Goal: Answer question/provide support

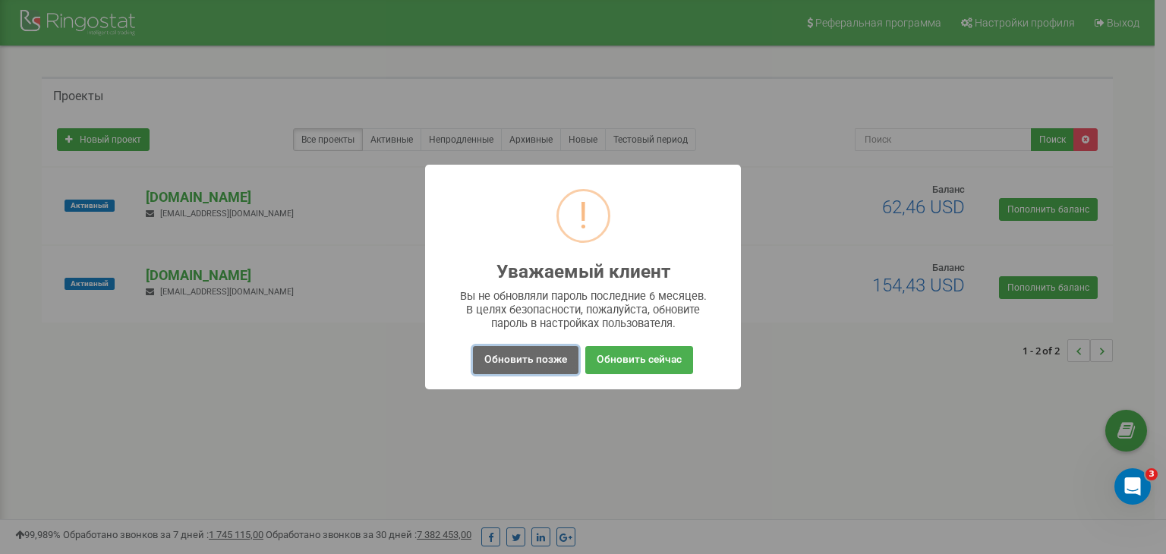
click at [518, 367] on button "Обновить позже" at bounding box center [525, 360] width 105 height 28
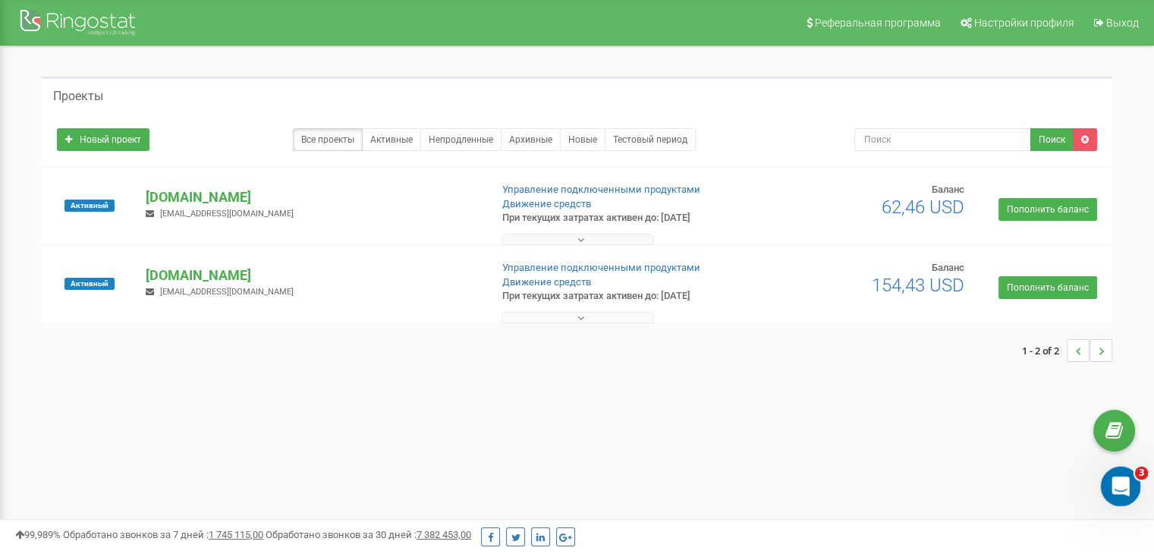
click at [1113, 485] on icon "Открыть службу сообщений Intercom" at bounding box center [1119, 484] width 25 height 25
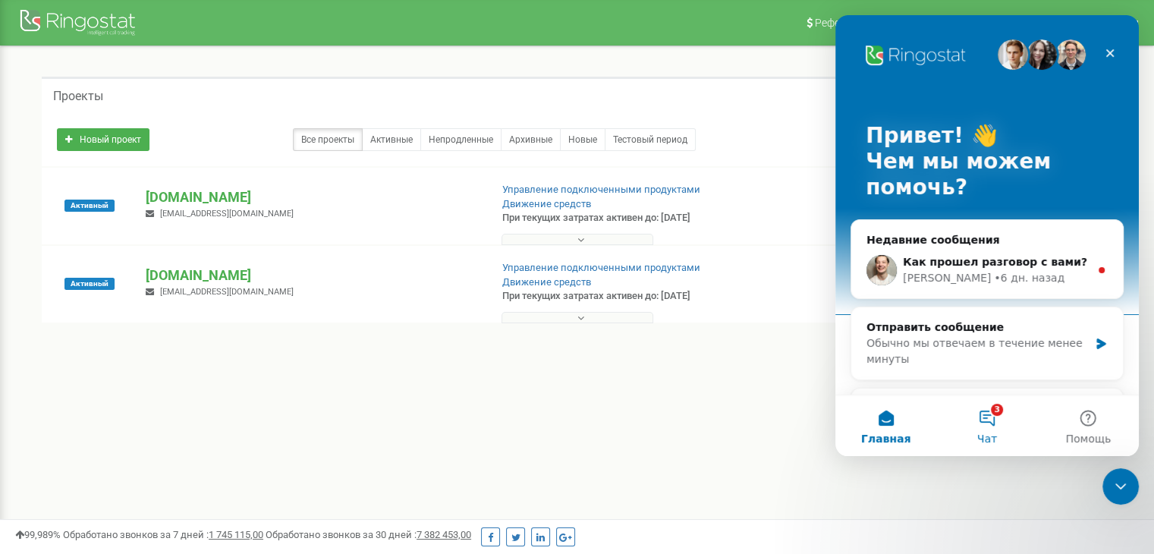
click at [984, 423] on button "3 Чат" at bounding box center [987, 425] width 101 height 61
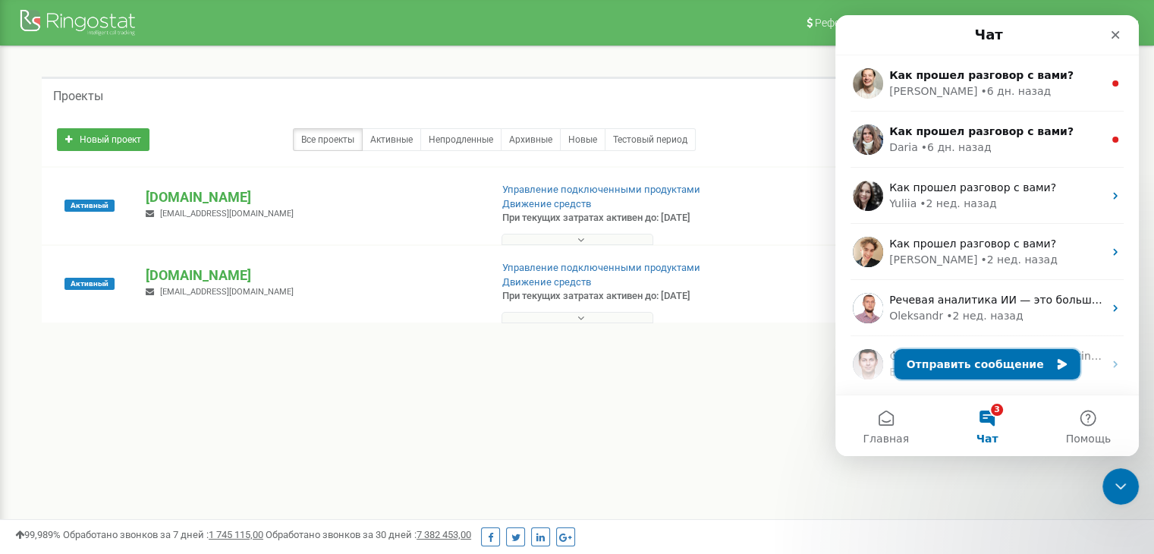
click at [929, 370] on button "Отправить сообщение" at bounding box center [988, 364] width 186 height 30
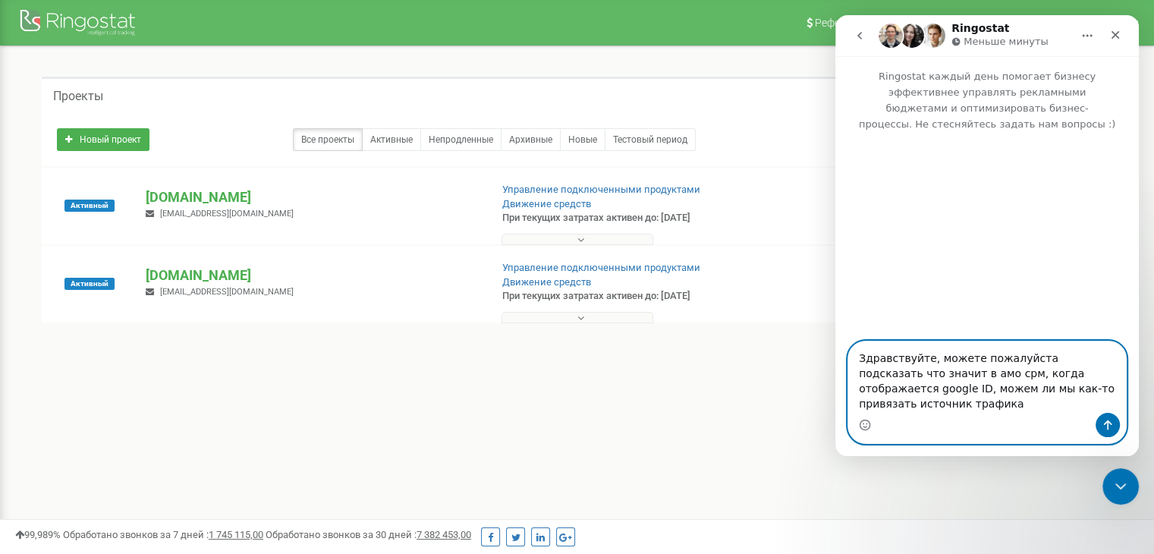
type textarea "Здравствуйте, можете пожалуйста подсказать что значит в амо срм, когда отобража…"
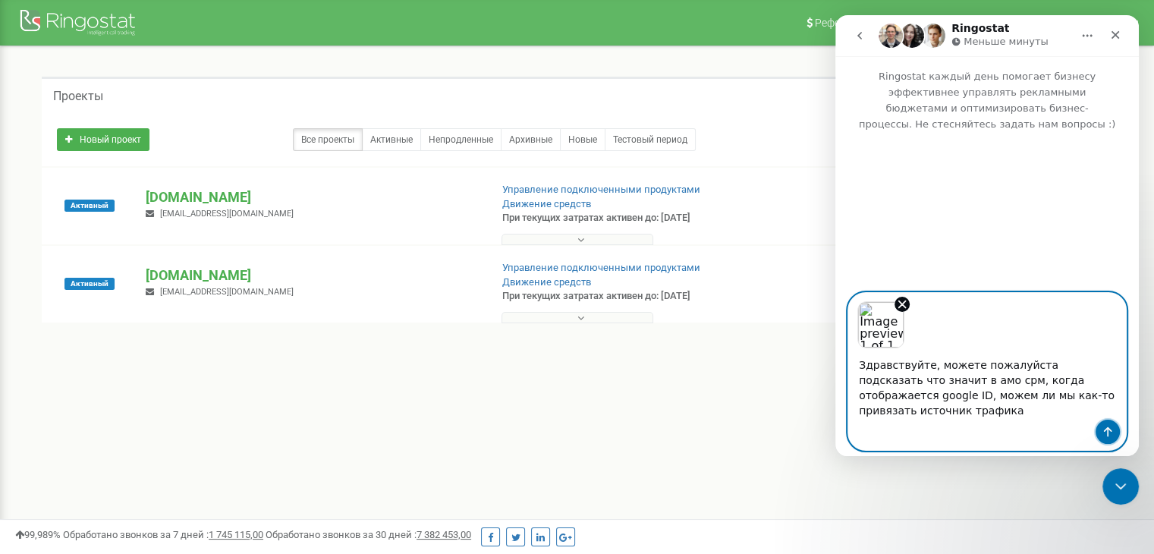
click at [1096, 422] on button "Отправить сообщение…" at bounding box center [1108, 432] width 24 height 24
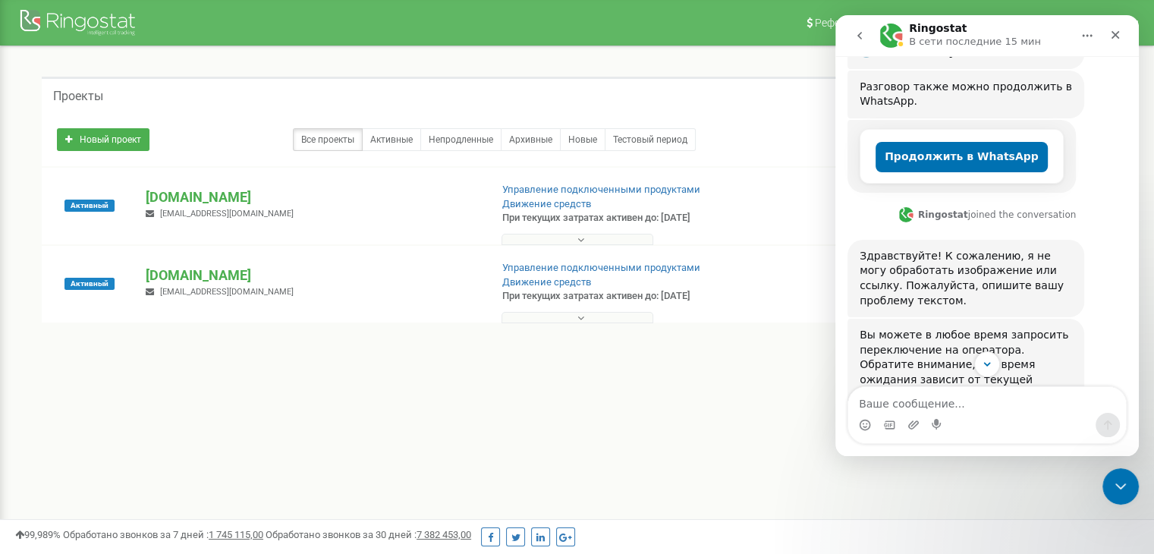
scroll to position [522, 0]
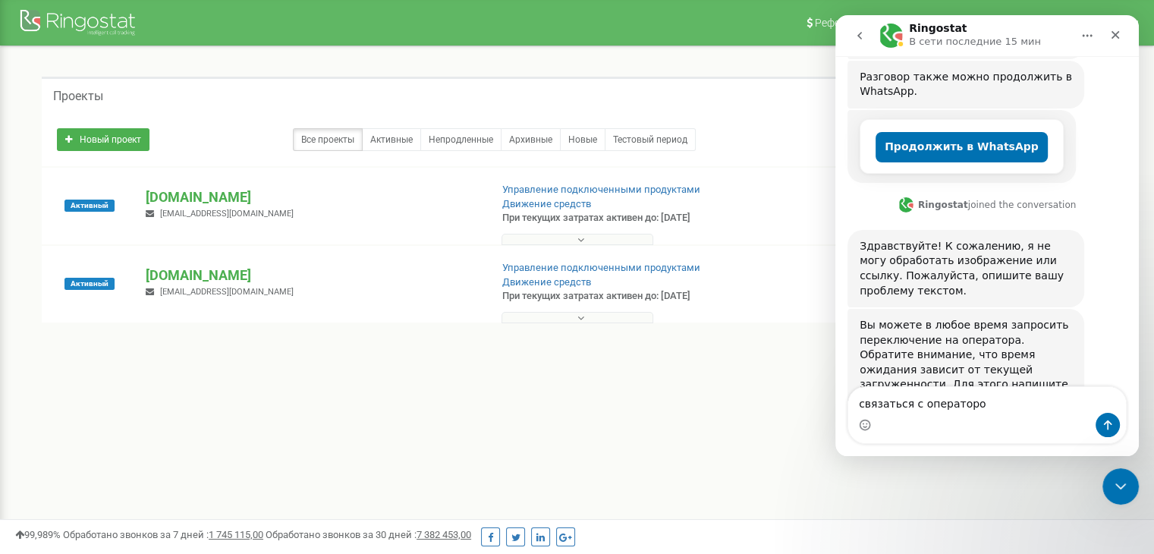
type textarea "связаться с оператором"
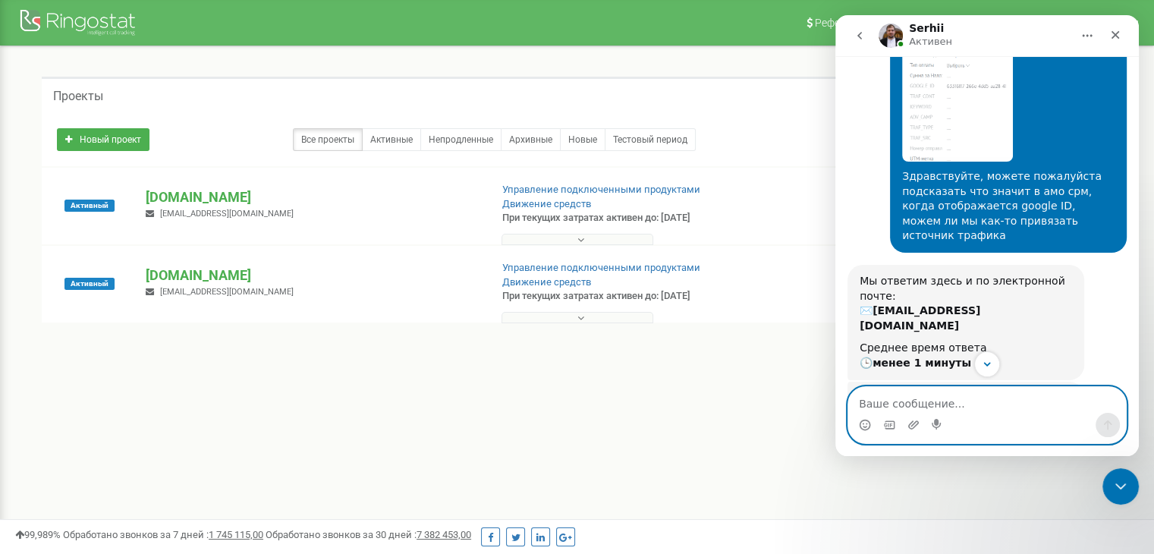
scroll to position [0, 0]
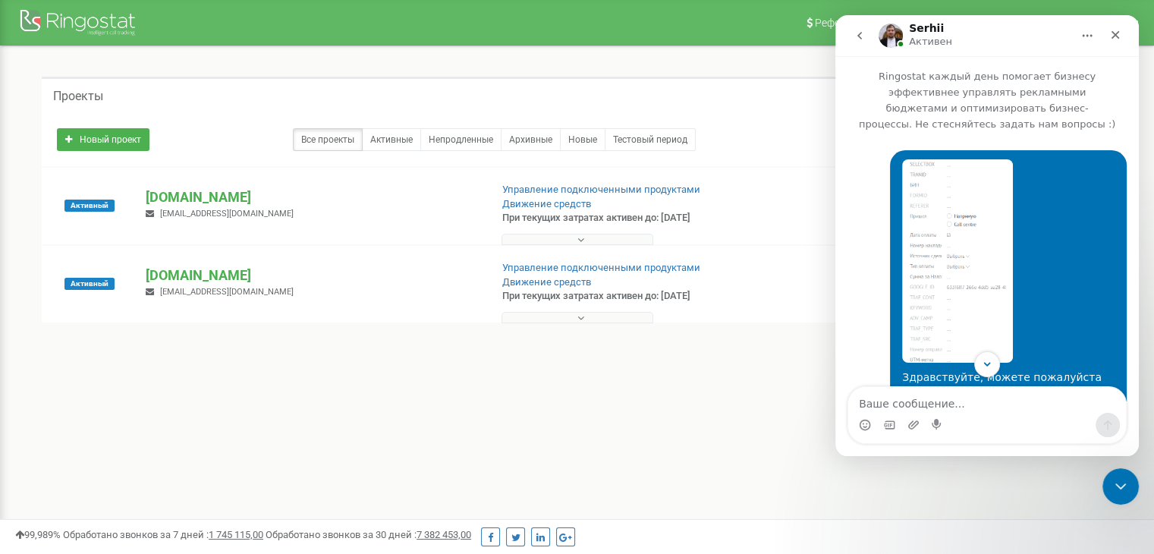
click at [936, 231] on img "Максим говорит…" at bounding box center [957, 260] width 111 height 203
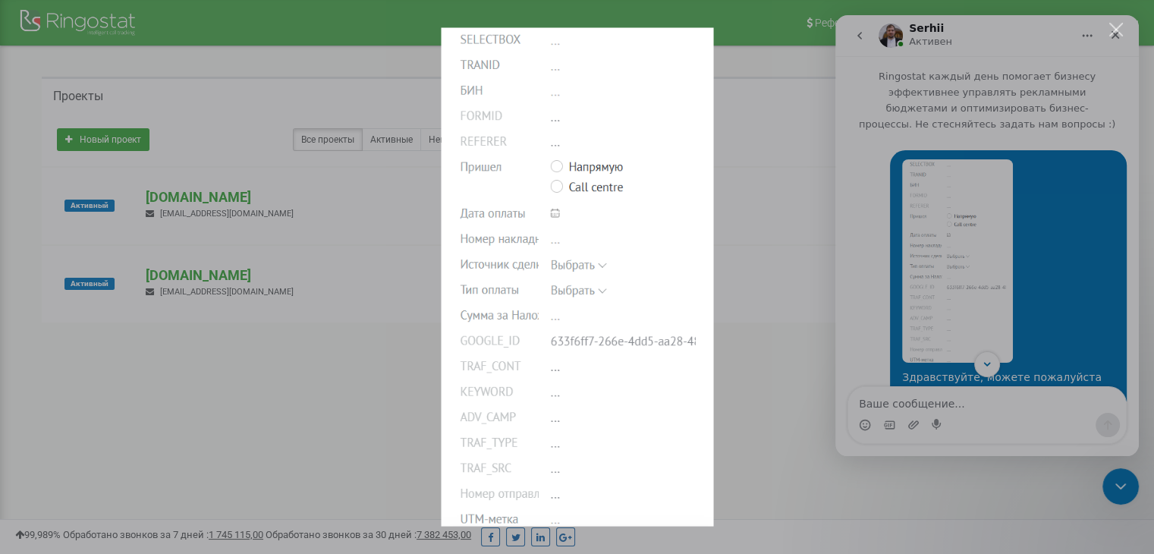
click at [760, 341] on div "Мессенджер Intercom" at bounding box center [577, 277] width 1154 height 554
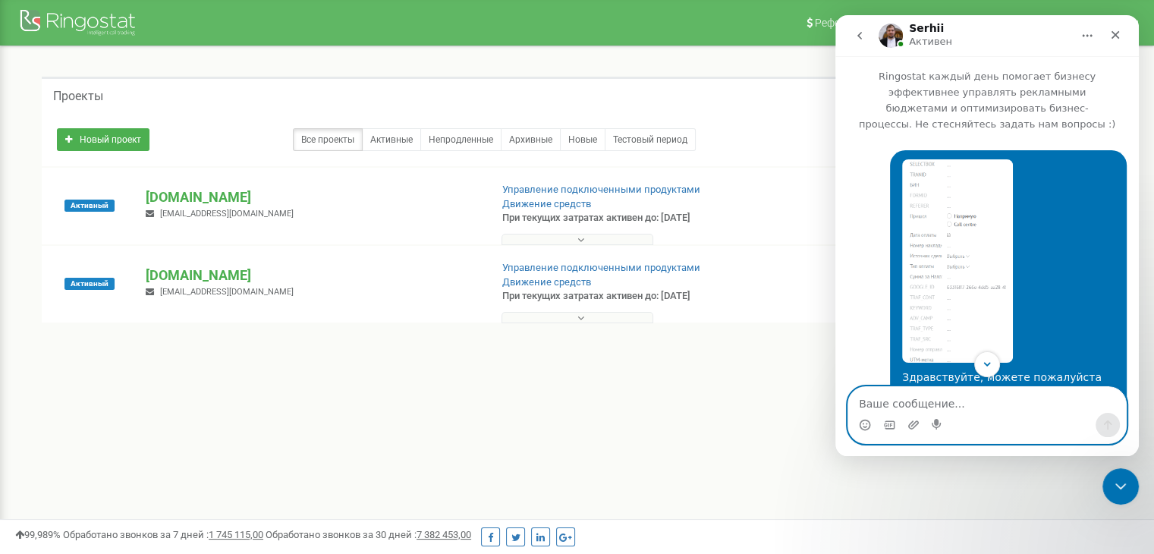
click at [910, 410] on textarea "Ваше сообщение..." at bounding box center [987, 400] width 278 height 26
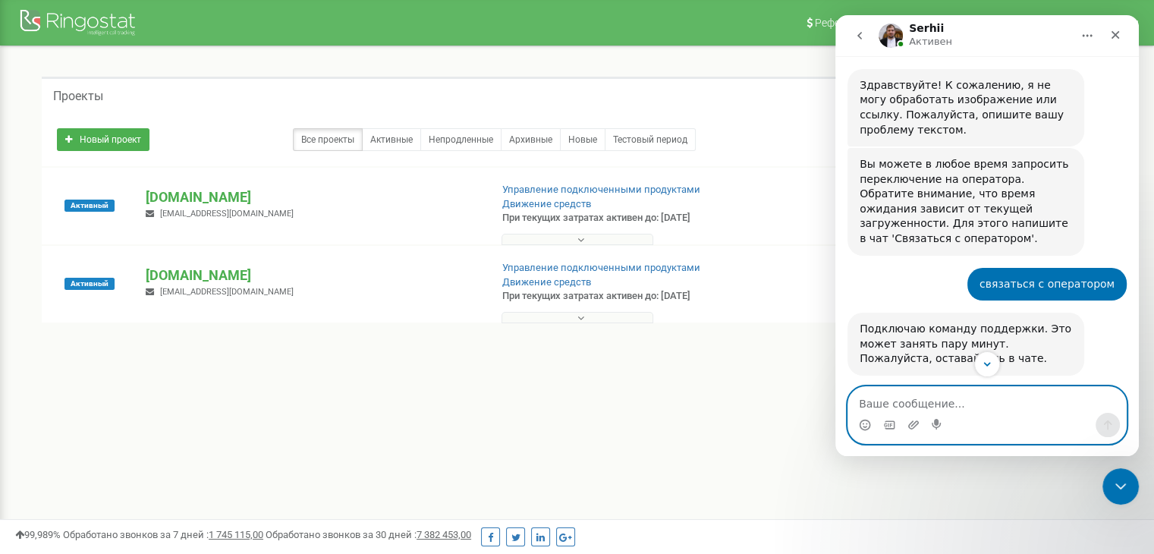
scroll to position [883, 0]
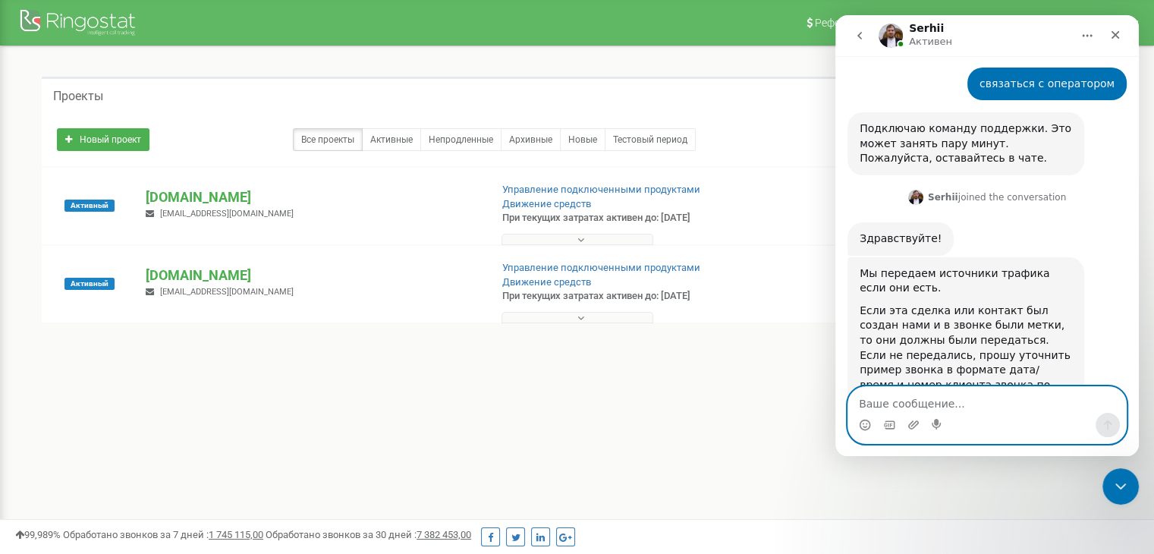
paste textarea "7016160020"
click at [857, 402] on textarea "7016160020" at bounding box center [987, 400] width 278 height 26
type textarea "77016160020"
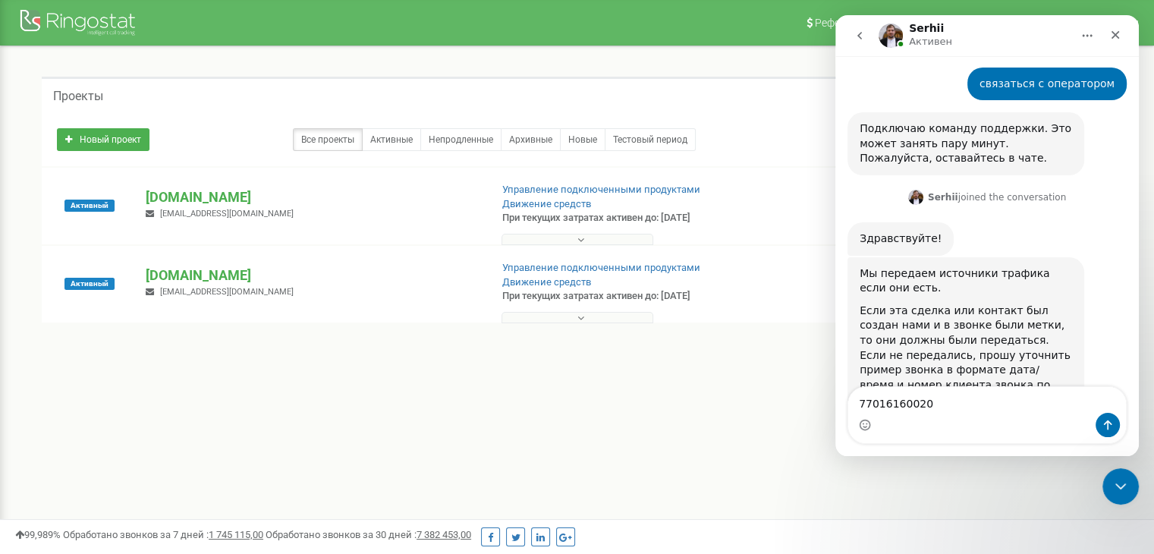
click at [1096, 417] on div "Мессенджер Intercom" at bounding box center [1108, 425] width 24 height 24
click at [1094, 425] on div "Мессенджер Intercom" at bounding box center [987, 425] width 278 height 24
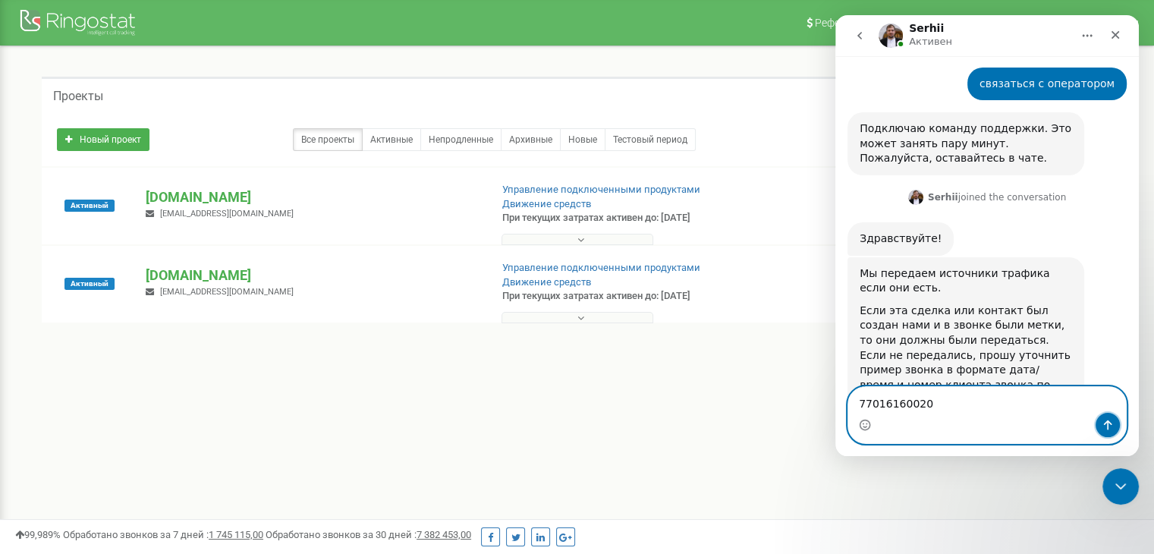
click at [1102, 426] on icon "Отправить сообщение…" at bounding box center [1108, 425] width 12 height 12
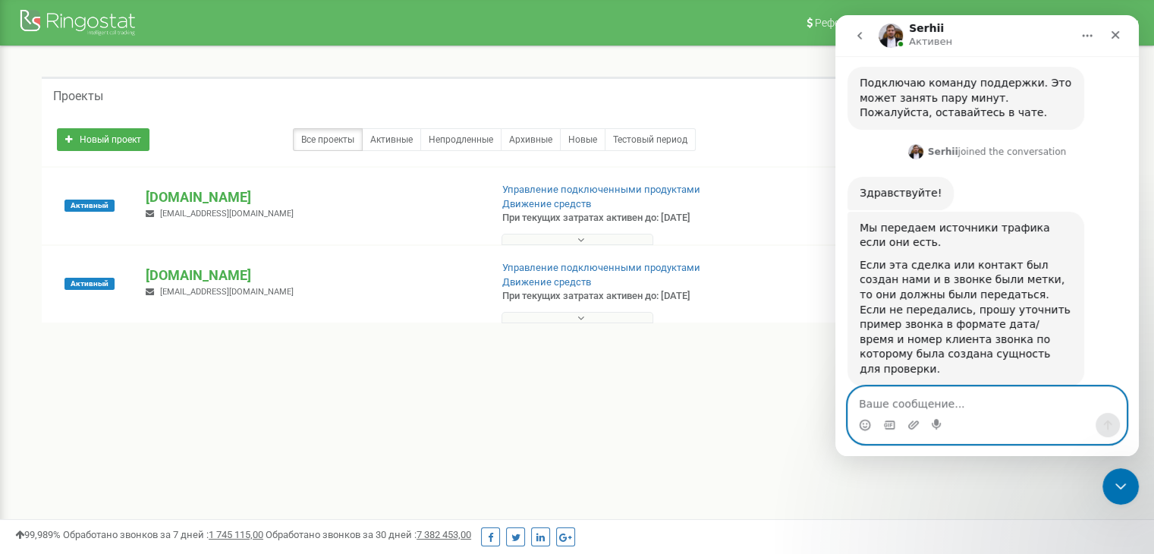
scroll to position [929, 0]
click at [1016, 407] on textarea "Ваше сообщение..." at bounding box center [987, 400] width 278 height 26
type textarea "п"
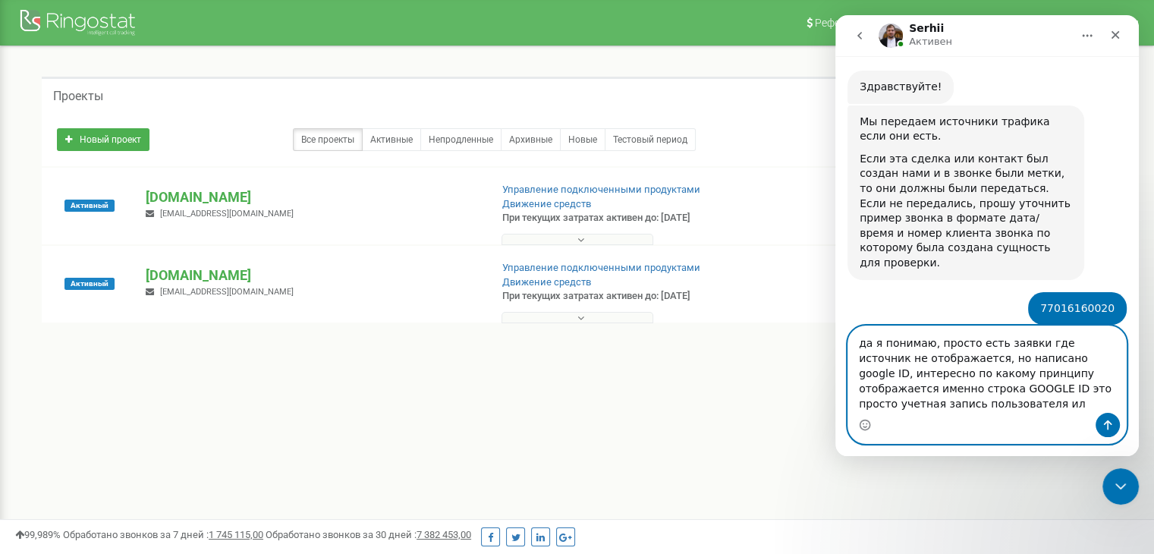
scroll to position [1050, 0]
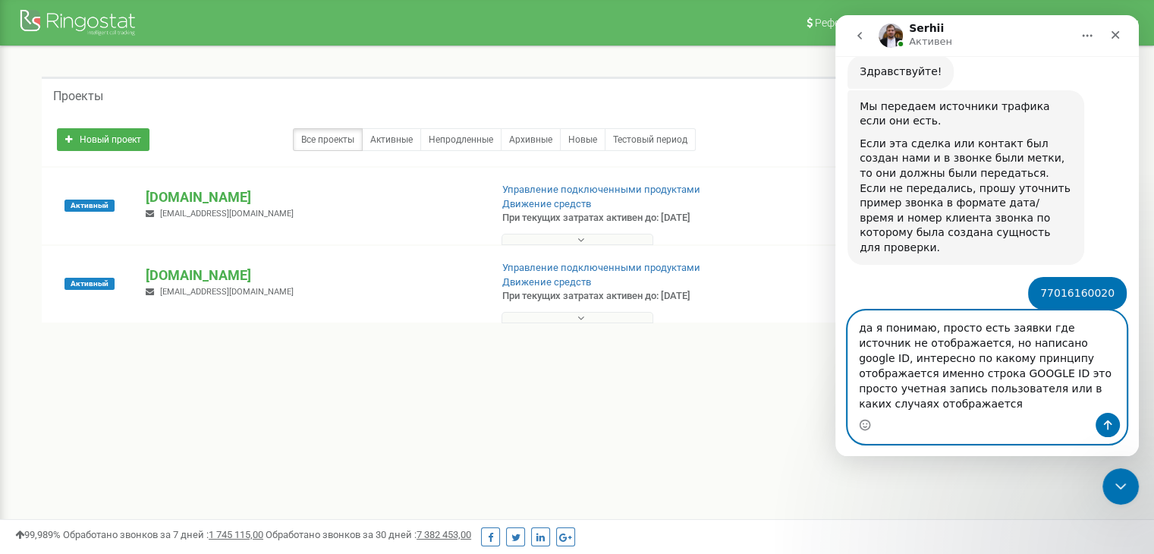
type textarea "да я понимаю, просто есть заявки где источник не отображается, но написано goog…"
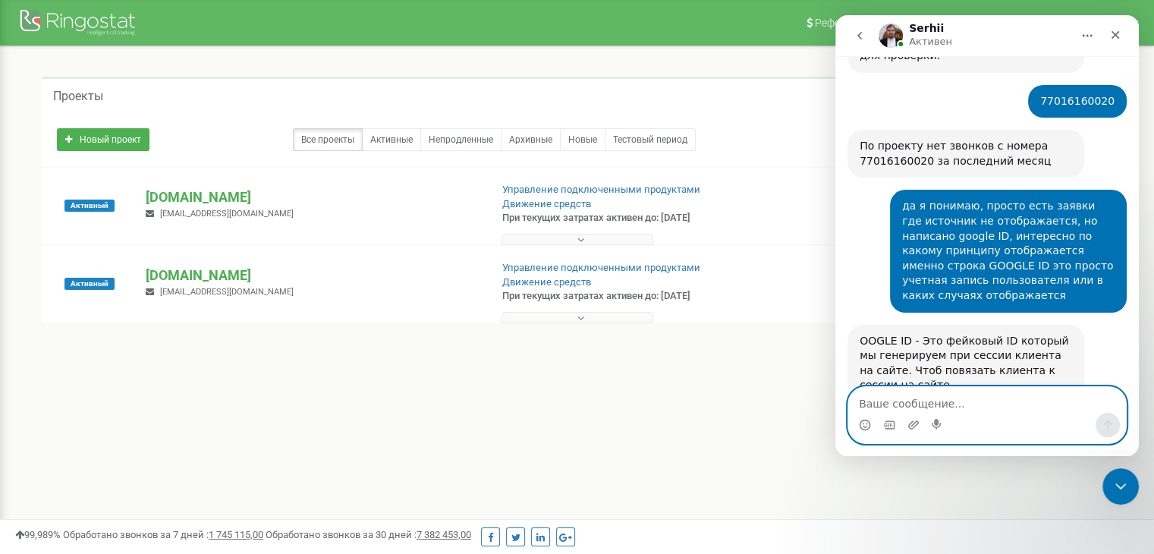
scroll to position [1184, 0]
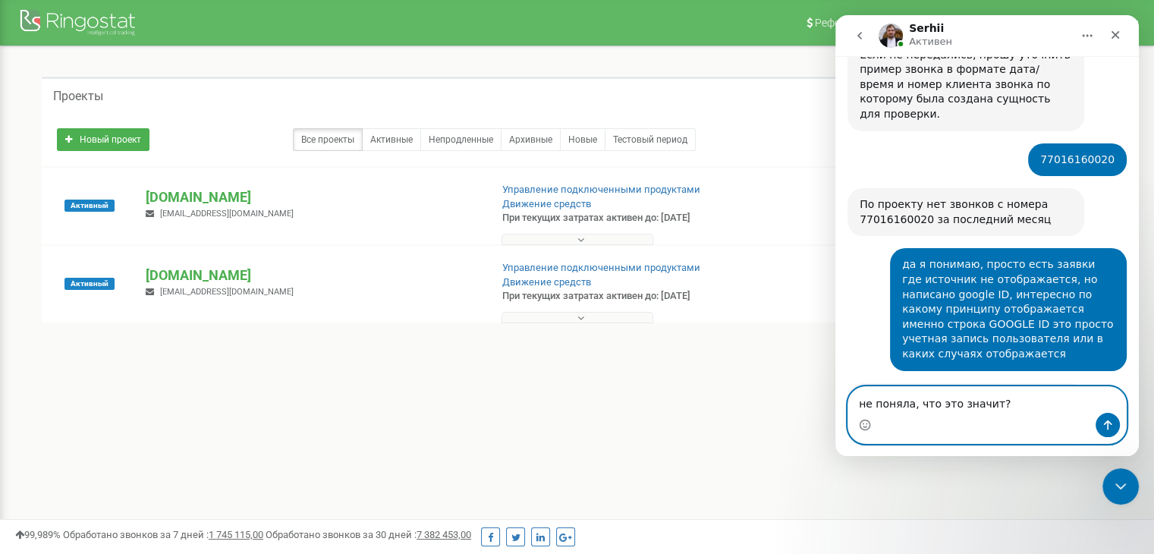
type textarea "не поняла, что это значит?)"
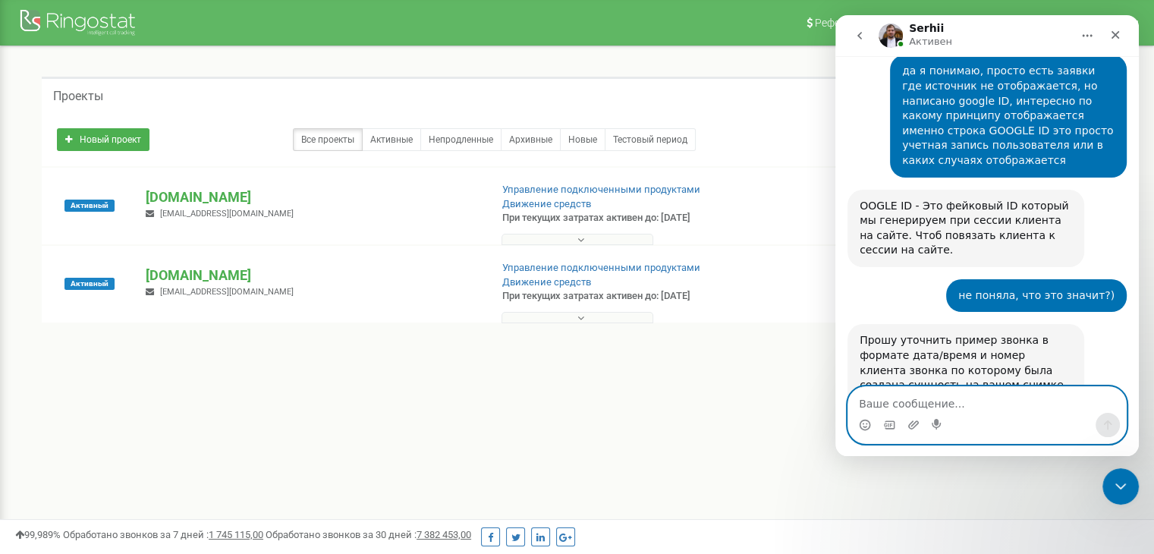
scroll to position [1319, 0]
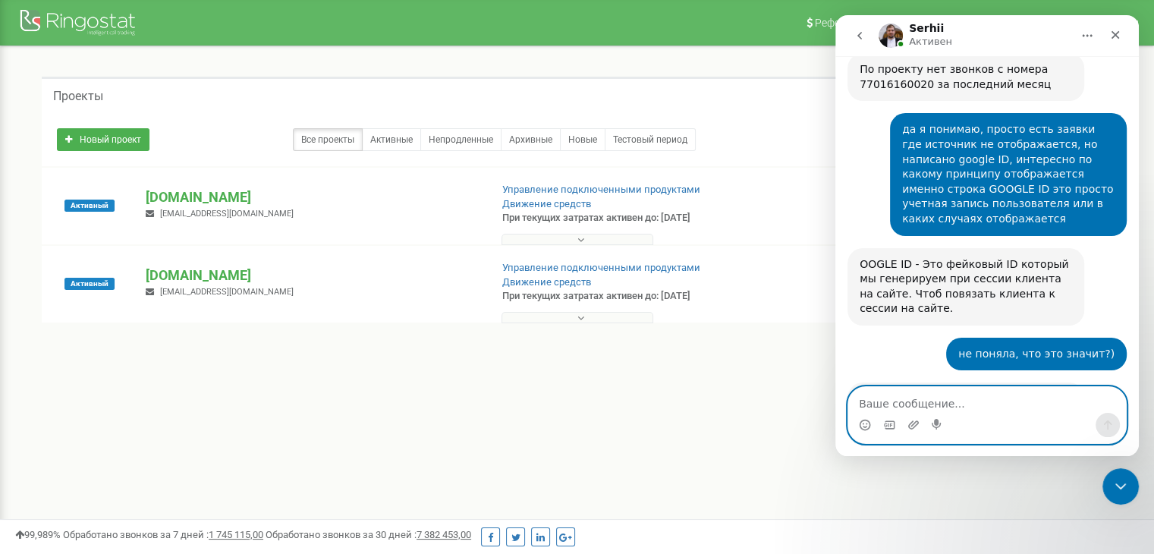
click at [1016, 407] on textarea "Ваше сообщение..." at bounding box center [987, 400] width 278 height 26
paste textarea "77766666553"
type textarea "77766666553 20.09"
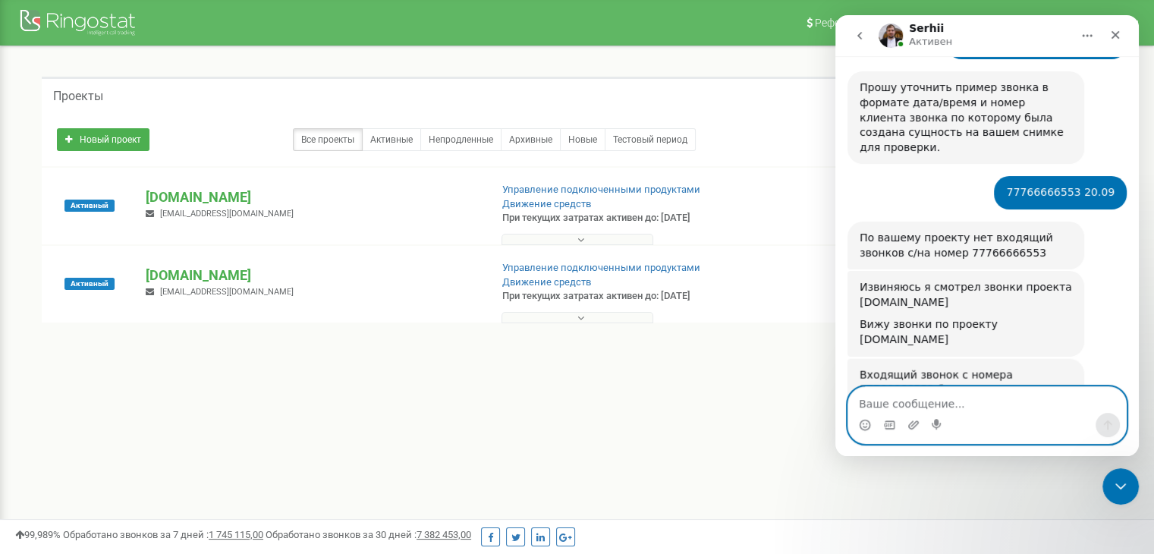
scroll to position [1633, 0]
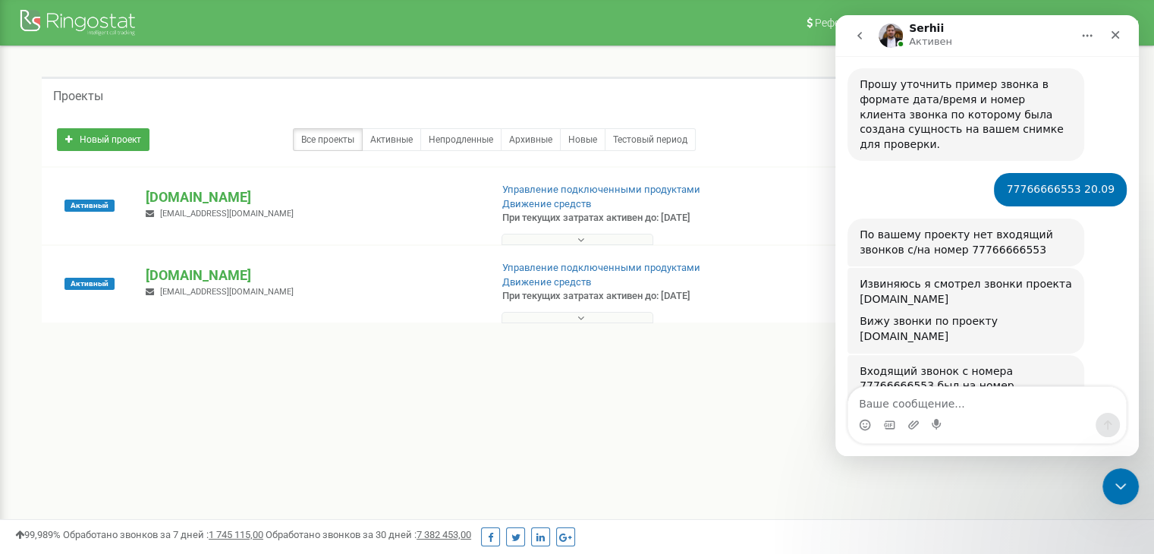
click at [881, 364] on div "Входящий звонок с номера 77766666553 был на номер 77003373432 этот номер у вас …" at bounding box center [966, 401] width 213 height 74
click at [880, 364] on div "Входящий звонок с номера 77766666553 был на номер 77003373432 этот номер у вас …" at bounding box center [966, 401] width 213 height 74
click at [876, 439] on img "Serhii говорит…" at bounding box center [961, 468] width 203 height 58
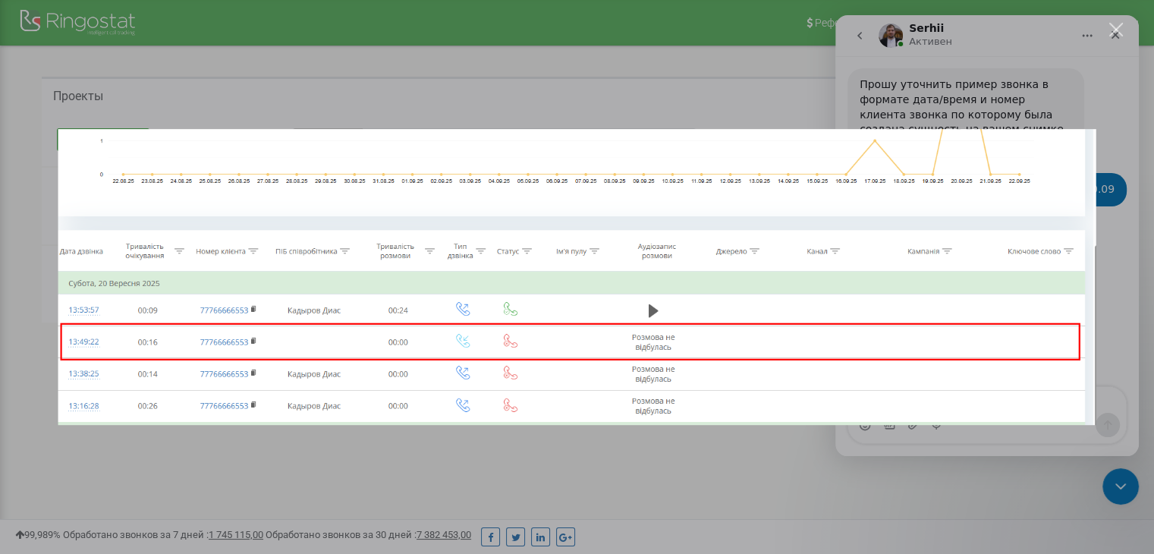
scroll to position [0, 0]
click at [959, 435] on div "Мессенджер Intercom" at bounding box center [577, 277] width 1154 height 554
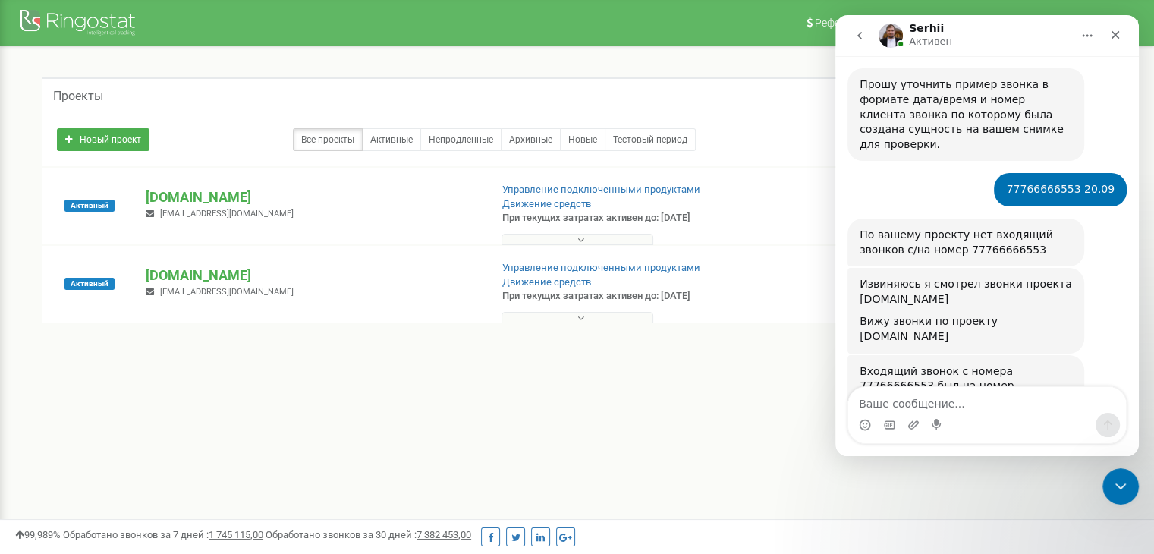
scroll to position [1633, 0]
click at [184, 202] on p "[DOMAIN_NAME]" at bounding box center [312, 197] width 332 height 20
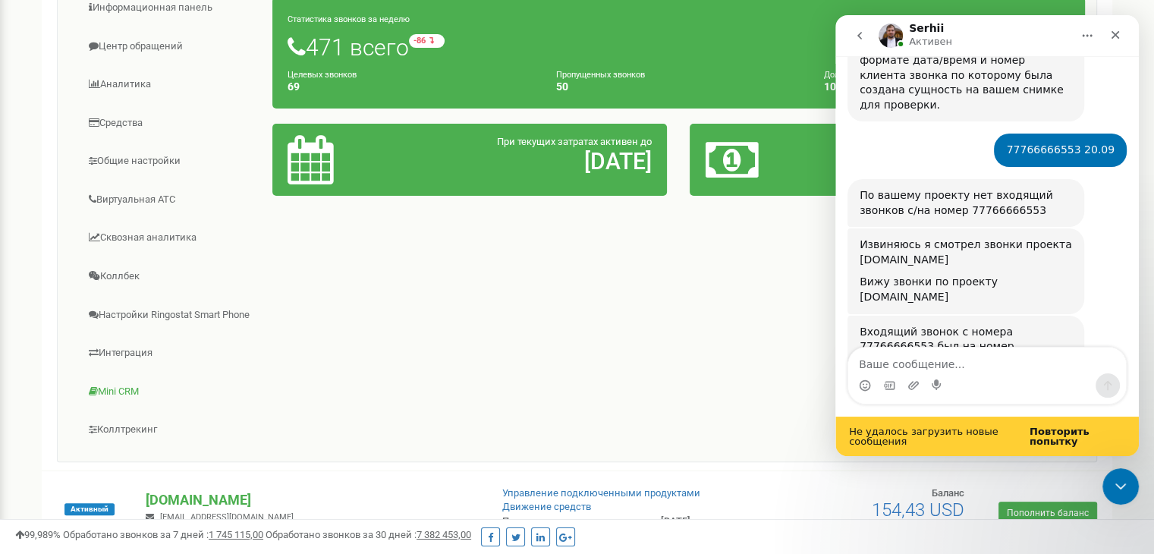
scroll to position [304, 0]
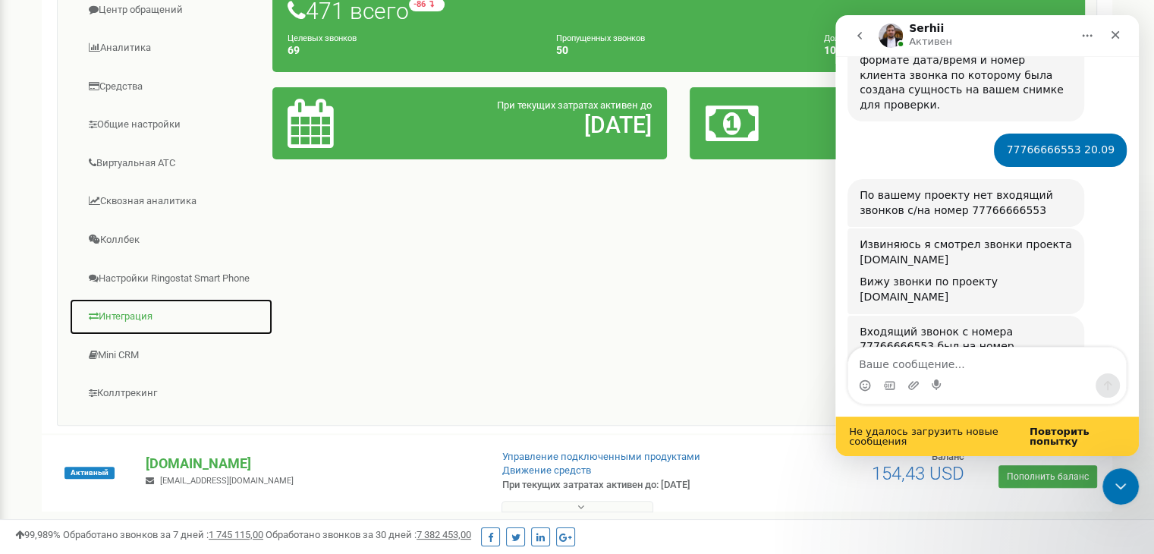
click at [140, 313] on link "Интеграция" at bounding box center [171, 316] width 204 height 37
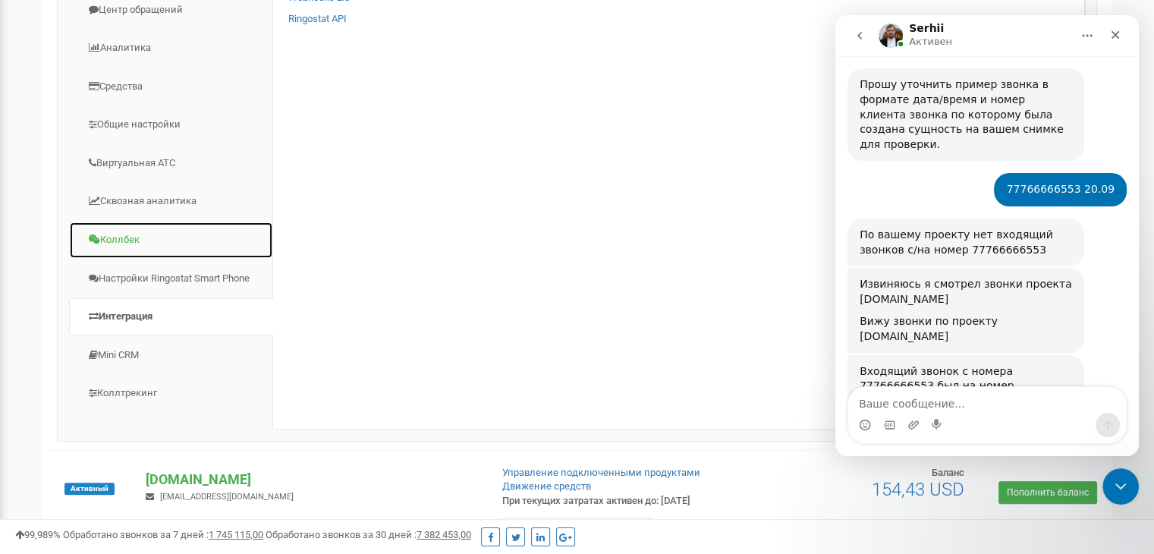
click at [115, 230] on link "Коллбек" at bounding box center [171, 240] width 204 height 37
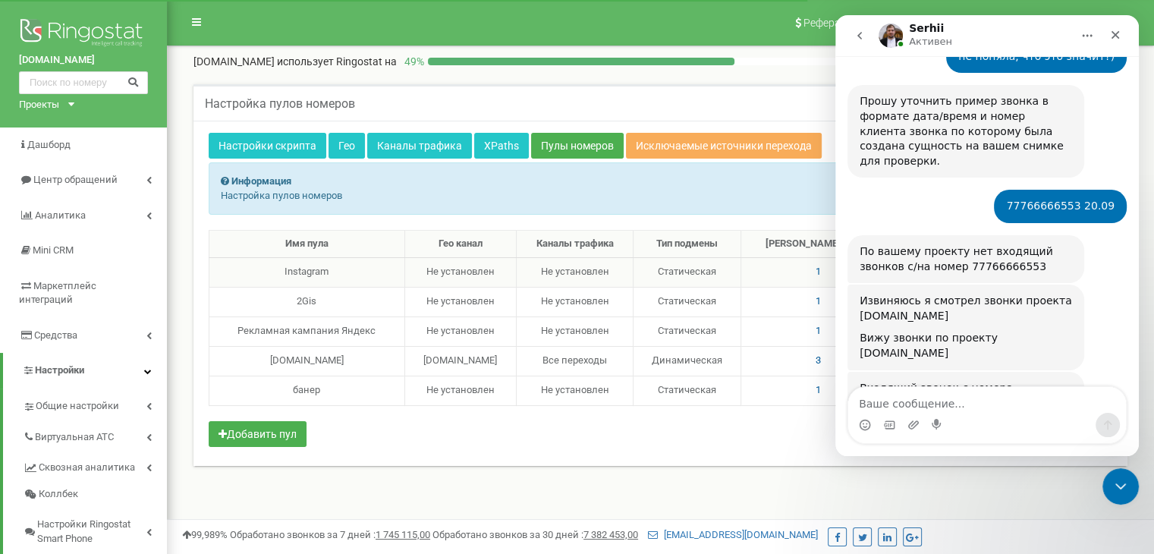
scroll to position [1633, 0]
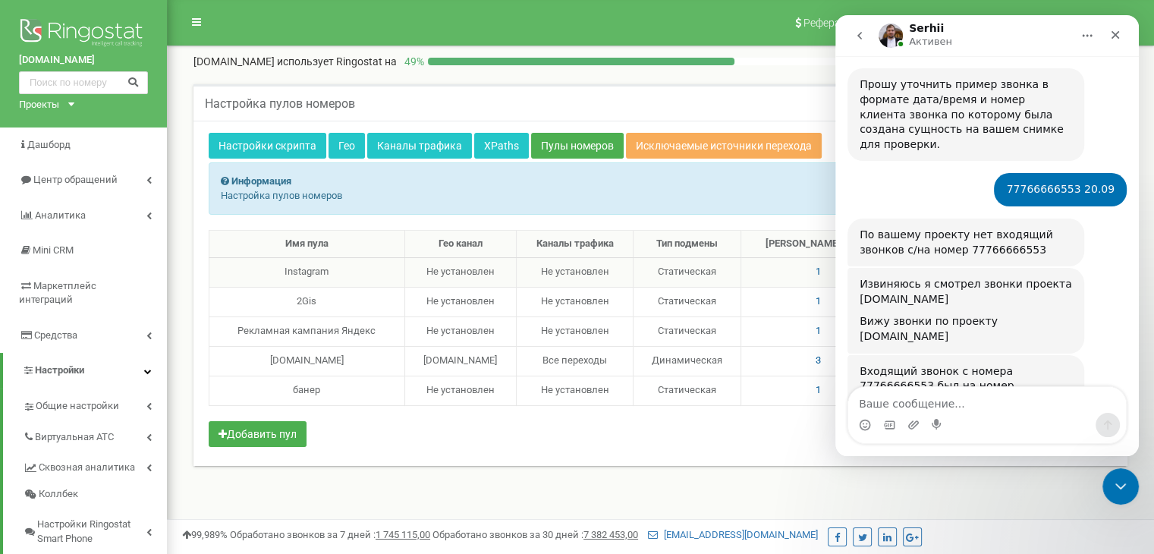
click at [821, 272] on span "1" at bounding box center [818, 271] width 5 height 11
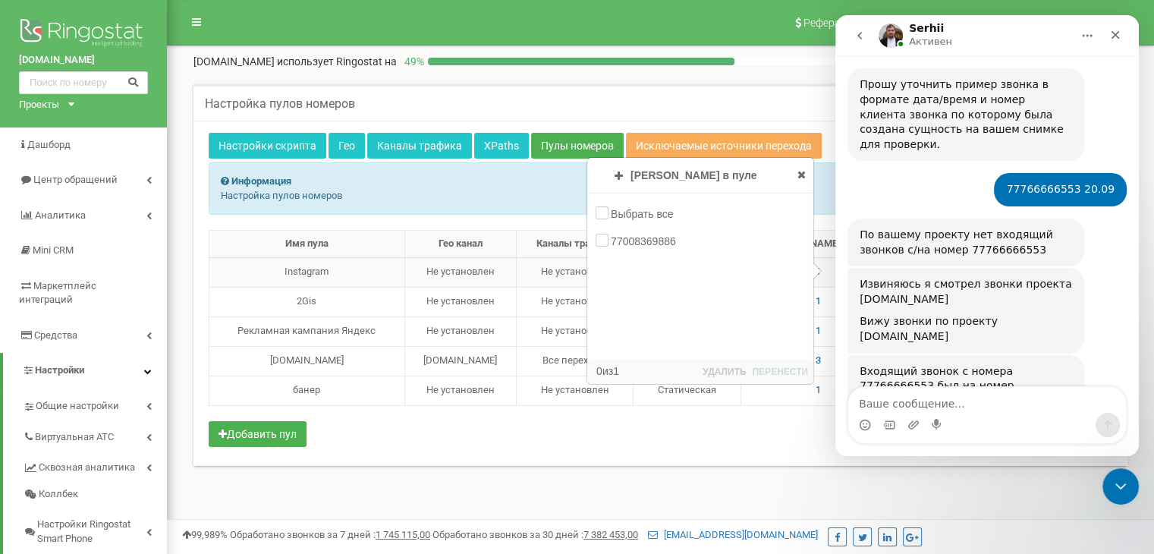
drag, startPoint x: 396, startPoint y: 264, endPoint x: 398, endPoint y: 279, distance: 15.3
click at [398, 279] on td "Instagram" at bounding box center [307, 272] width 196 height 30
click at [386, 294] on div "2Gis" at bounding box center [307, 301] width 183 height 14
click at [795, 171] on div "Номеров в пуле Добавление номеров Пулы номеров Выбрать все 77003373432 0 из 1 Д…" at bounding box center [700, 210] width 225 height 102
click at [804, 177] on icon at bounding box center [802, 174] width 8 height 11
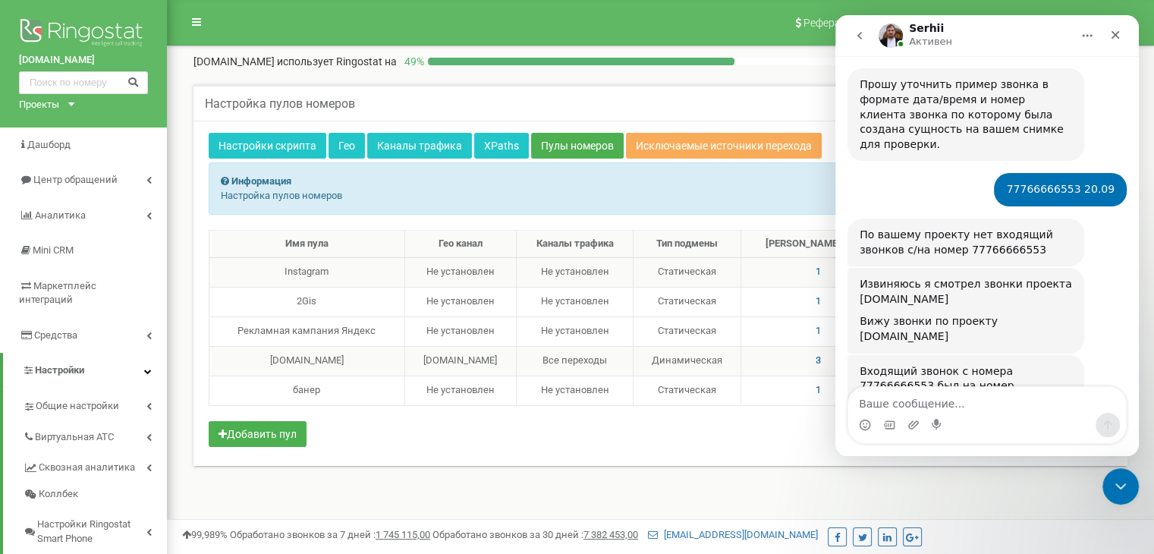
click at [820, 355] on td "3" at bounding box center [818, 361] width 154 height 30
click at [821, 357] on span "3" at bounding box center [818, 359] width 5 height 11
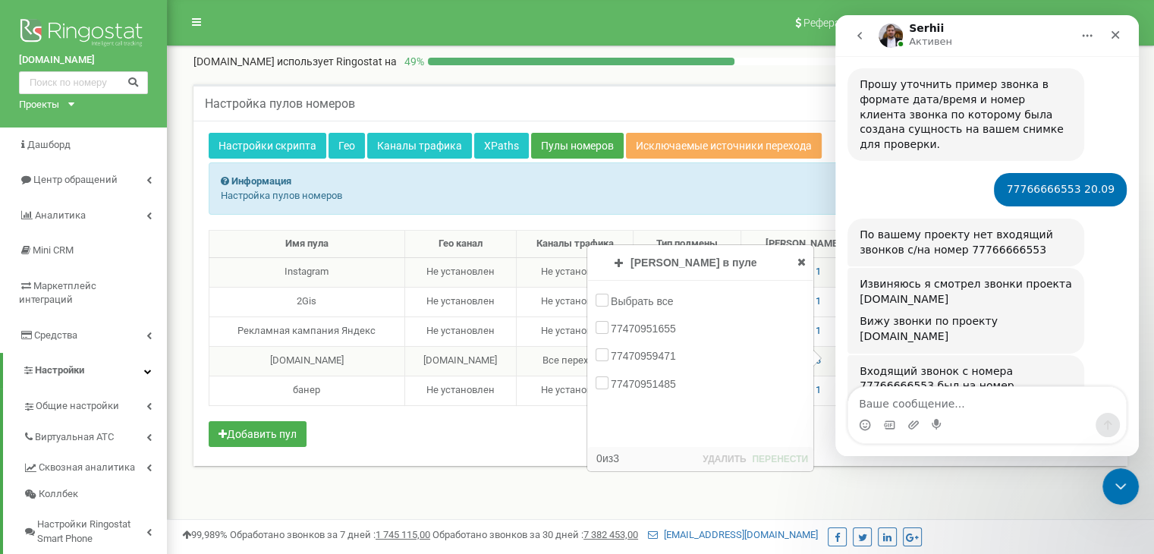
click at [799, 260] on icon at bounding box center [802, 262] width 8 height 11
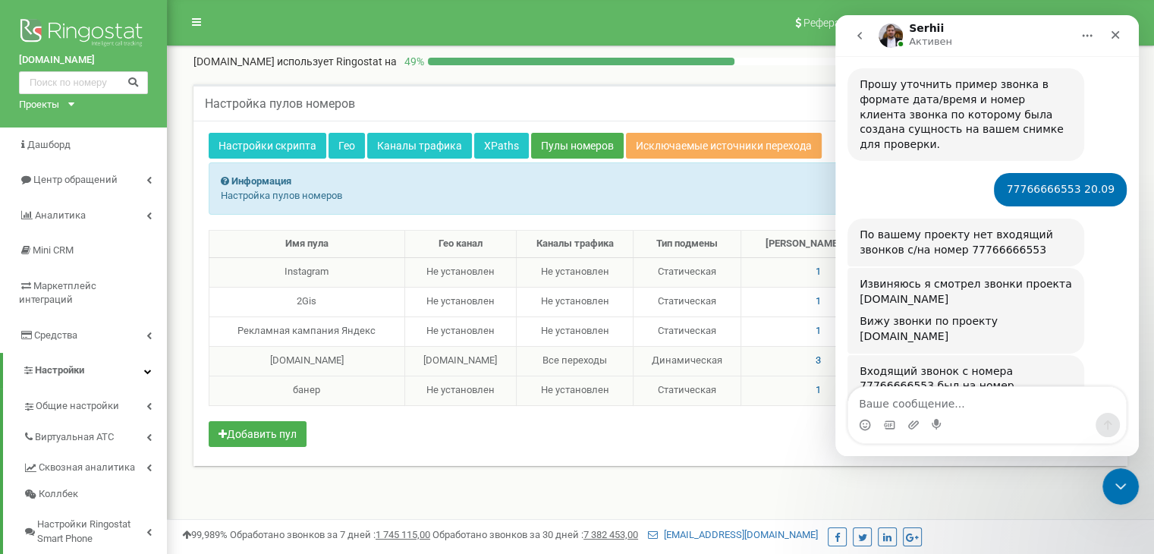
click at [821, 388] on span "1" at bounding box center [818, 389] width 5 height 11
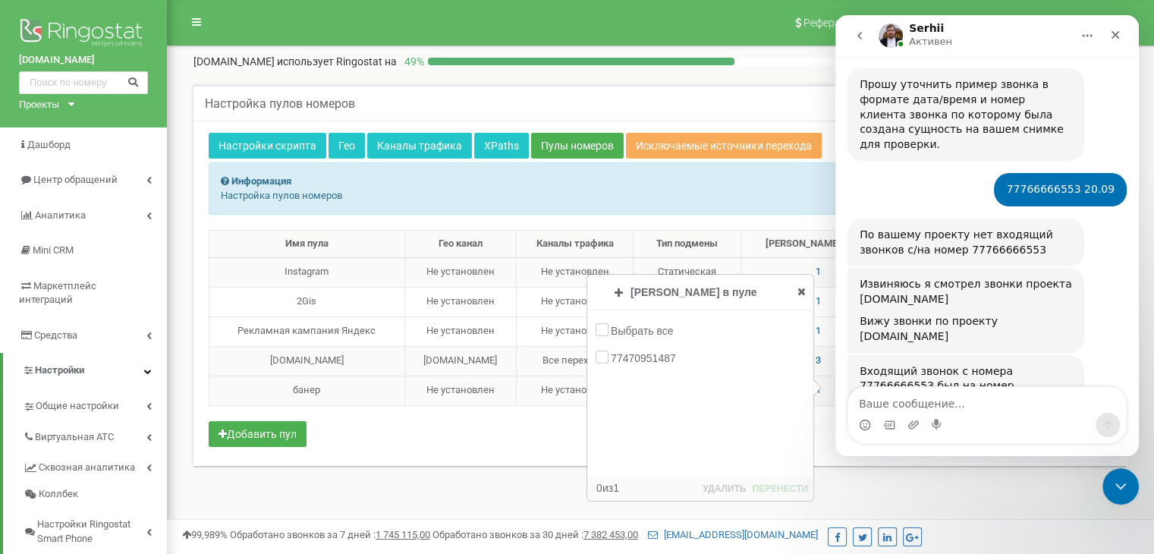
click at [801, 291] on icon at bounding box center [802, 291] width 8 height 11
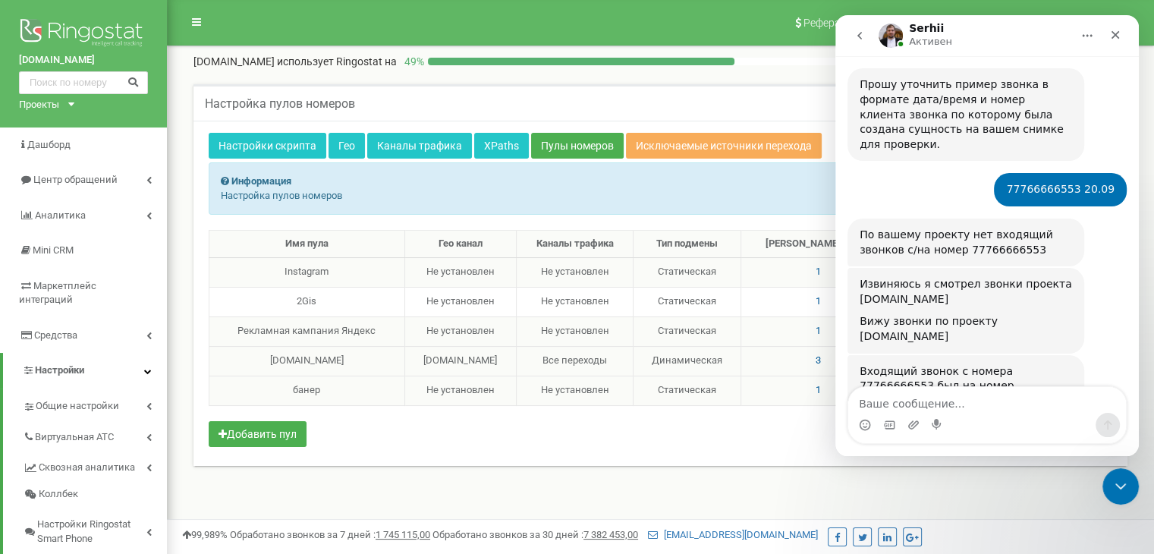
click at [821, 328] on span "1" at bounding box center [818, 330] width 5 height 11
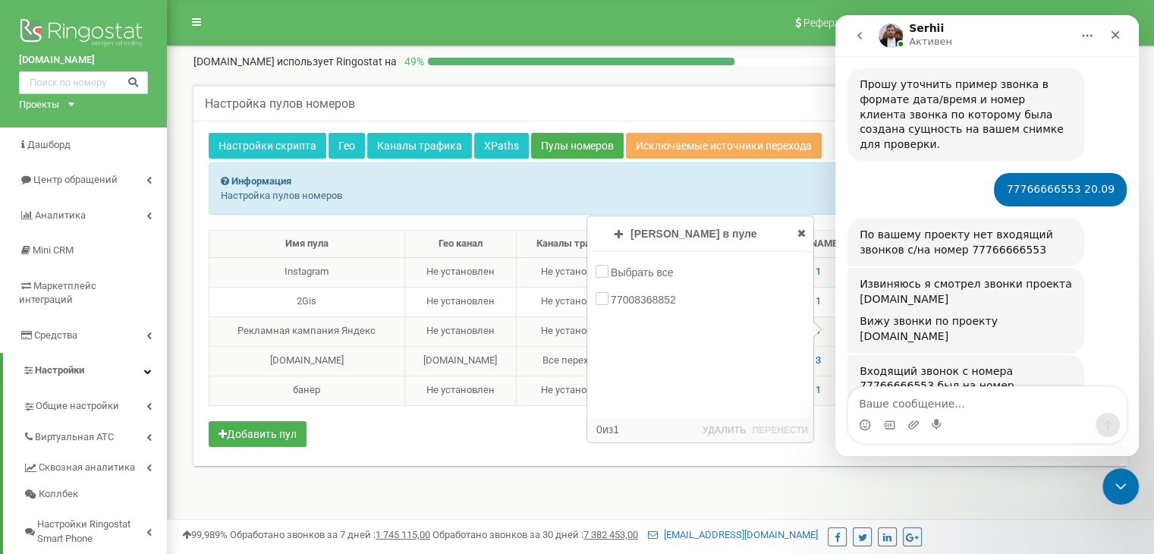
click at [804, 232] on icon at bounding box center [802, 233] width 8 height 11
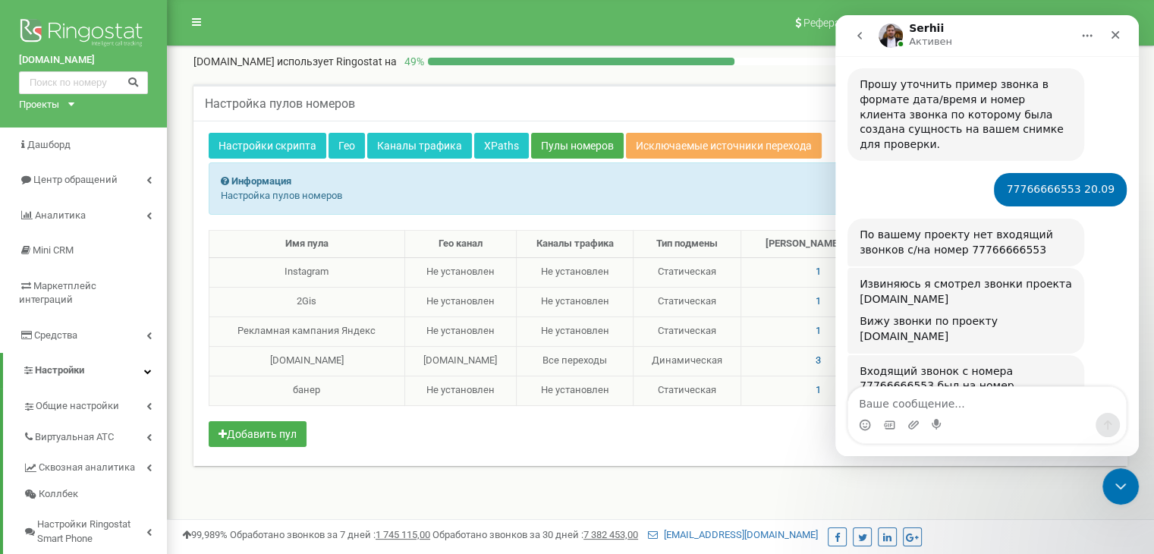
click at [820, 298] on td "1" at bounding box center [818, 302] width 154 height 30
click at [821, 298] on span "1" at bounding box center [818, 300] width 5 height 11
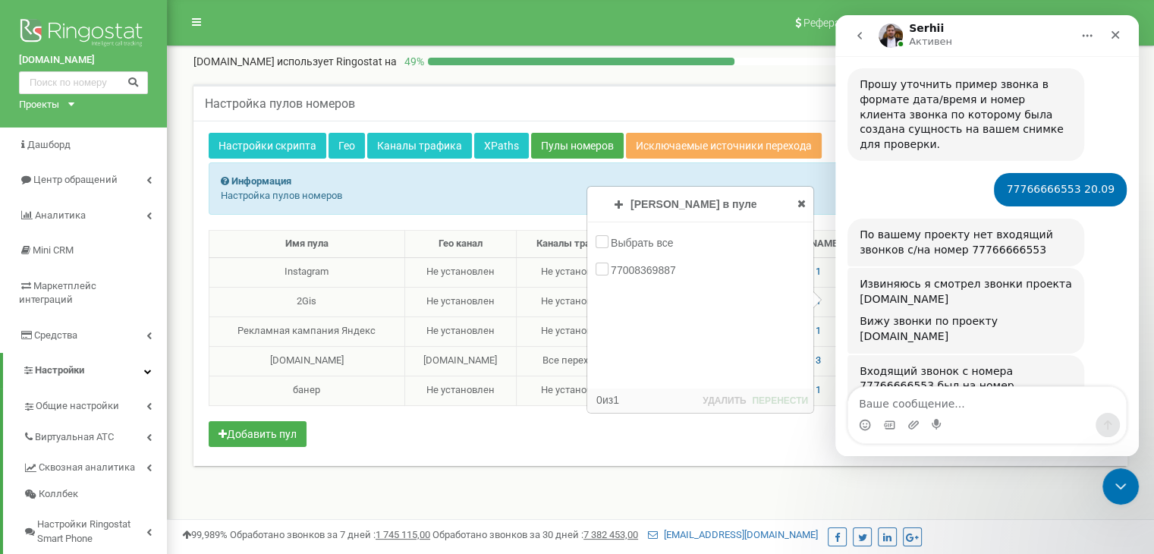
click at [804, 200] on icon at bounding box center [802, 203] width 8 height 11
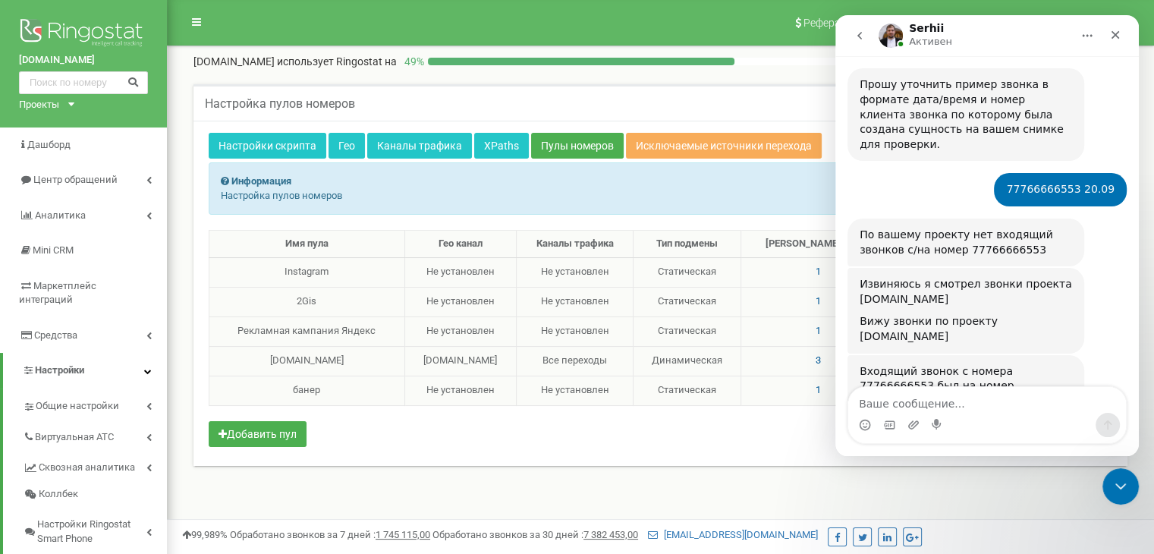
click at [821, 271] on span "1" at bounding box center [818, 271] width 5 height 11
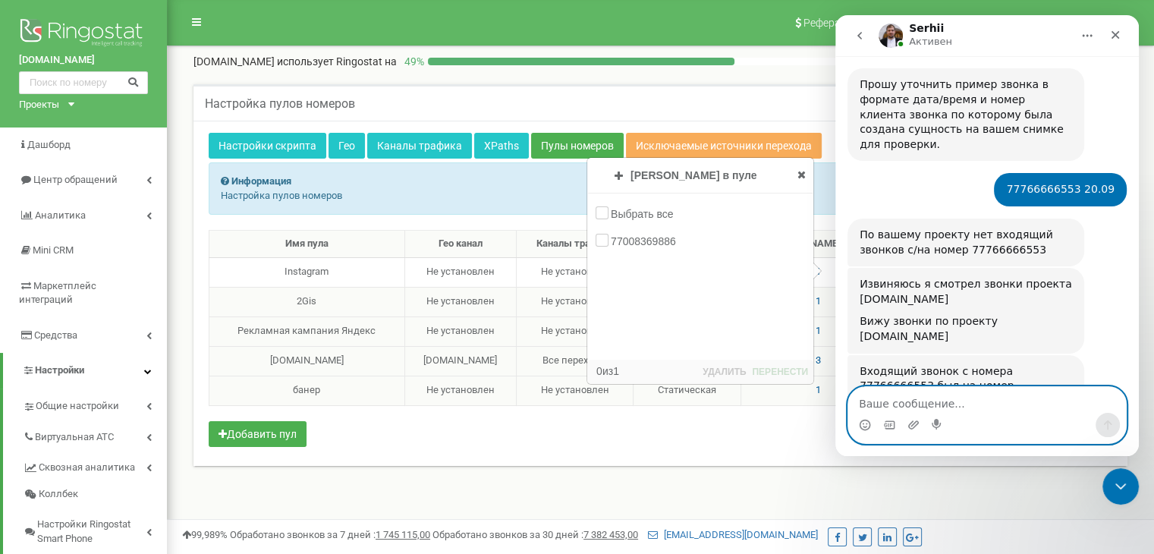
click at [948, 401] on textarea "Ваше сообщение..." at bounding box center [987, 400] width 278 height 26
click at [881, 405] on textarea "Ваше сообщение..." at bounding box center [987, 400] width 278 height 26
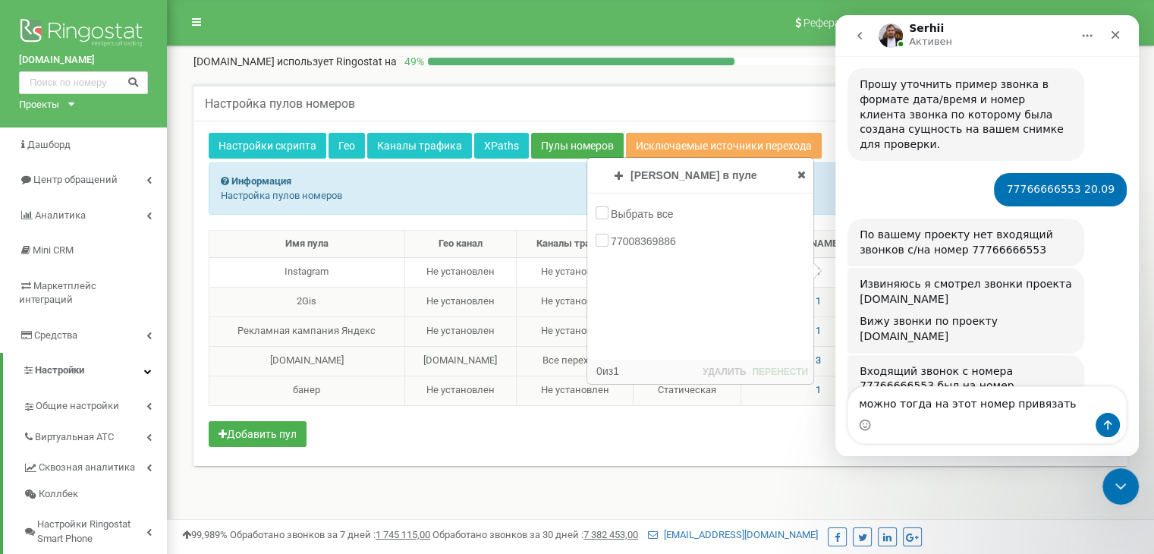
click at [349, 365] on div "[DOMAIN_NAME]" at bounding box center [307, 361] width 183 height 14
click at [807, 179] on div "Номеров в пуле Добавление номеров Пулы номеров Выбрать все 77003373432 0 из 1 Д…" at bounding box center [700, 210] width 225 height 102
click at [798, 175] on icon at bounding box center [802, 174] width 8 height 11
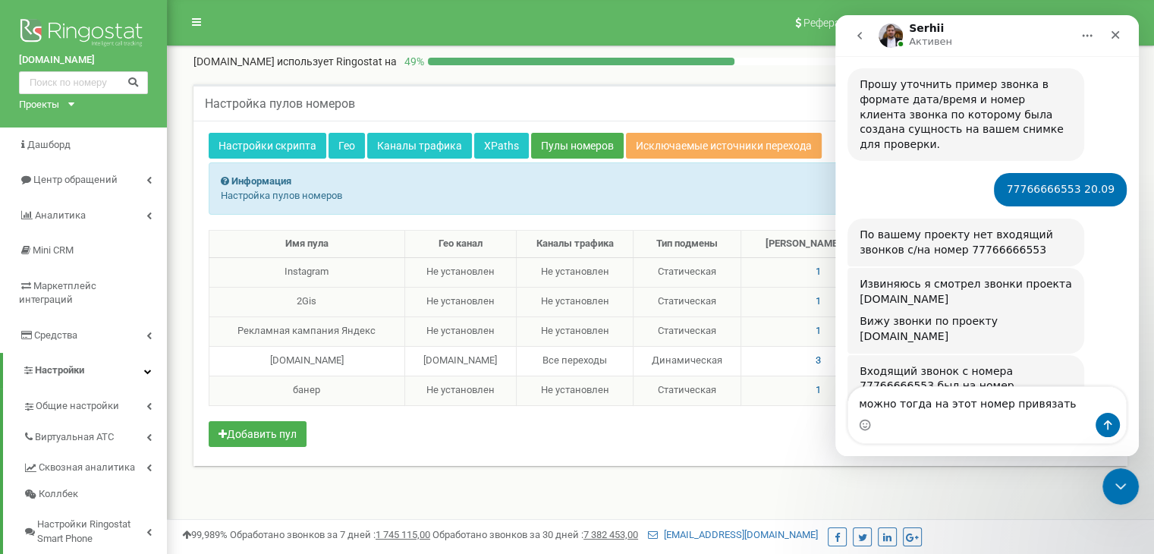
click at [821, 359] on span "3" at bounding box center [818, 359] width 5 height 11
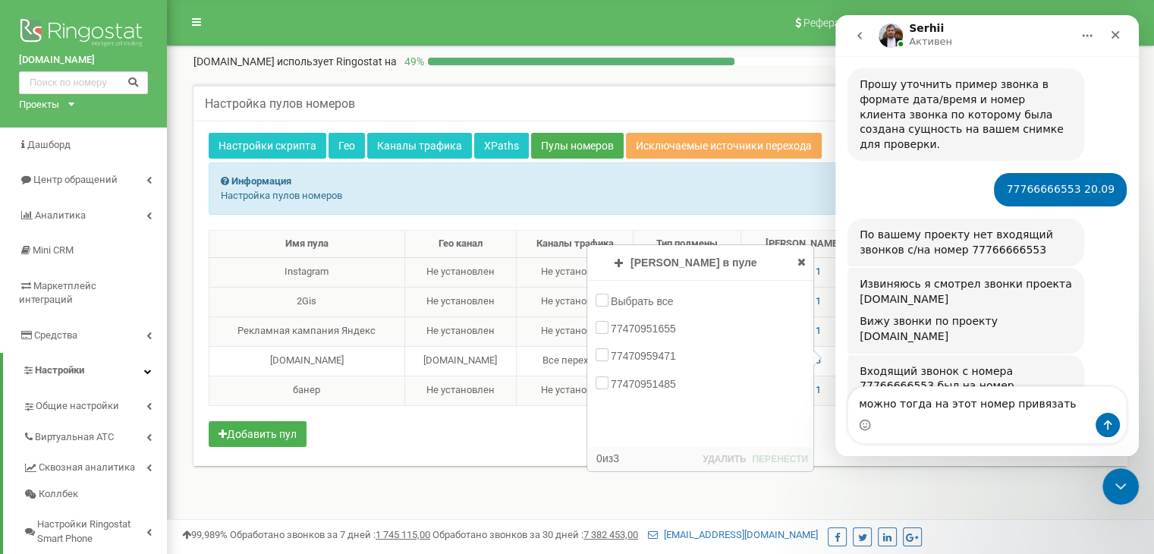
click at [803, 259] on icon at bounding box center [802, 262] width 8 height 11
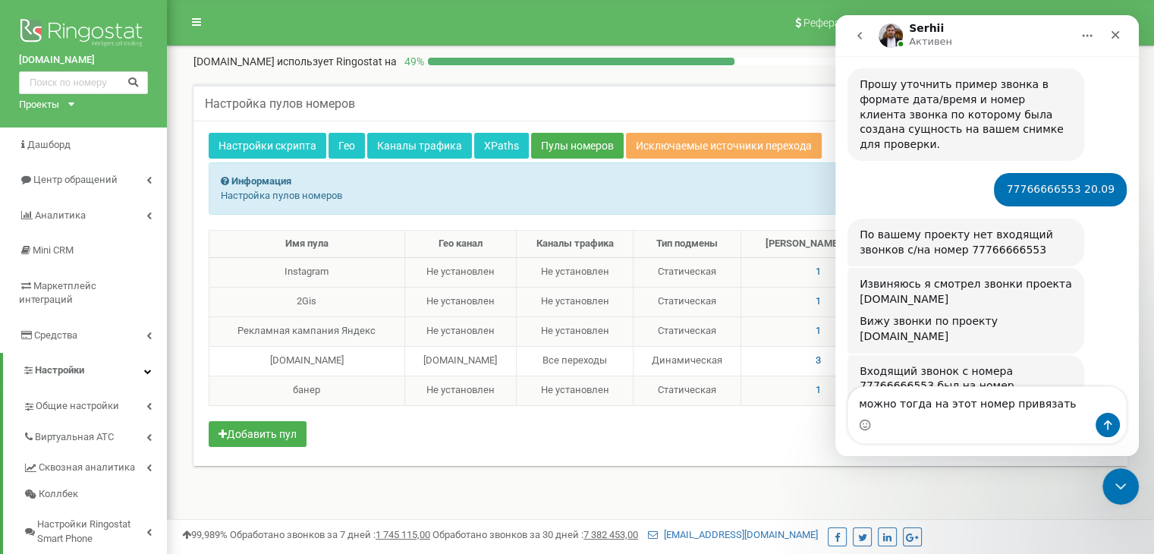
click at [821, 298] on span "1" at bounding box center [818, 300] width 5 height 11
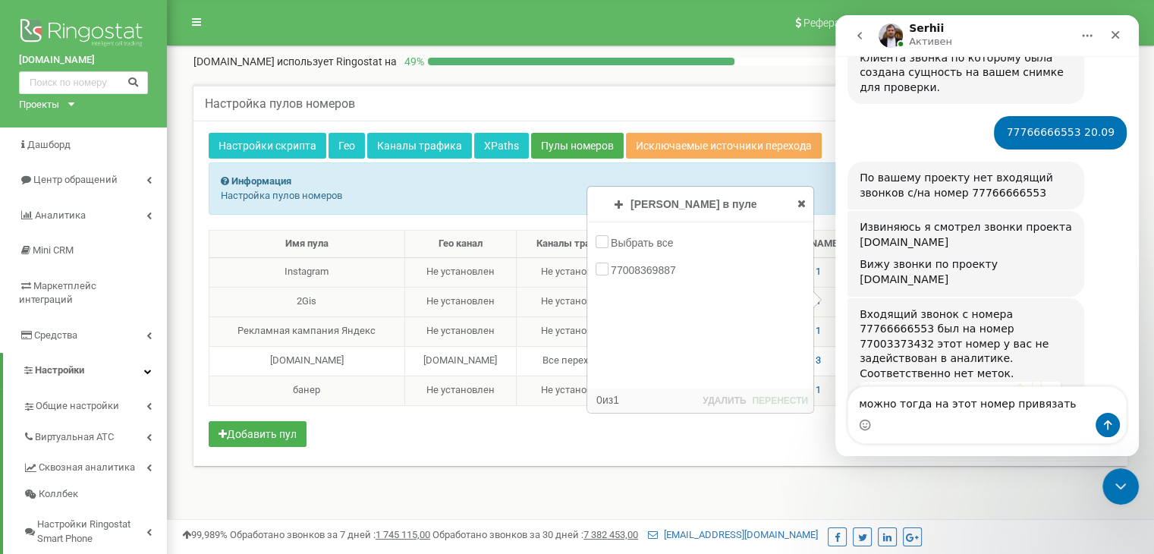
scroll to position [1692, 0]
click at [803, 200] on icon at bounding box center [802, 203] width 8 height 11
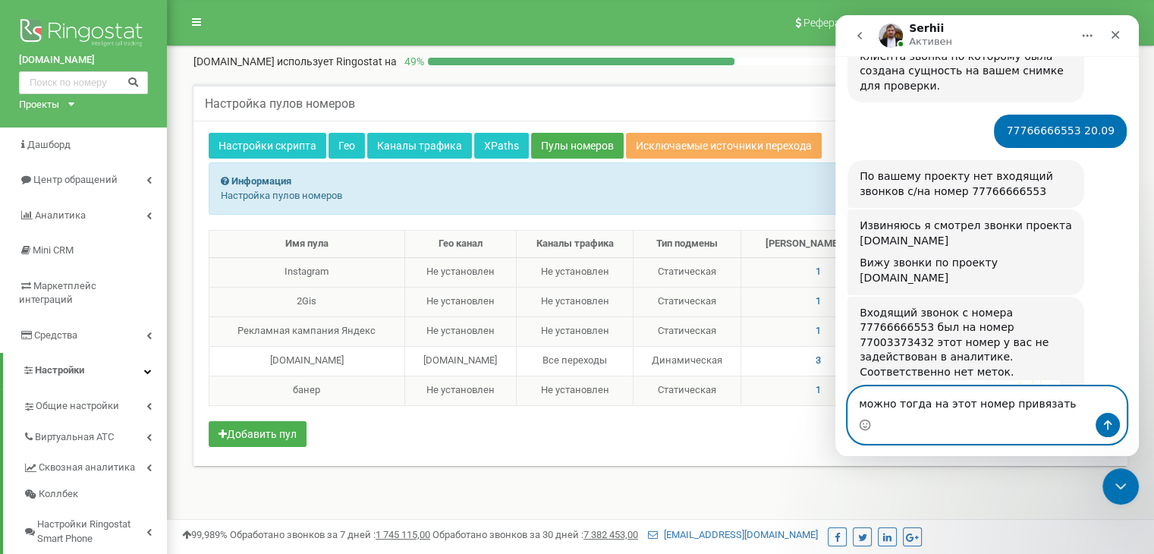
click at [933, 405] on textarea "можно тогда на этот номер привязать" at bounding box center [987, 400] width 278 height 26
click at [1066, 401] on textarea "можно тогда на этот номер привязать" at bounding box center [987, 400] width 278 height 26
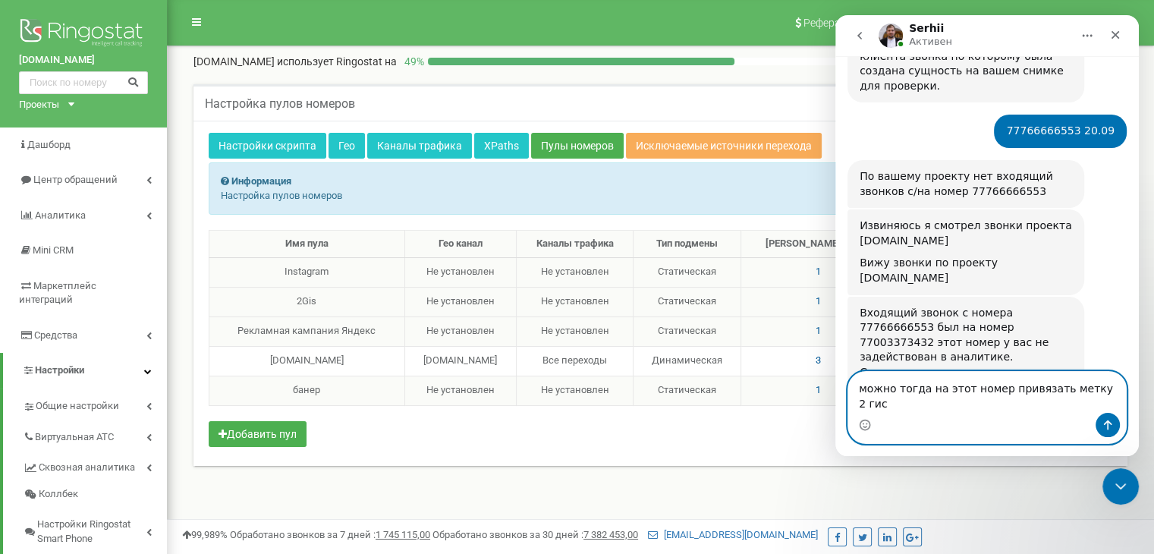
type textarea "можно тогда на этот номер привязать метку 2 гис"
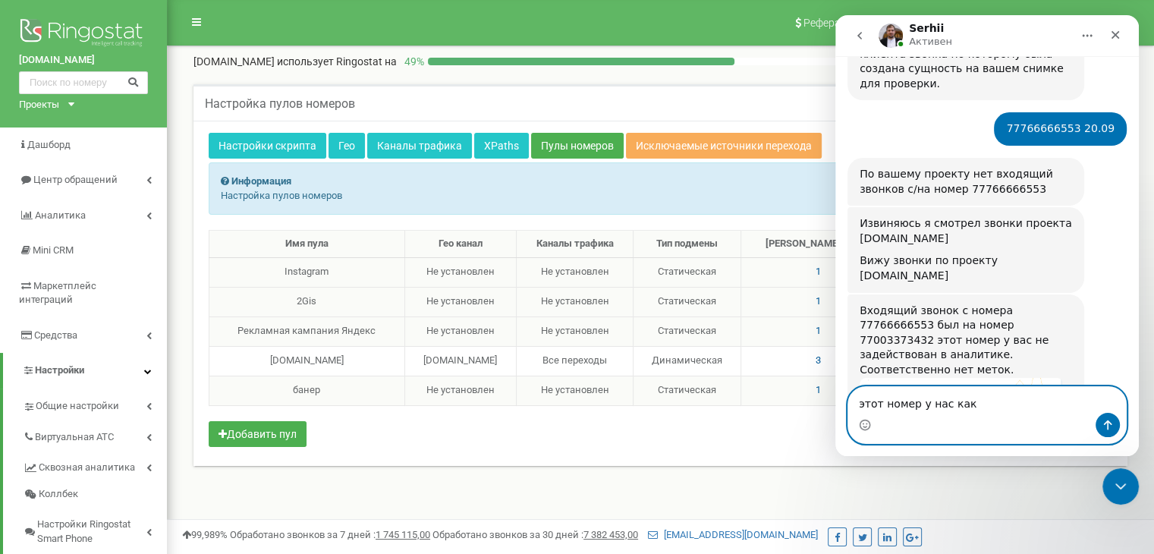
scroll to position [1752, 0]
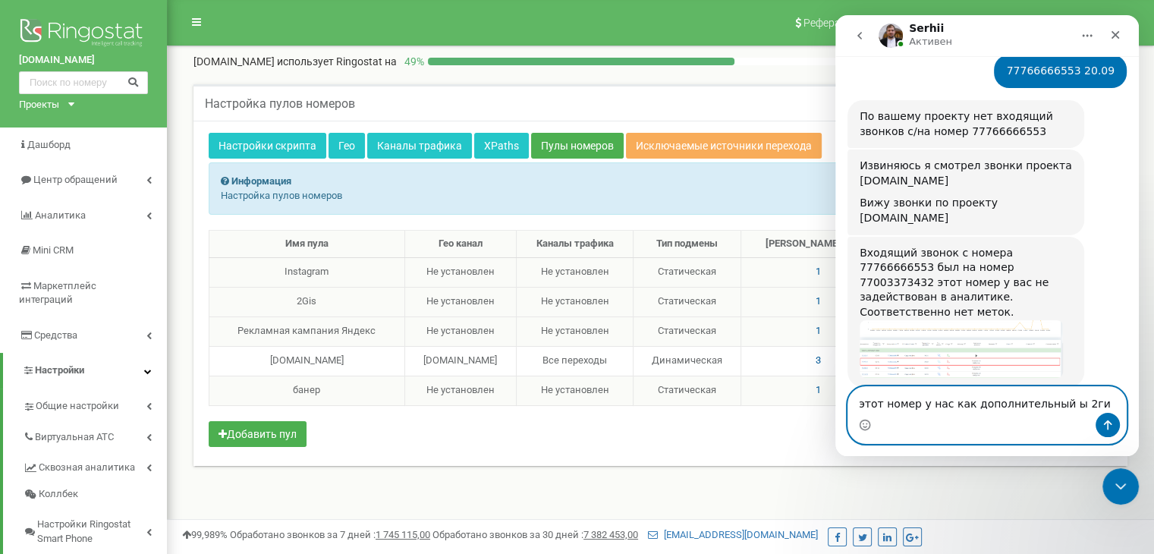
type textarea "этот номер у нас как дополнительный ы 2гис"
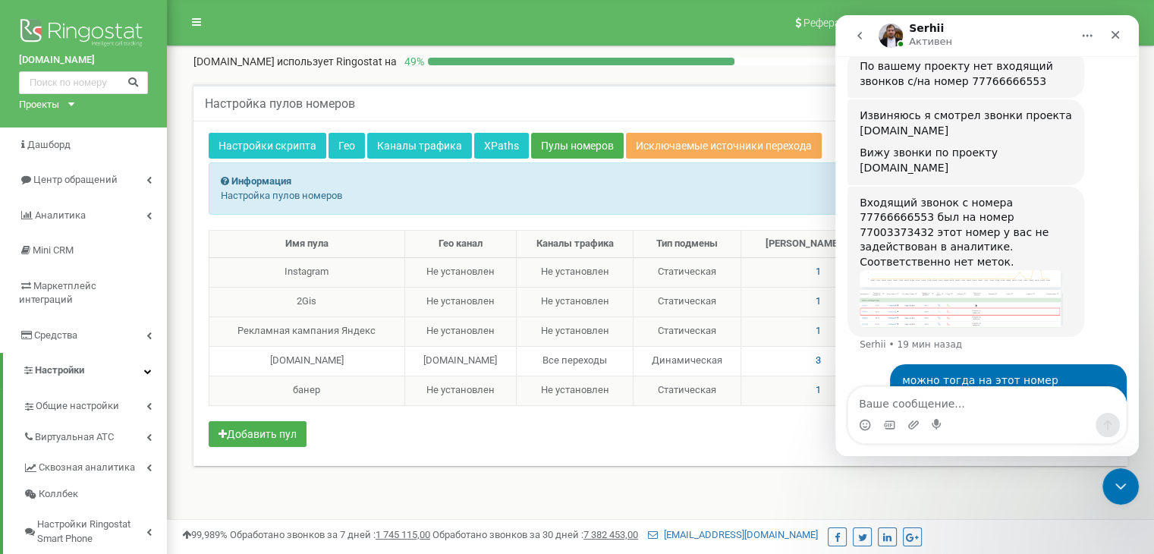
drag, startPoint x: 962, startPoint y: 285, endPoint x: 1015, endPoint y: 341, distance: 76.8
click at [1015, 480] on div "Печатает..." at bounding box center [987, 509] width 279 height 58
click at [905, 406] on textarea "Ваше сообщение..." at bounding box center [987, 400] width 278 height 26
click at [821, 360] on span "3" at bounding box center [818, 359] width 5 height 11
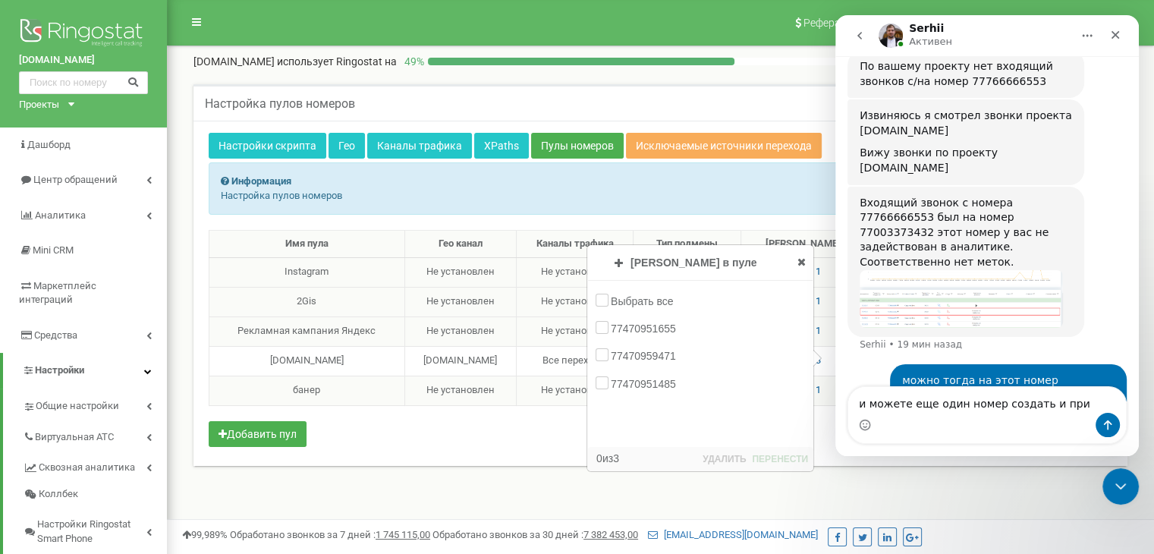
click at [795, 258] on div "Номеров в пуле Добавление номеров Пулы номеров Выбрать все 77003373432 0 из 3 Д…" at bounding box center [700, 324] width 225 height 157
click at [792, 266] on div "Номеров в пуле Добавление номеров Пулы номеров Выбрать все 77003373432 0 из 3 Д…" at bounding box center [700, 324] width 225 height 157
click at [804, 261] on icon at bounding box center [802, 262] width 8 height 11
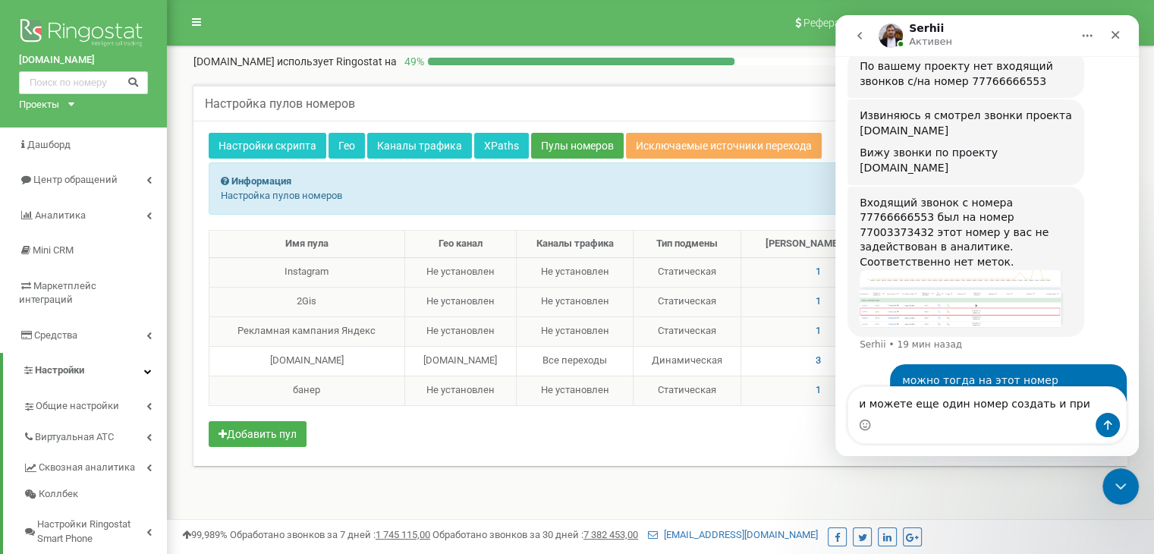
click at [821, 304] on span "1" at bounding box center [818, 300] width 5 height 11
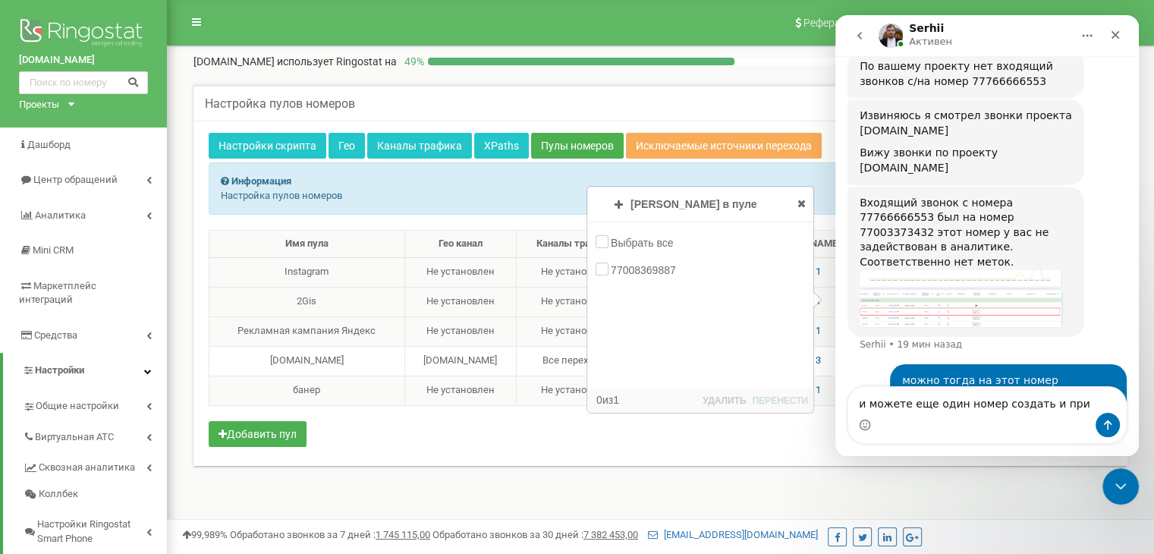
click at [798, 203] on icon at bounding box center [802, 203] width 8 height 11
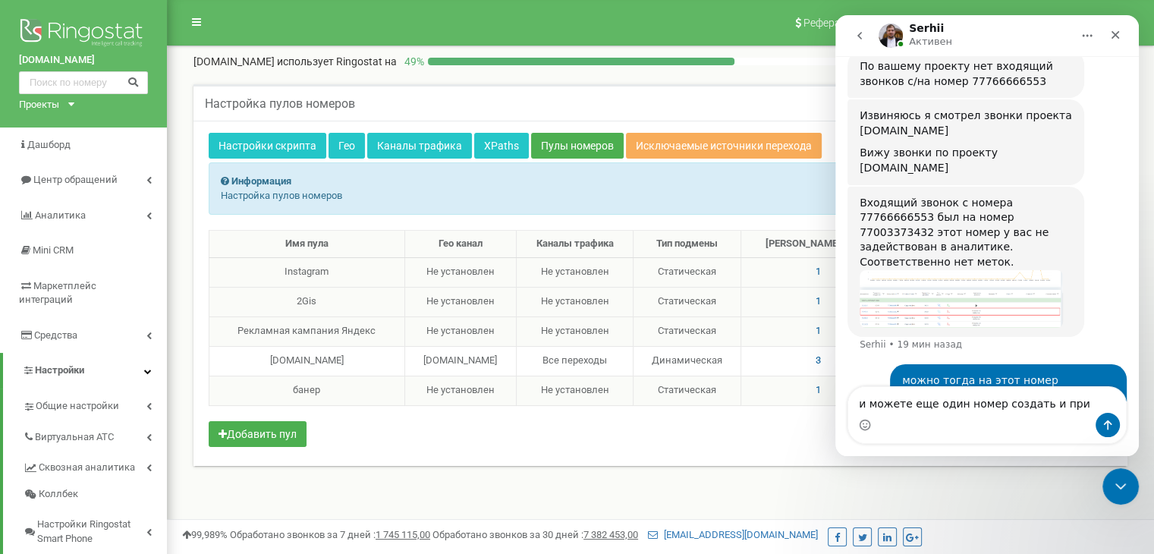
click at [820, 269] on td "1" at bounding box center [818, 272] width 154 height 30
click at [821, 269] on span "1" at bounding box center [818, 271] width 5 height 11
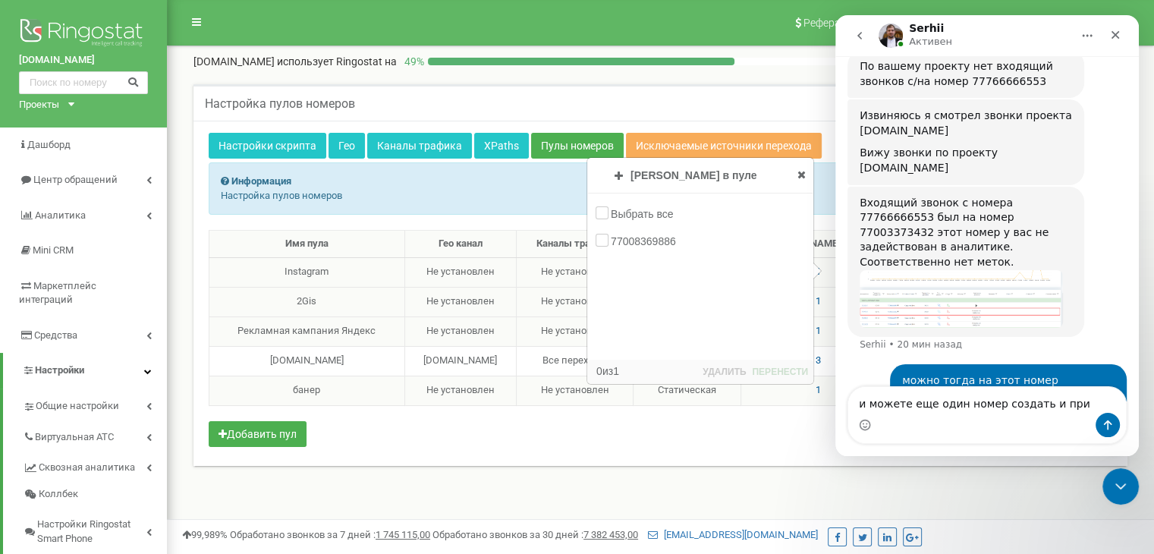
click at [805, 180] on span at bounding box center [802, 174] width 8 height 15
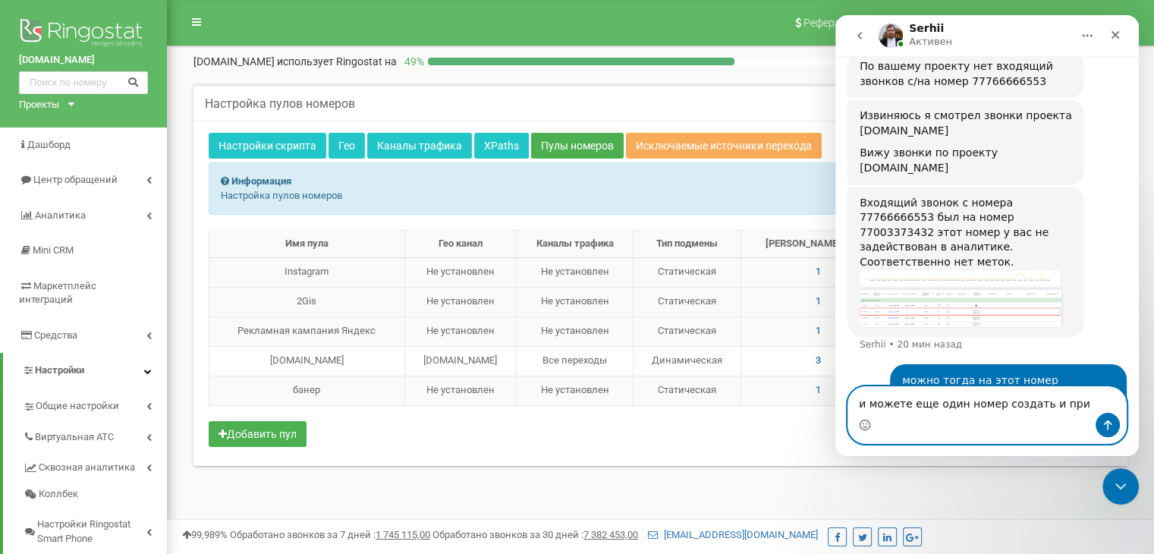
click at [1041, 403] on textarea "и можете еще один номер создать и при" at bounding box center [987, 400] width 278 height 26
click at [1063, 408] on textarea "и можете еще один номер создать и при" at bounding box center [987, 400] width 278 height 26
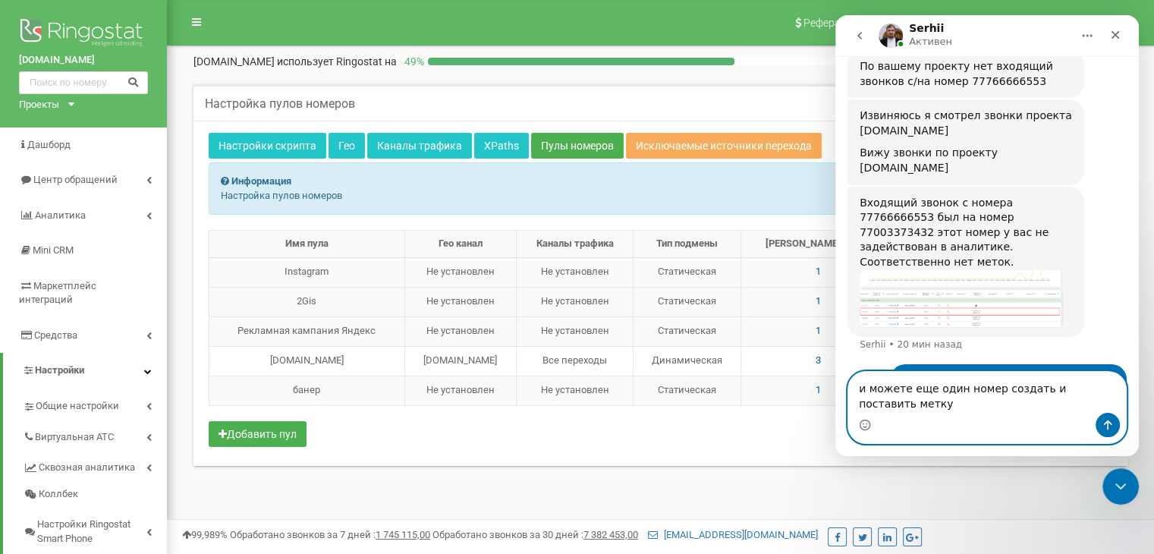
scroll to position [1817, 0]
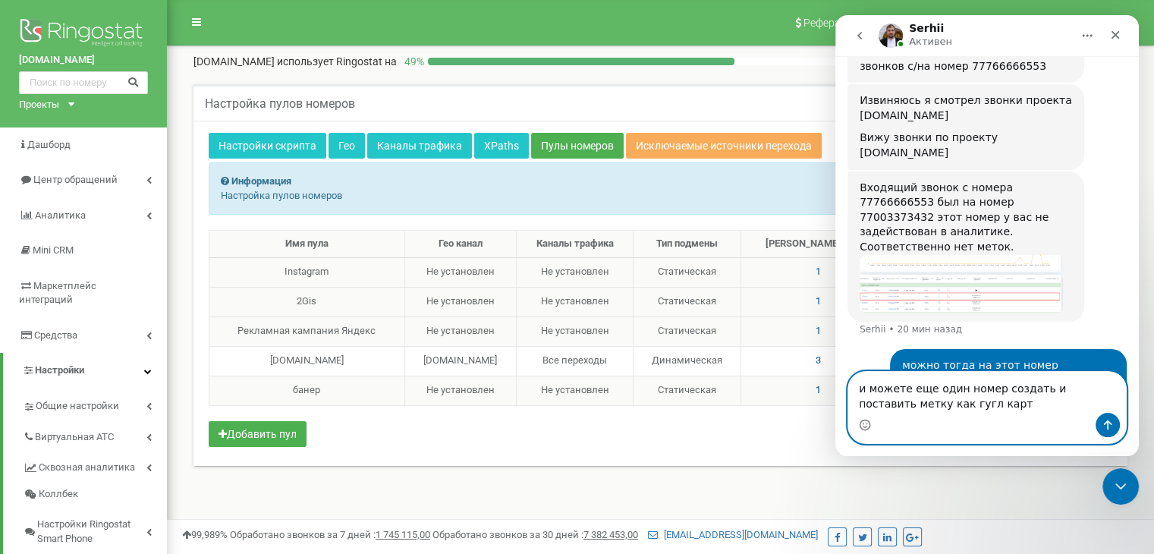
type textarea "и можете еще один номер создать и поставить метку как гугл карты"
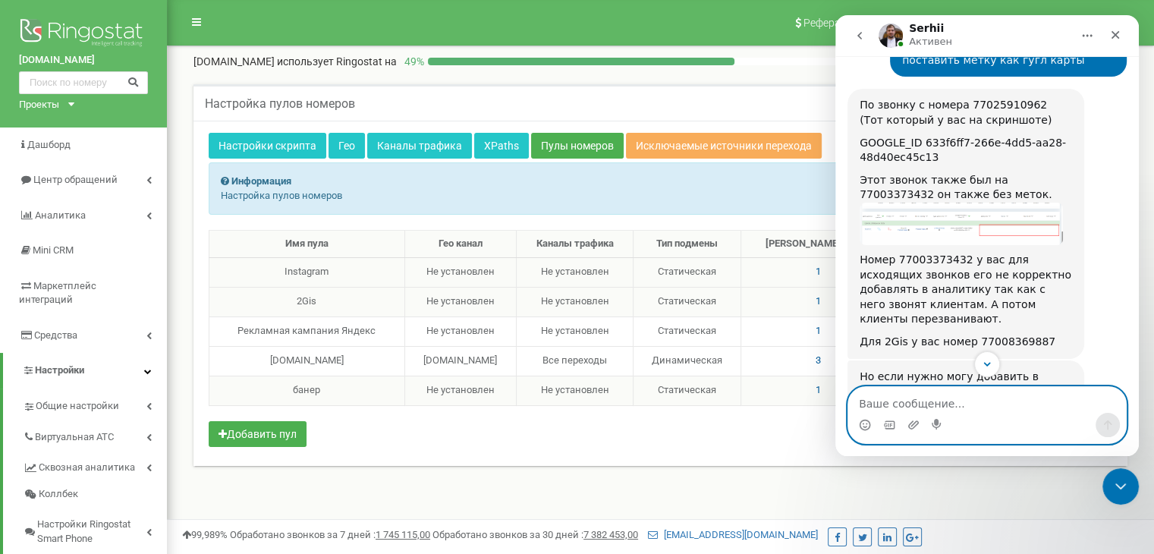
scroll to position [2200, 0]
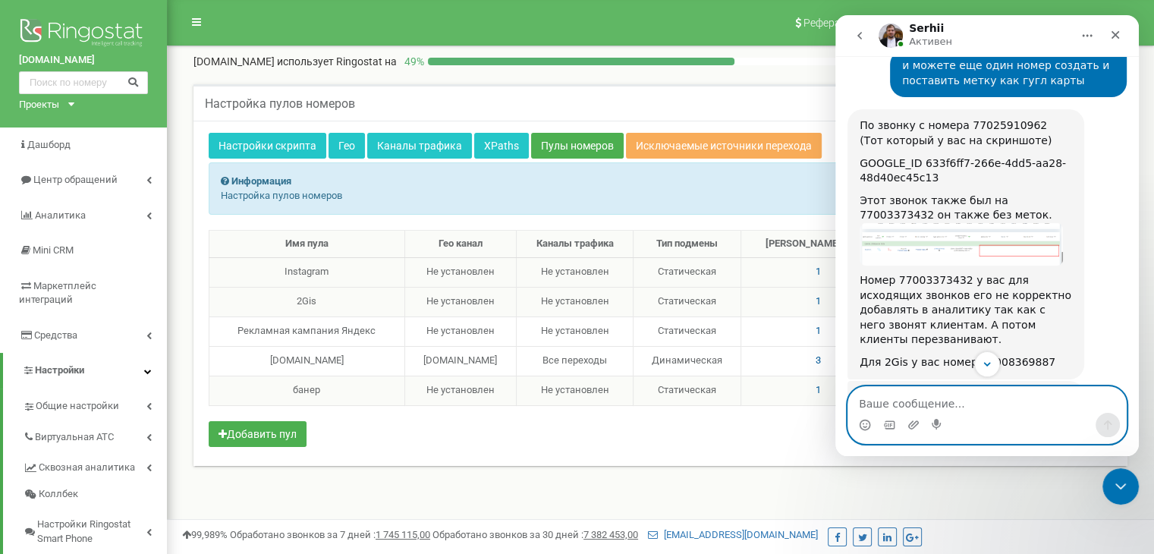
click at [911, 410] on textarea "Ваше сообщение..." at bounding box center [987, 400] width 278 height 26
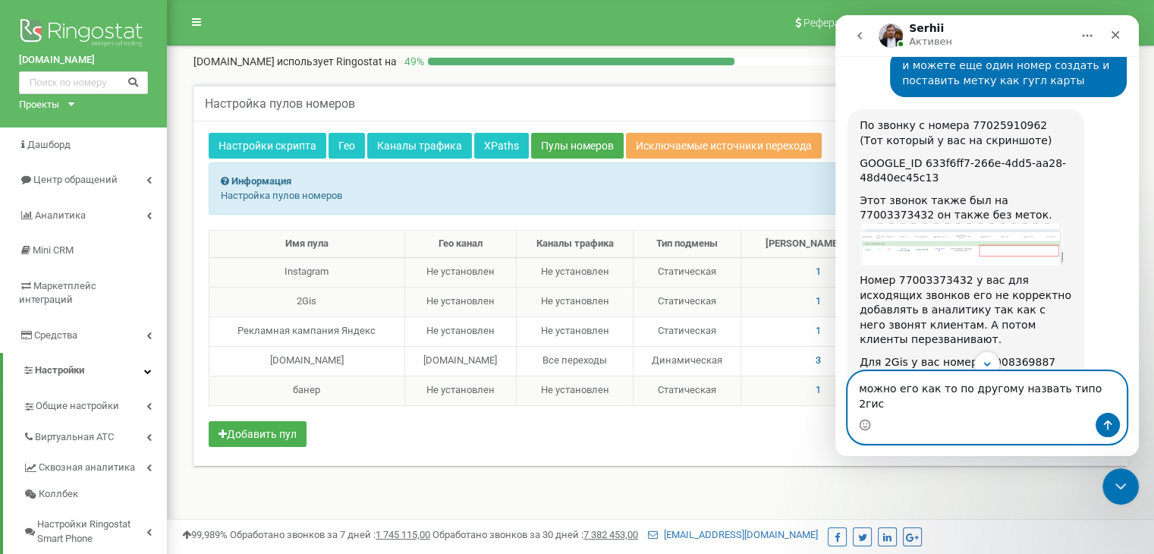
type textarea "можно его как то по другому назвать типо 2гис2"
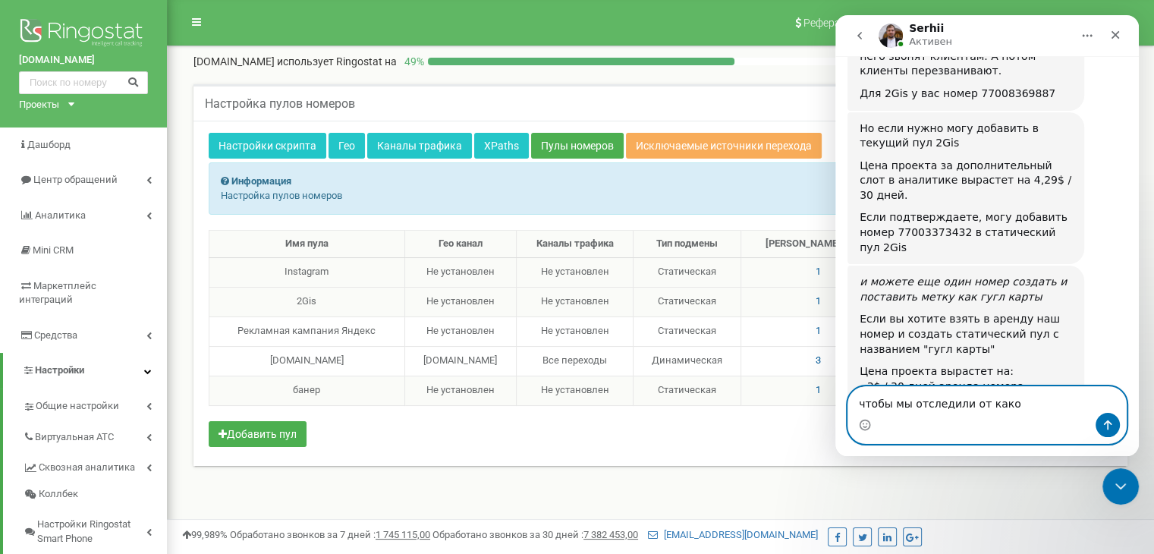
scroll to position [2471, 0]
type textarea "чтобы мы отследили от какого номера звонят"
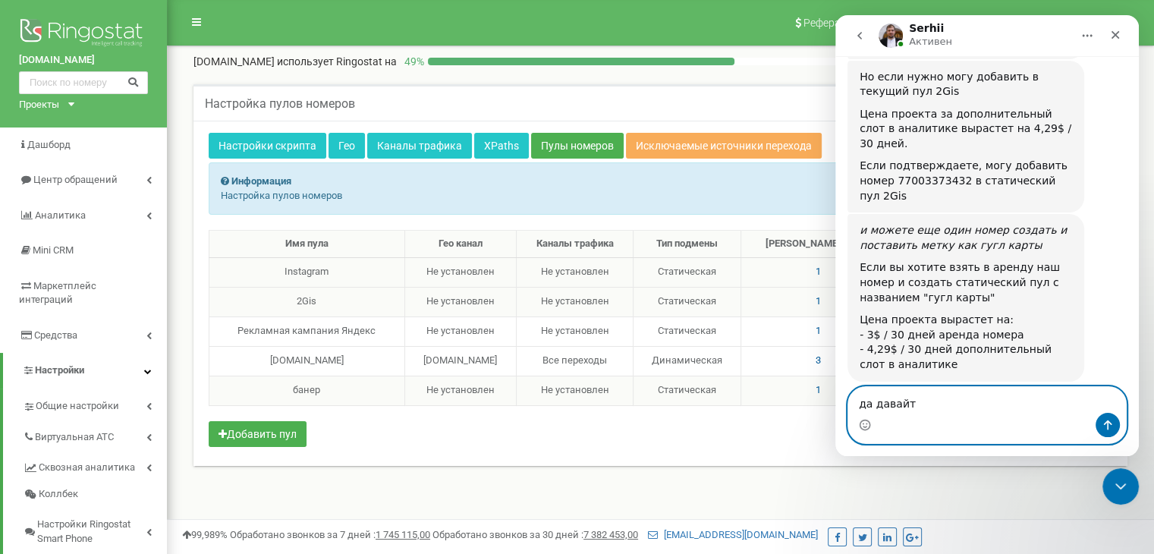
type textarea "да давайте"
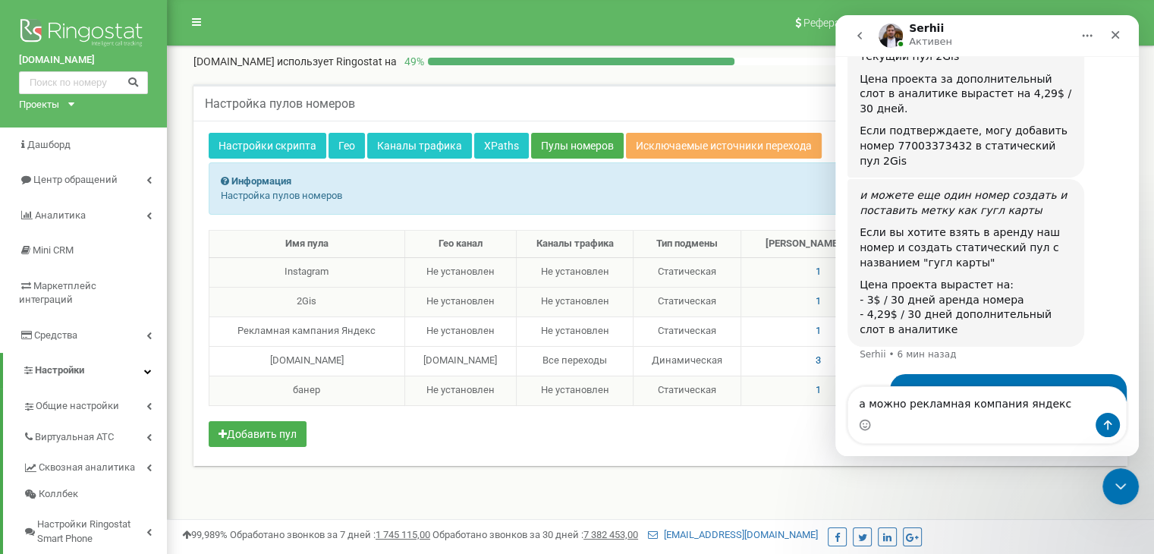
click at [821, 327] on span "1" at bounding box center [818, 330] width 5 height 11
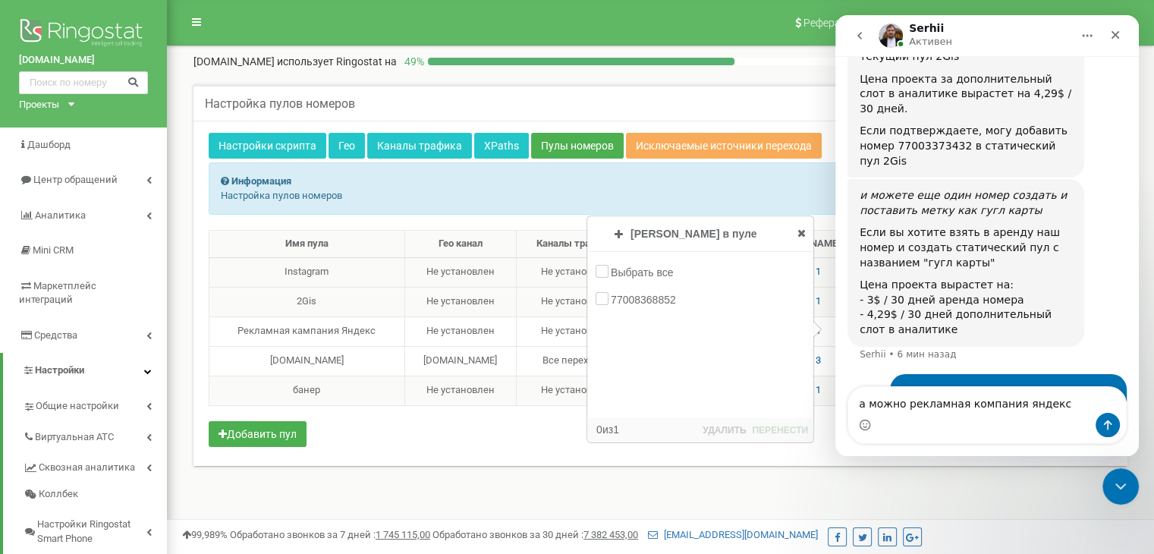
click at [801, 230] on icon at bounding box center [802, 233] width 8 height 11
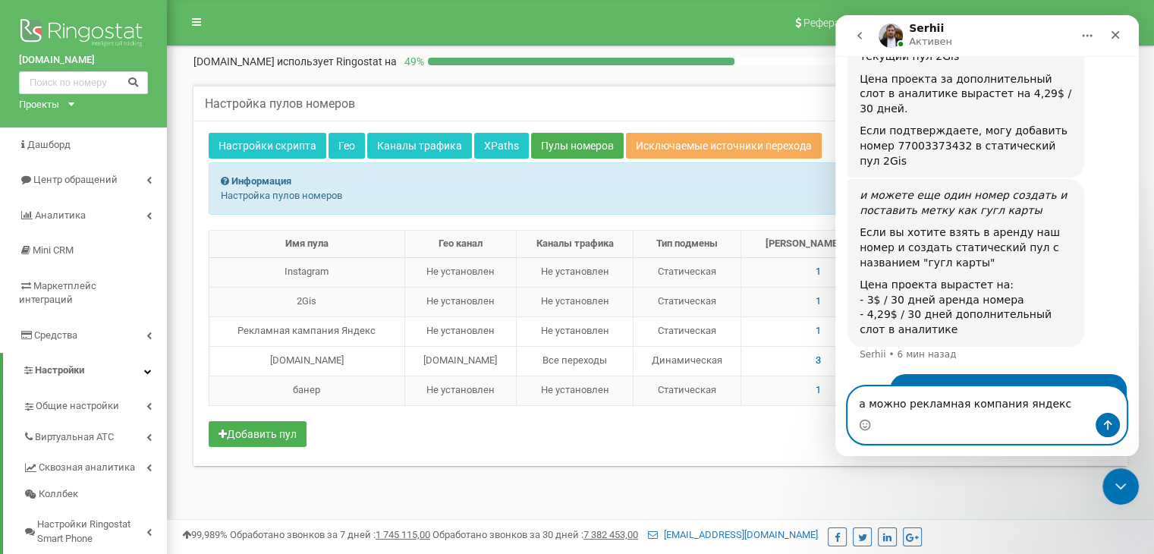
click at [1040, 408] on textarea "а можно рекламная компания яндекс" at bounding box center [987, 400] width 278 height 26
click at [1047, 405] on textarea "а можно рекламная компания яндекс" at bounding box center [987, 400] width 278 height 26
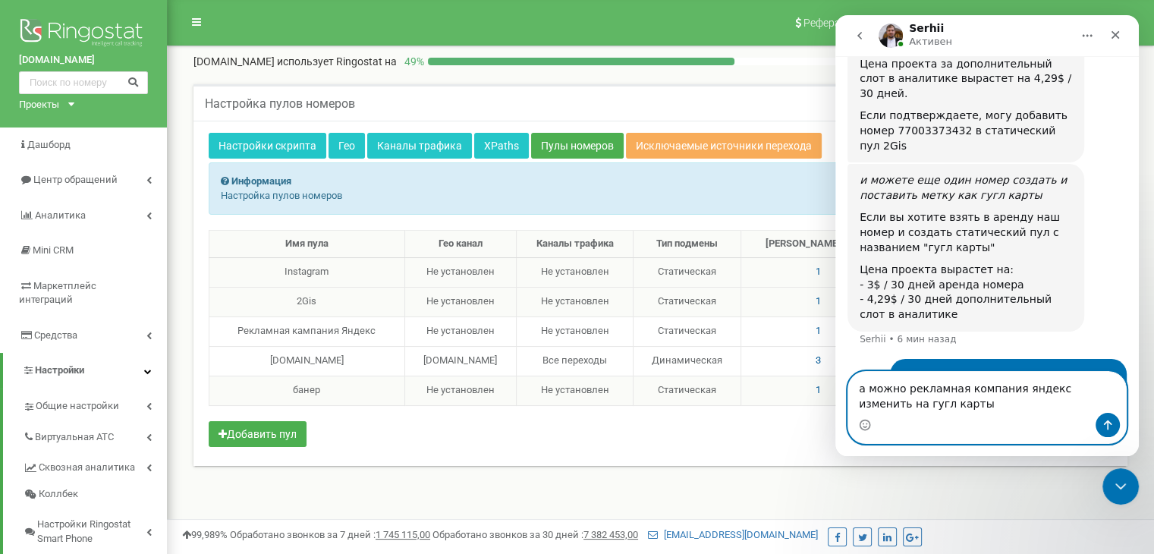
type textarea "а можно рекламная компания яндекс изменить на гугл карты"
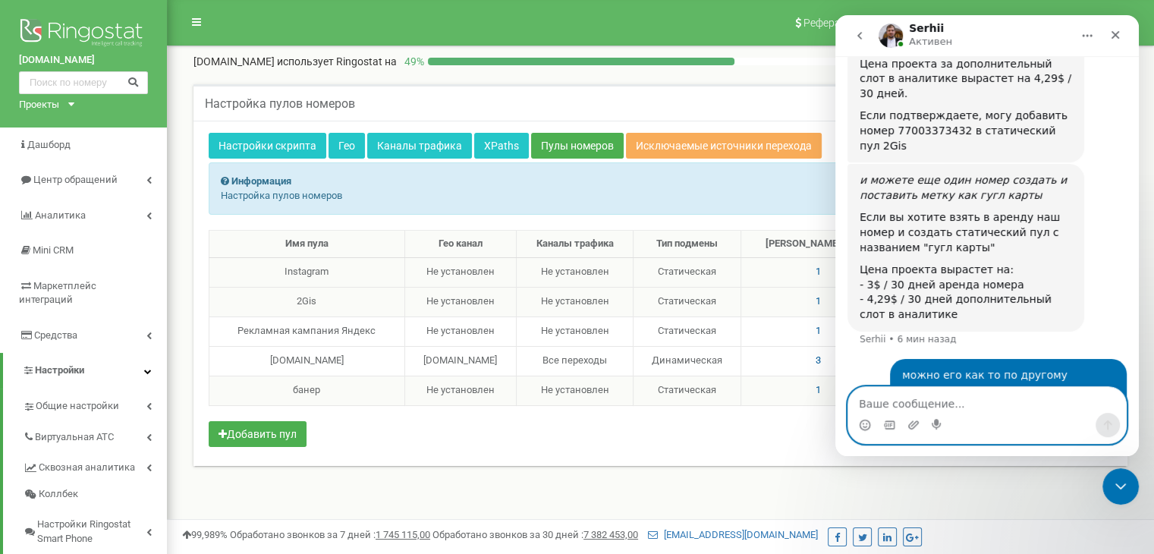
scroll to position [2605, 0]
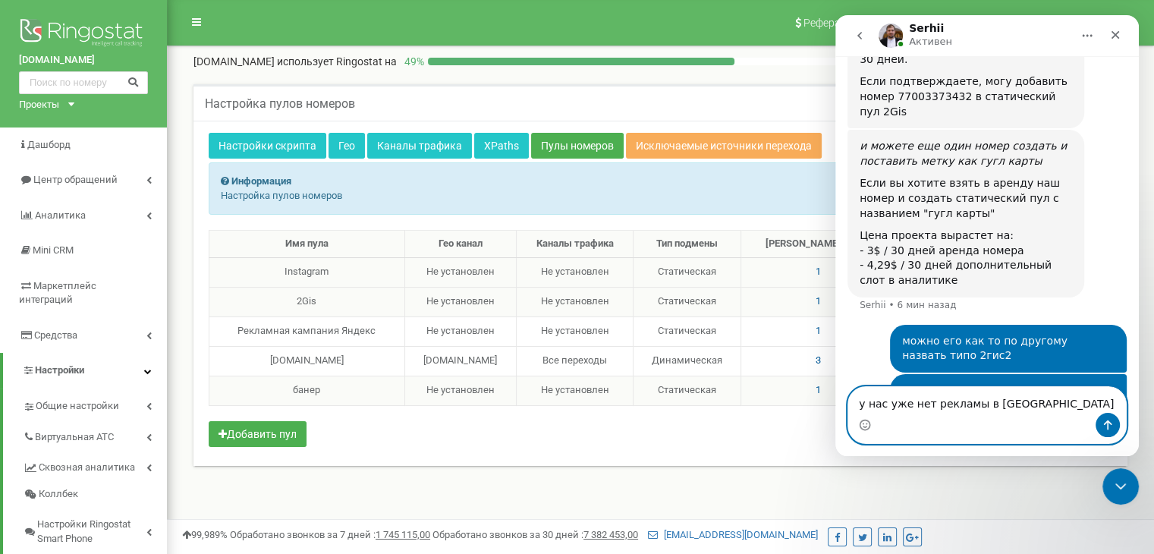
type textarea "у нас уже нет рекламы в яндекс"
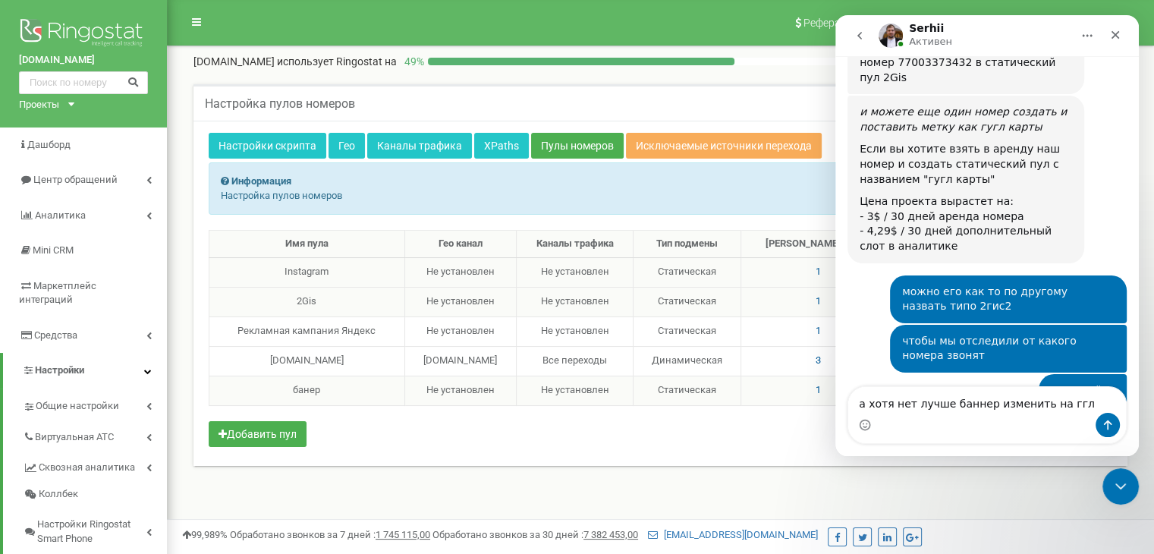
scroll to position [2737, 0]
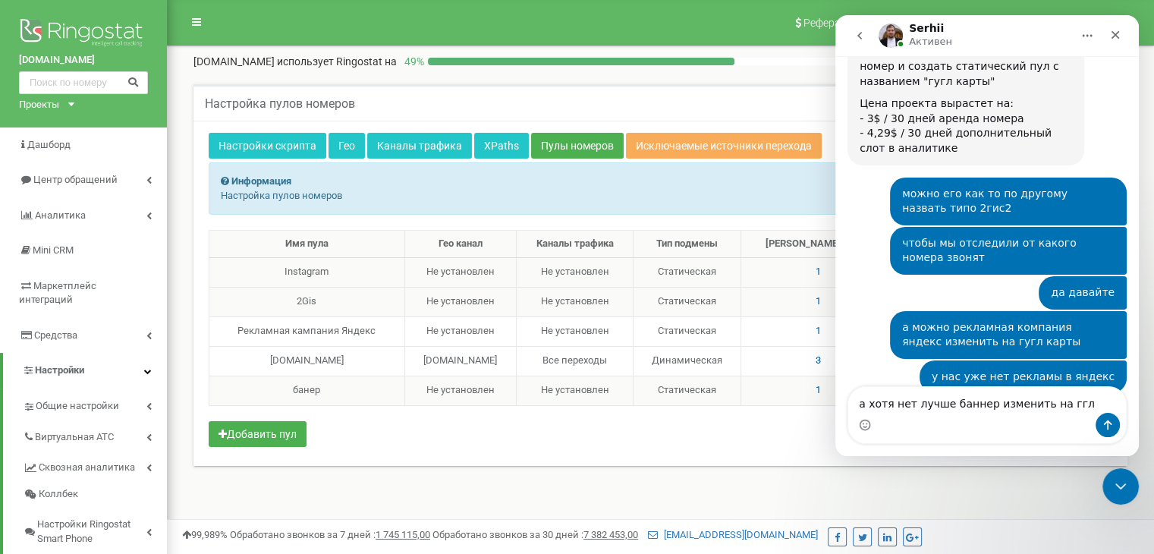
click at [1012, 417] on div "Мессенджер Intercom" at bounding box center [987, 425] width 278 height 24
click at [1066, 413] on div "Мессенджер Intercom" at bounding box center [987, 425] width 278 height 24
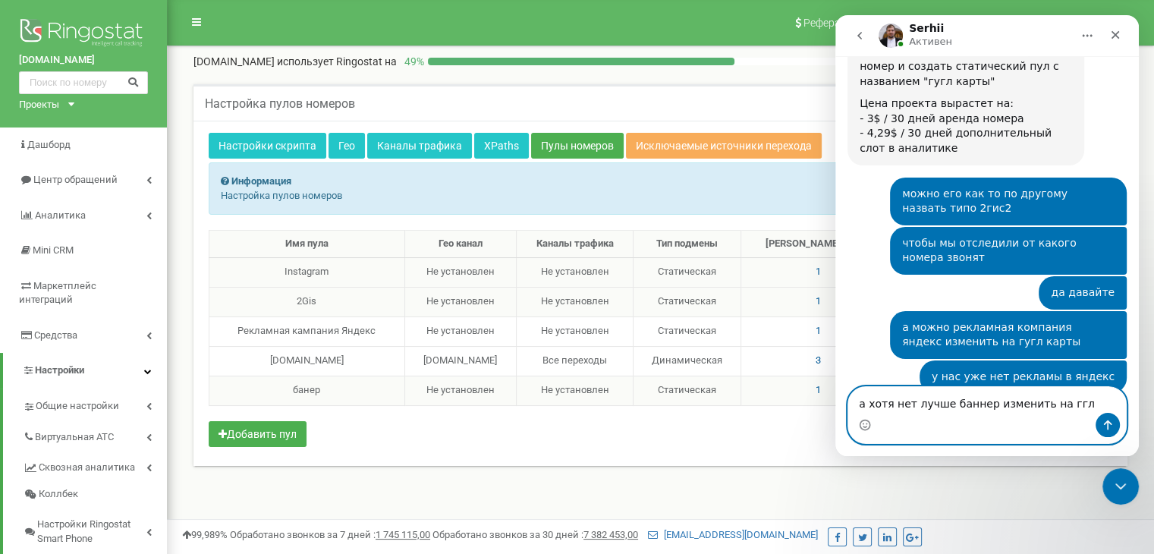
click at [1054, 410] on textarea "а хотя нет лучше баннер изменить на ггл" at bounding box center [987, 400] width 278 height 26
drag, startPoint x: 1063, startPoint y: 408, endPoint x: 1044, endPoint y: 409, distance: 19.0
click at [1044, 409] on textarea "а хотя нет лучше баннер изменить на ггл" at bounding box center [987, 400] width 278 height 26
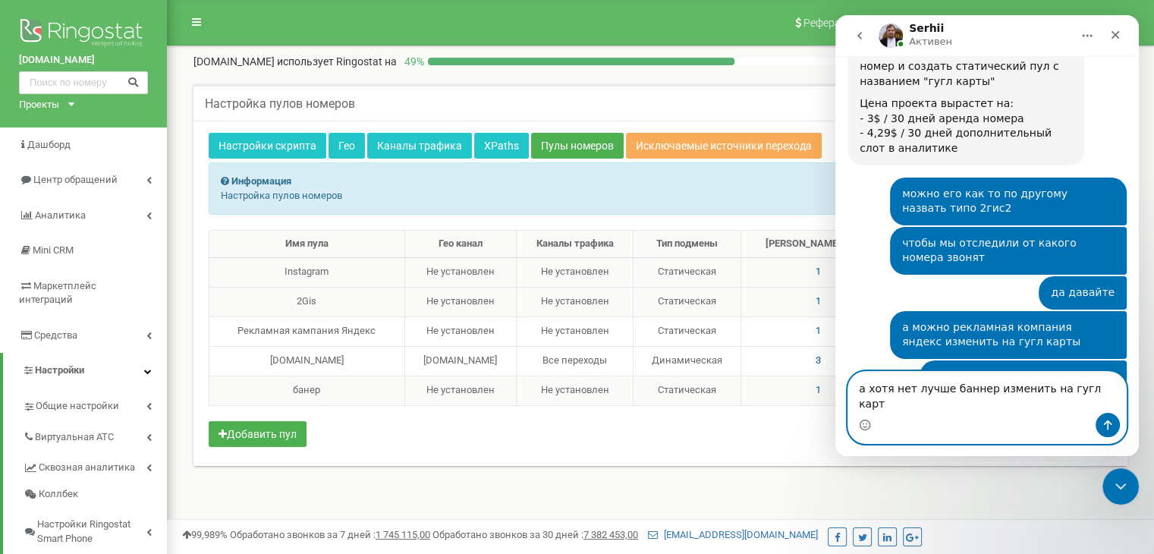
type textarea "а хотя нет лучше баннер изменить на гугл карты"
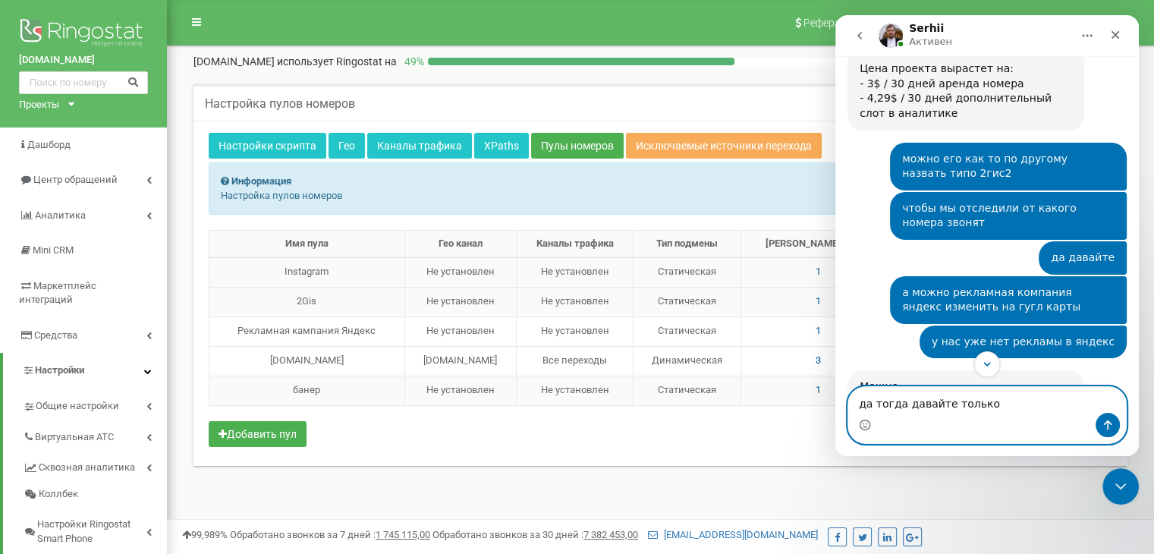
scroll to position [2876, 0]
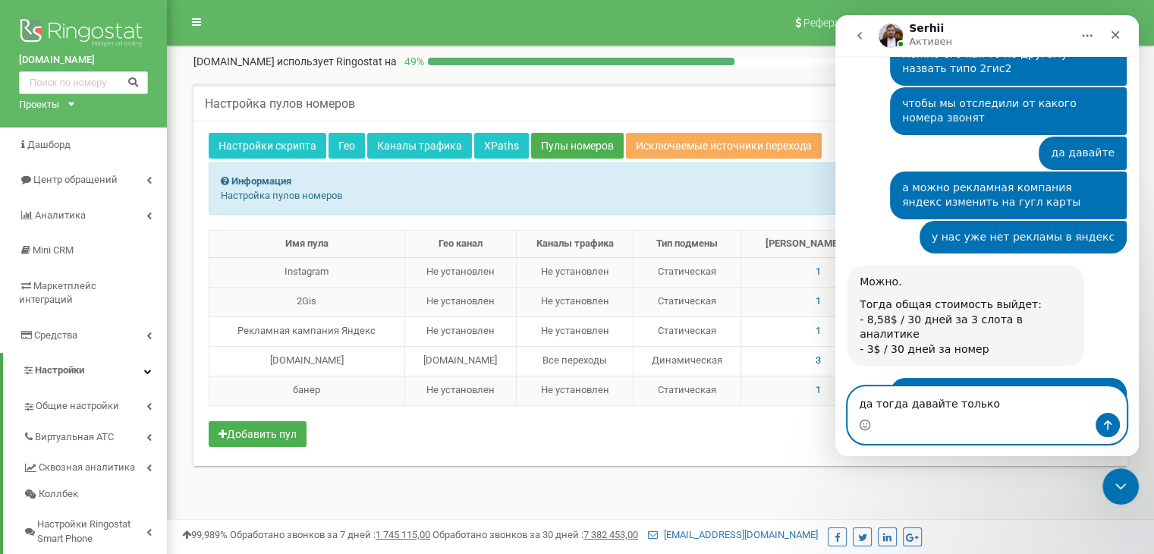
drag, startPoint x: 990, startPoint y: 408, endPoint x: 848, endPoint y: 417, distance: 141.5
click at [848, 417] on div "да тогда давайте только да тогда давайте только" at bounding box center [987, 415] width 278 height 56
click at [848, 417] on div "Мессенджер Intercom" at bounding box center [987, 425] width 278 height 24
click at [901, 404] on textarea "да тогда давайте только" at bounding box center [987, 400] width 278 height 26
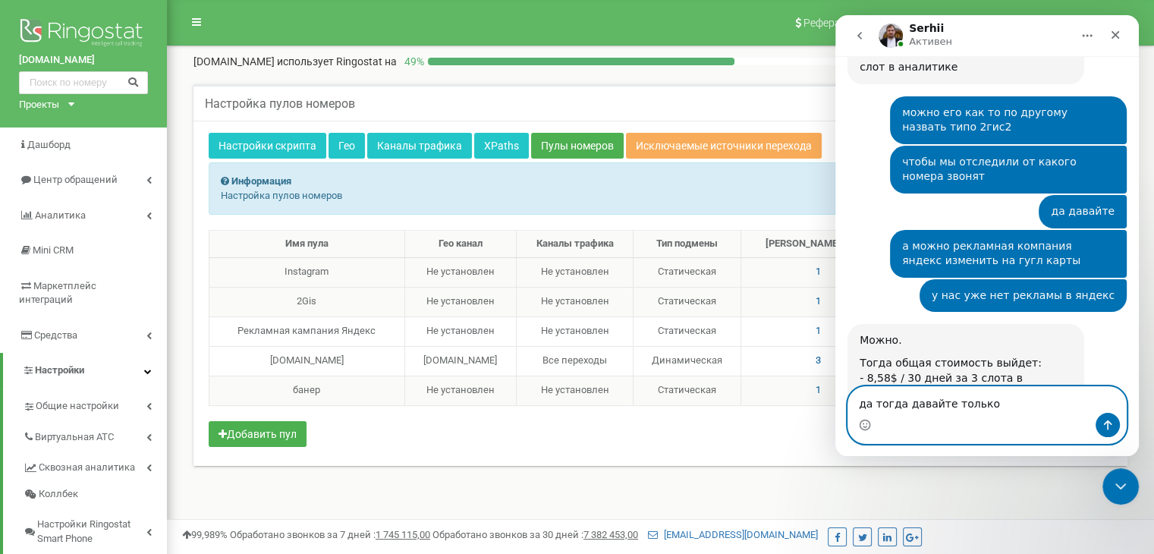
drag, startPoint x: 1001, startPoint y: 411, endPoint x: 842, endPoint y: 412, distance: 159.4
click at [842, 412] on div "да тогда давайте только да тогда давайте только" at bounding box center [988, 415] width 304 height 58
type textarea "да"
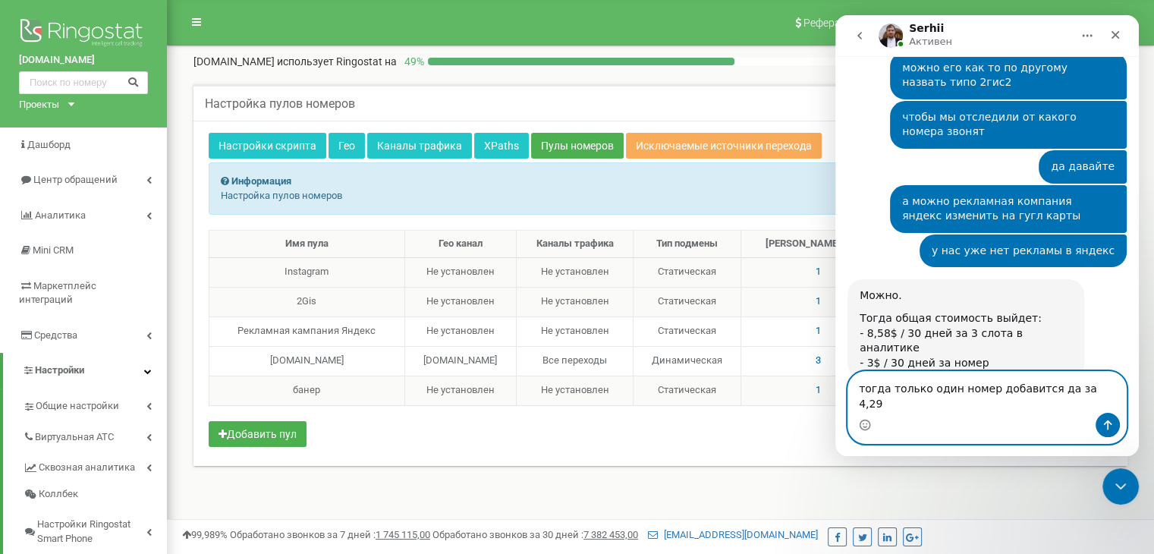
type textarea "тогда только один номер добавится да за 4,29?"
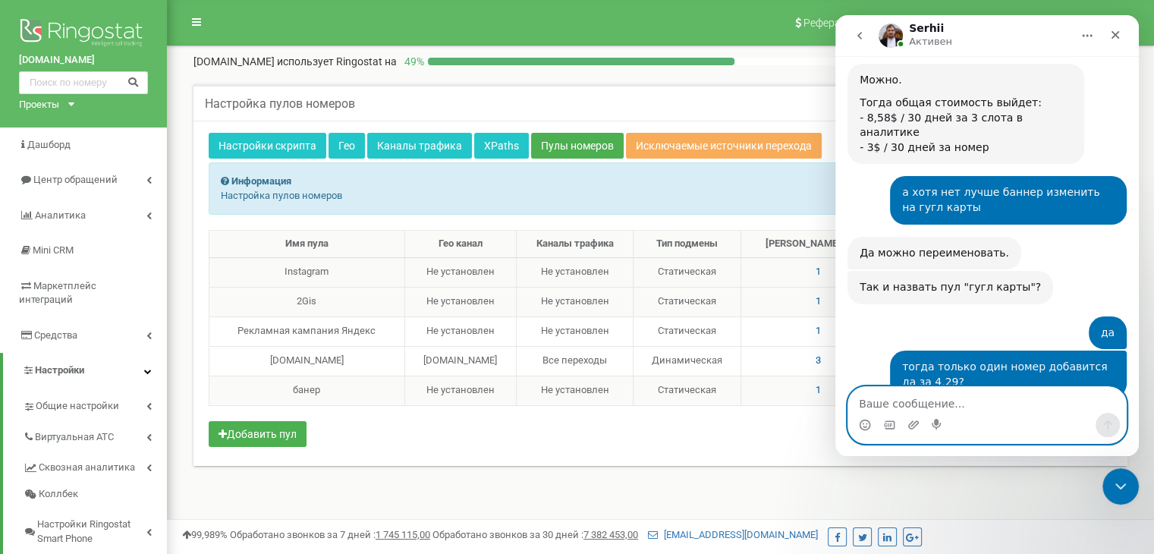
scroll to position [3101, 0]
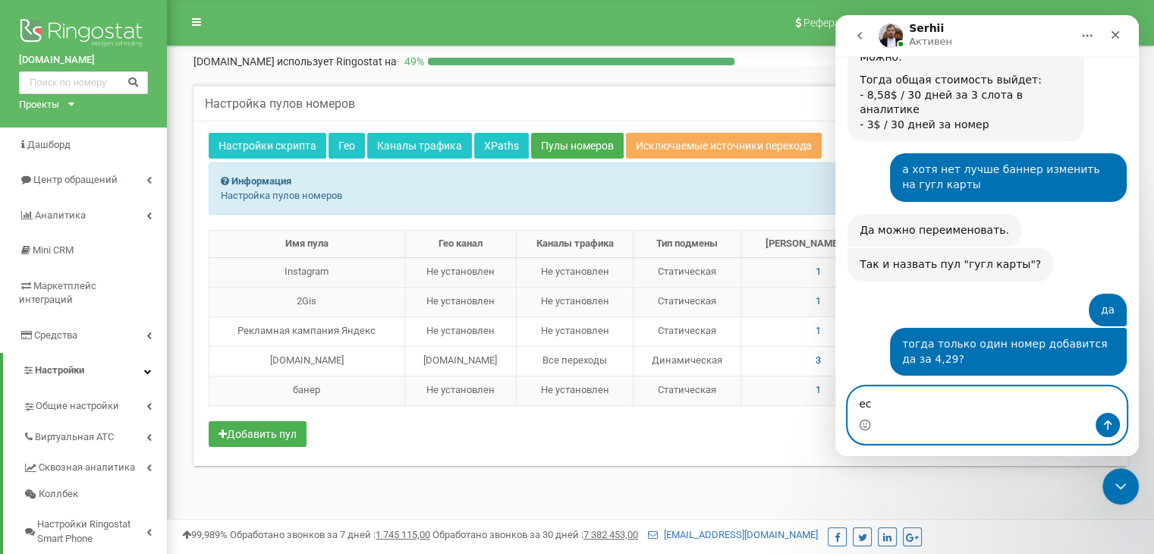
type textarea "е"
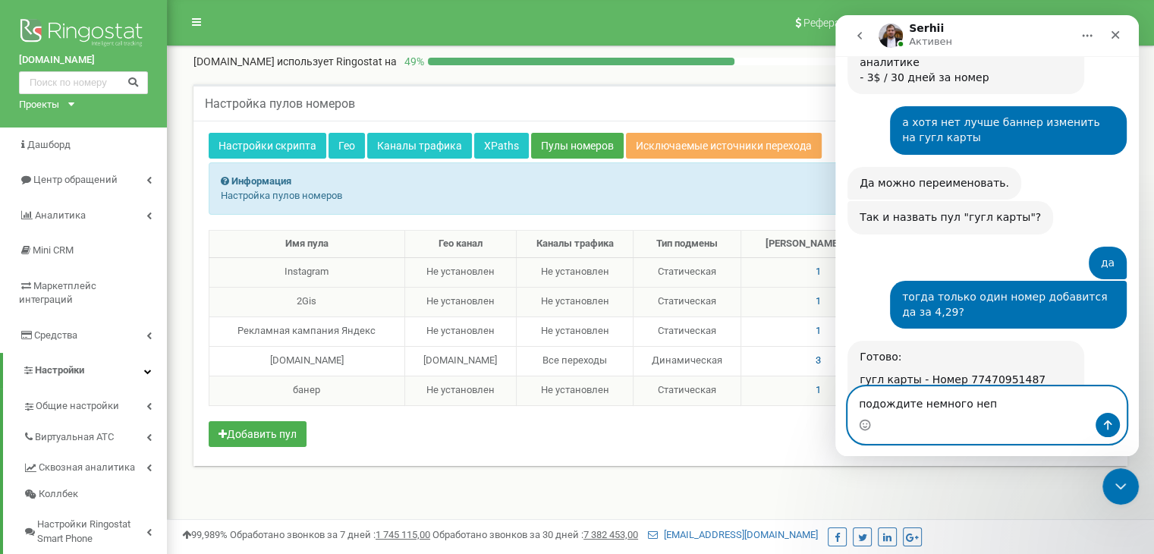
scroll to position [3148, 0]
type textarea "п"
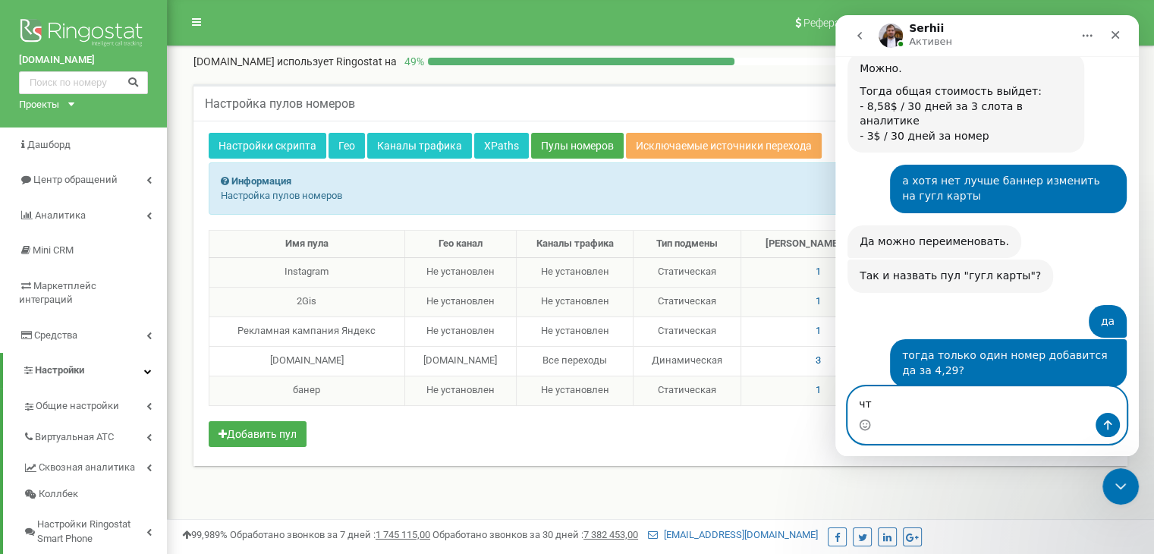
type textarea "ч"
type textarea "е"
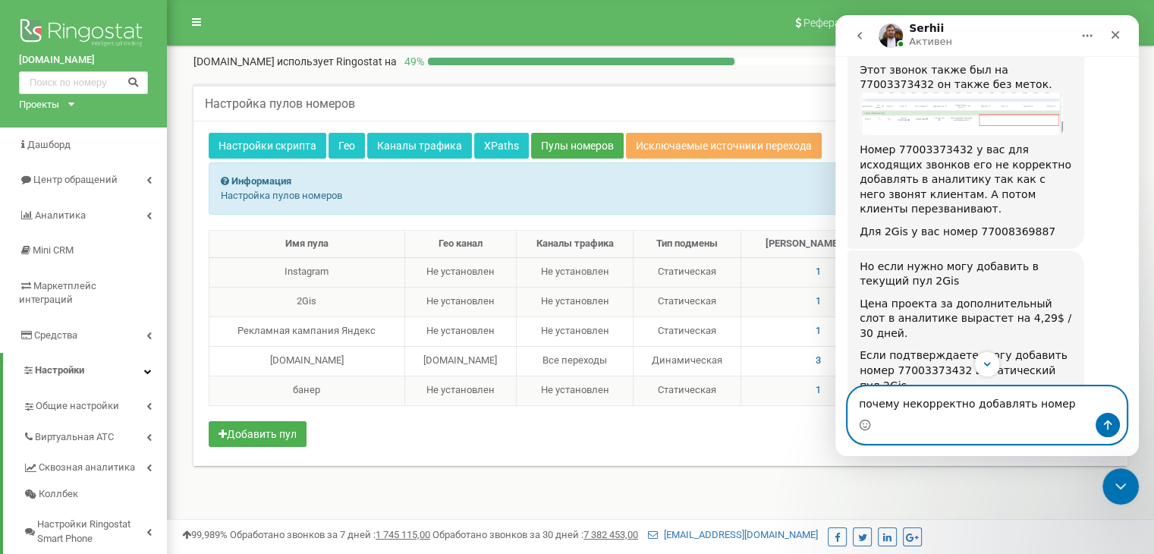
scroll to position [2255, 0]
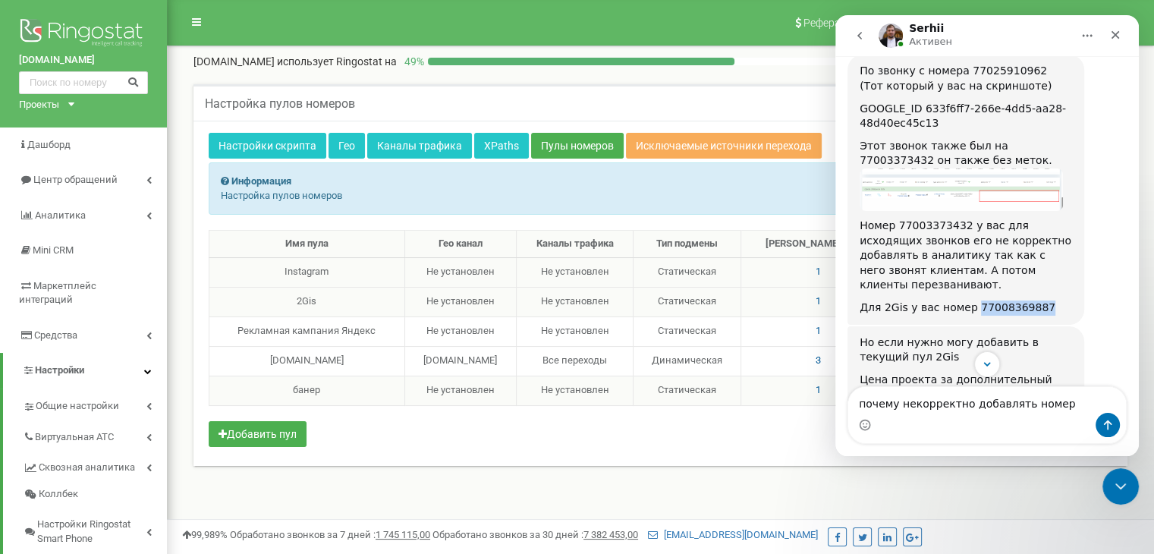
drag, startPoint x: 966, startPoint y: 146, endPoint x: 1033, endPoint y: 146, distance: 66.8
click at [1033, 301] on div "Для 2Gis у вас номер 77008369887" at bounding box center [966, 308] width 213 height 15
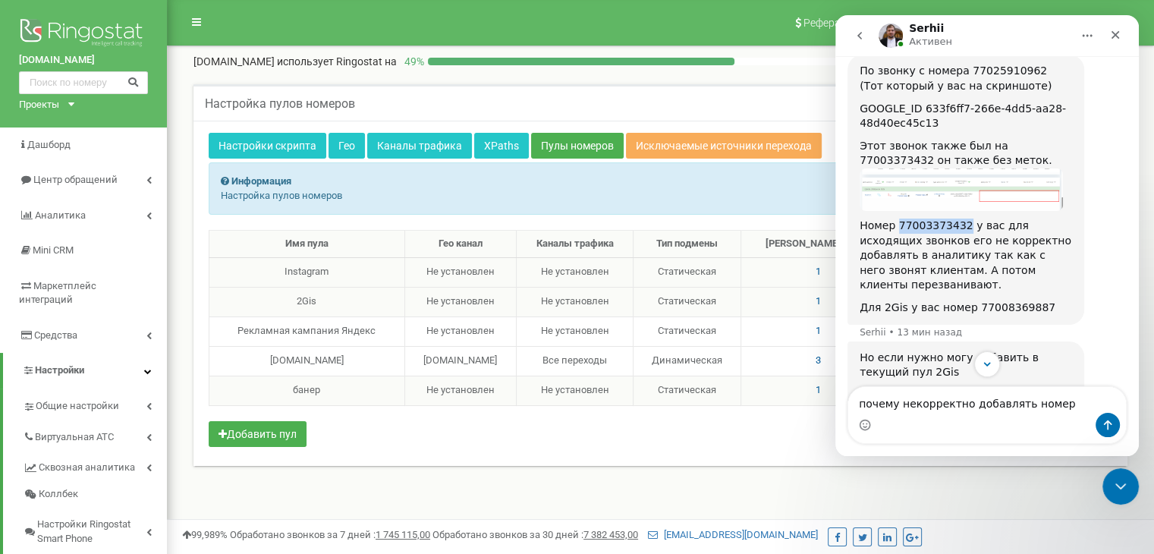
drag, startPoint x: 957, startPoint y: 76, endPoint x: 895, endPoint y: 80, distance: 62.3
click at [895, 219] on div "Номер 77003373432 у вас для исходящих звонков его не корректно добавлять в анал…" at bounding box center [966, 256] width 213 height 74
copy div "77003373432"
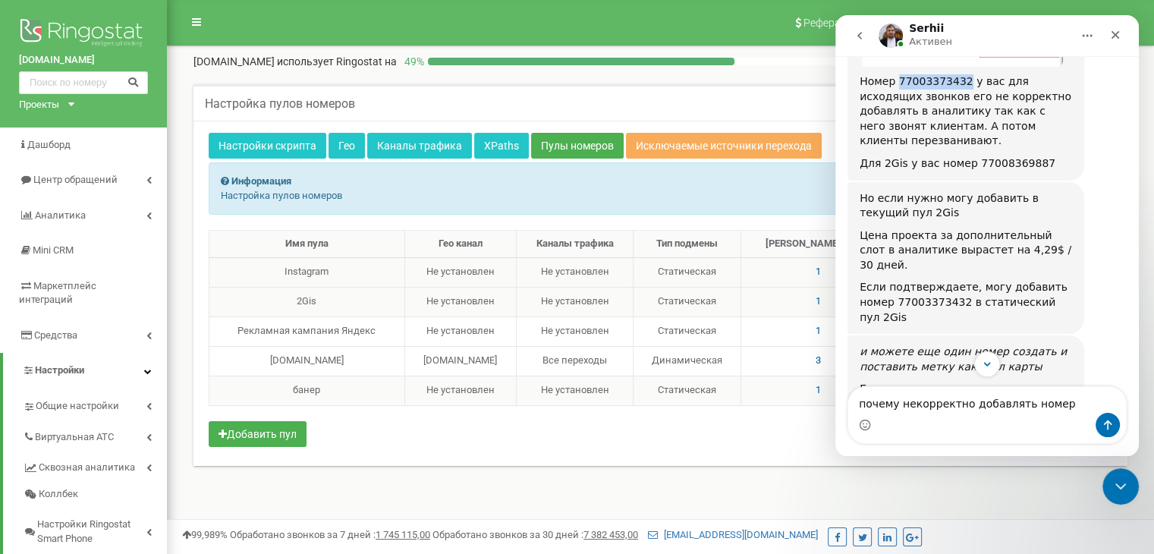
scroll to position [2558, 0]
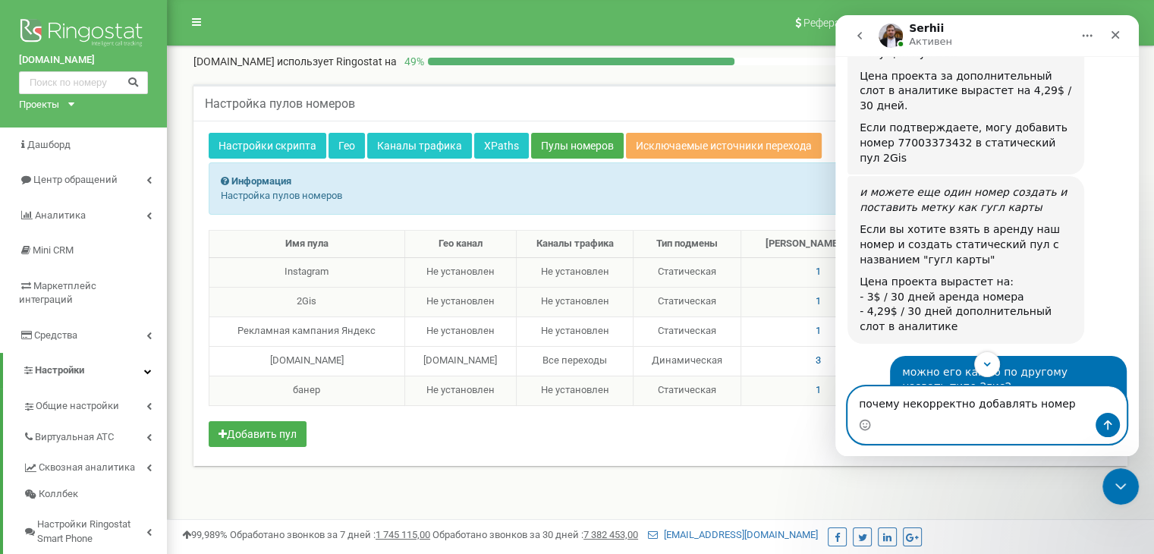
click at [1031, 391] on textarea "почему некорректно добавлять номер" at bounding box center [987, 400] width 278 height 26
click at [1043, 401] on textarea "почему некорректно добавлять номер" at bounding box center [987, 400] width 278 height 26
click at [1054, 405] on textarea "почему некорректно добавлять номер" at bounding box center [987, 400] width 278 height 26
paste textarea "77003373432"
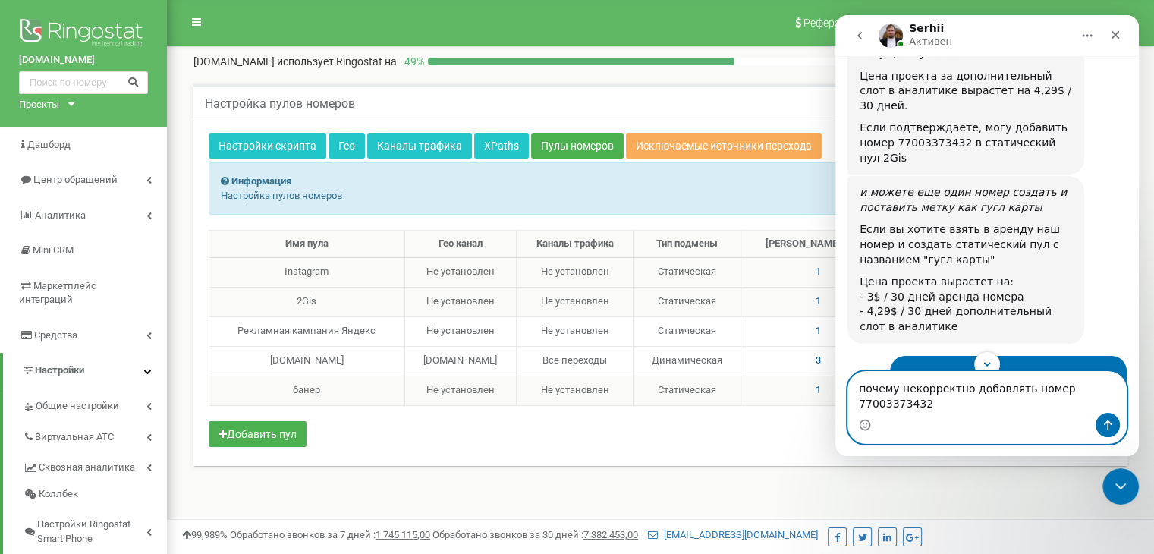
type textarea "почему некорректно добавлять номер 77003373432"
click at [1115, 423] on button "Отправить сообщение…" at bounding box center [1108, 425] width 24 height 24
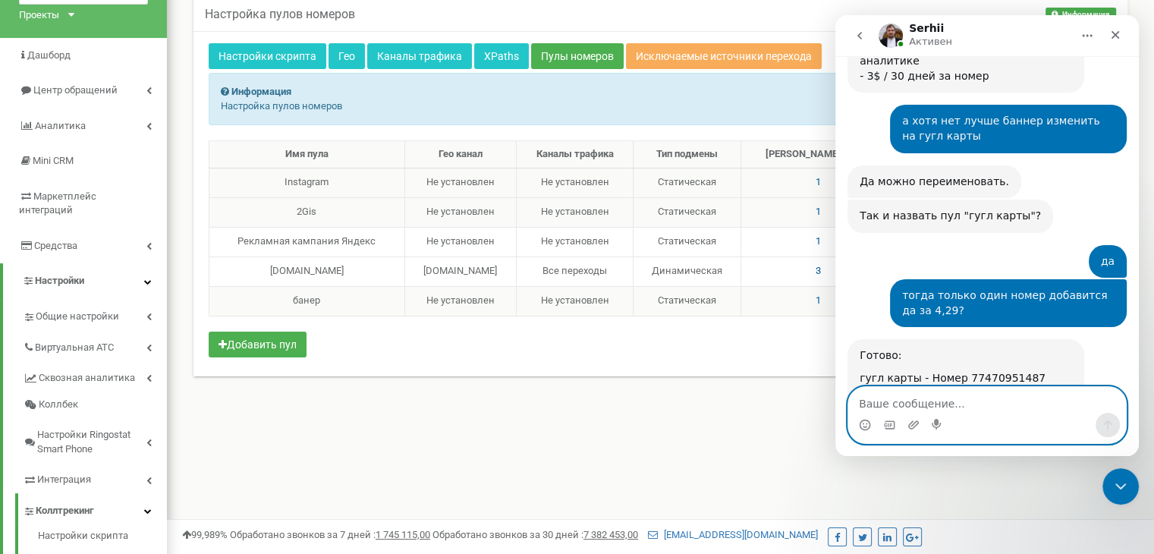
scroll to position [228, 0]
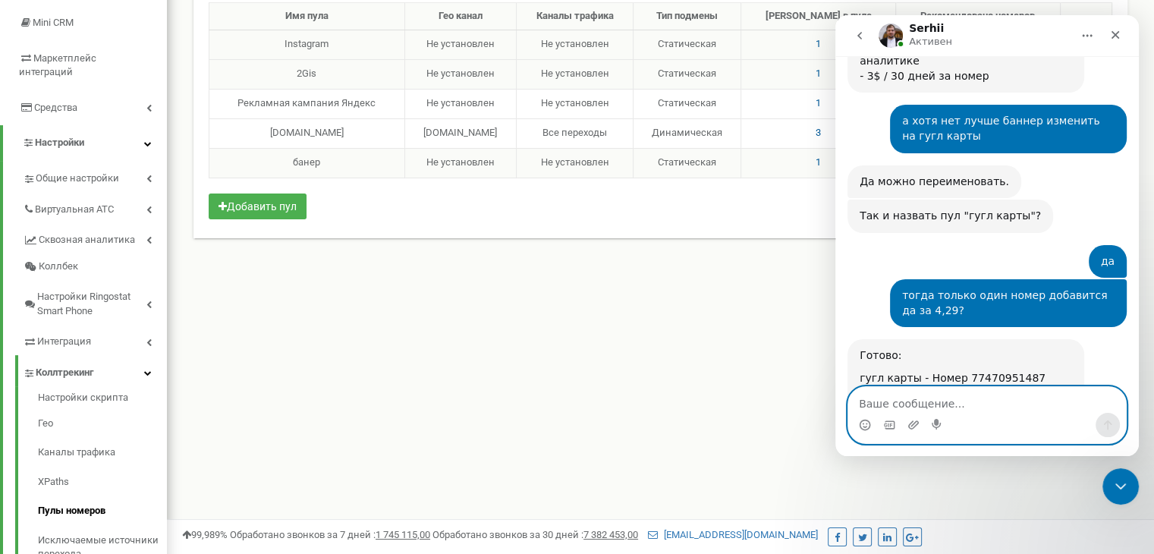
click at [981, 409] on textarea "Ваше сообщение..." at bounding box center [987, 400] width 278 height 26
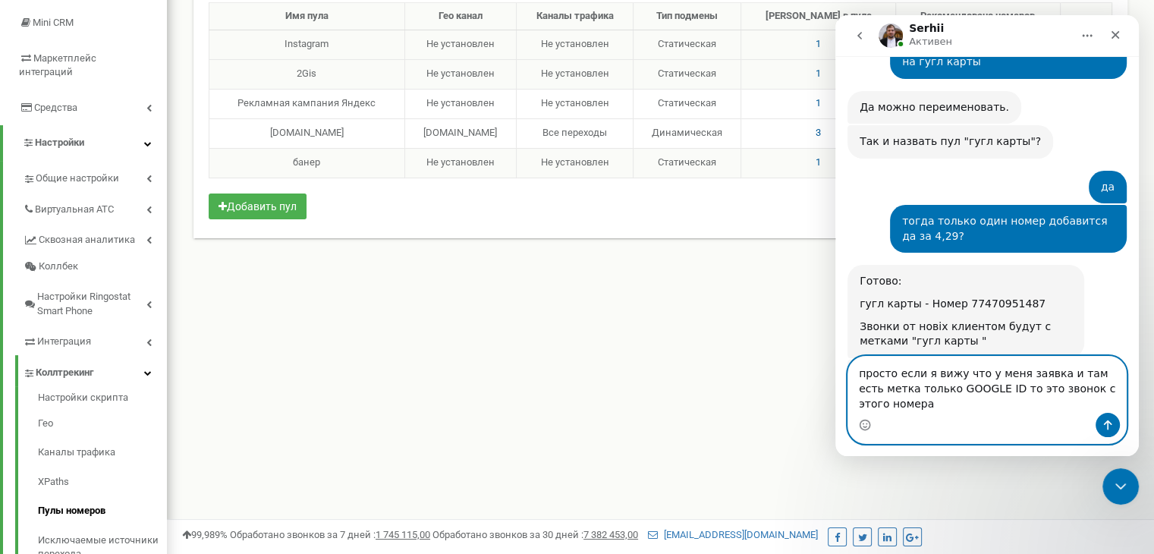
scroll to position [3239, 0]
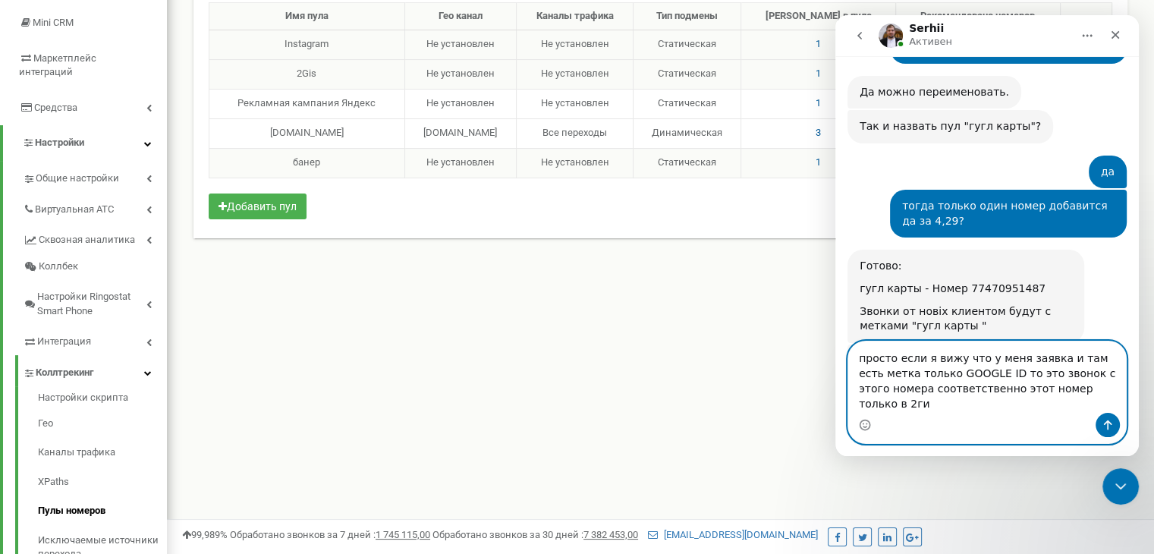
type textarea "просто если я вижу что у меня заявка и там есть метка только GOOGLE ID то это з…"
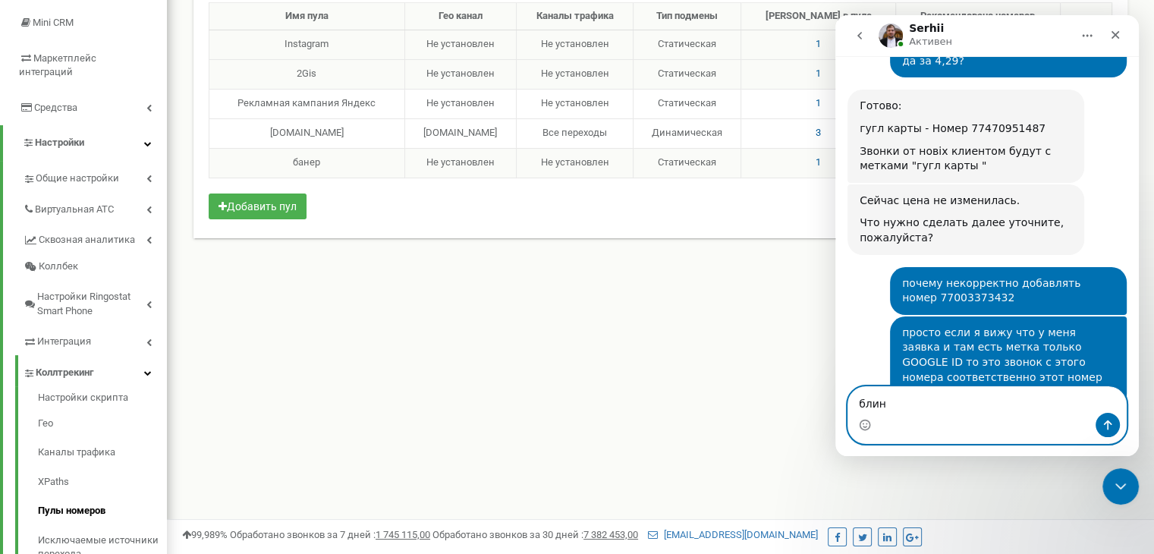
scroll to position [3400, 0]
type textarea "блин и как лучше сделать..."
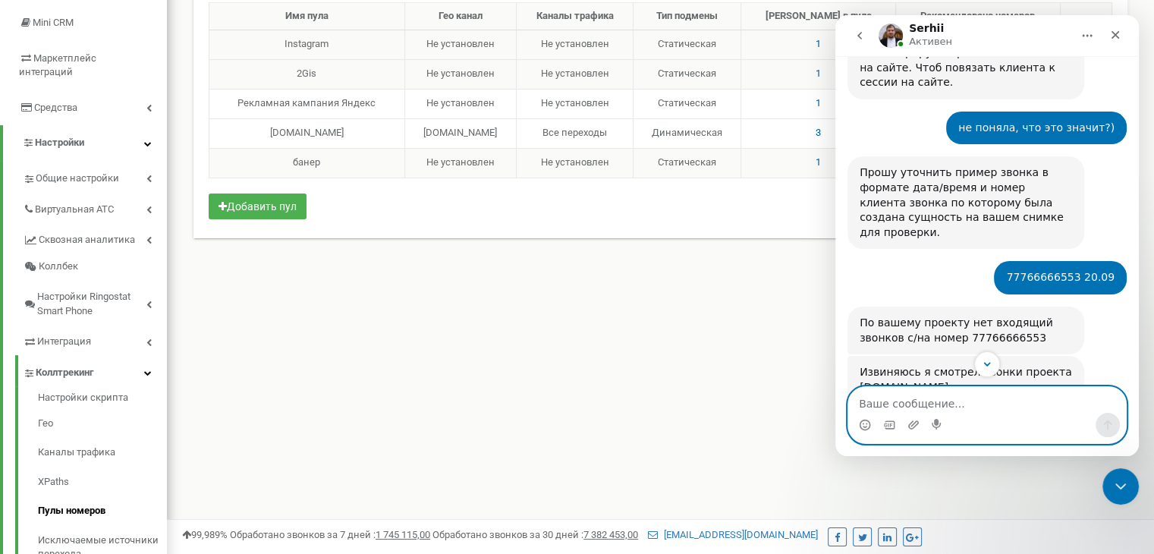
scroll to position [1565, 0]
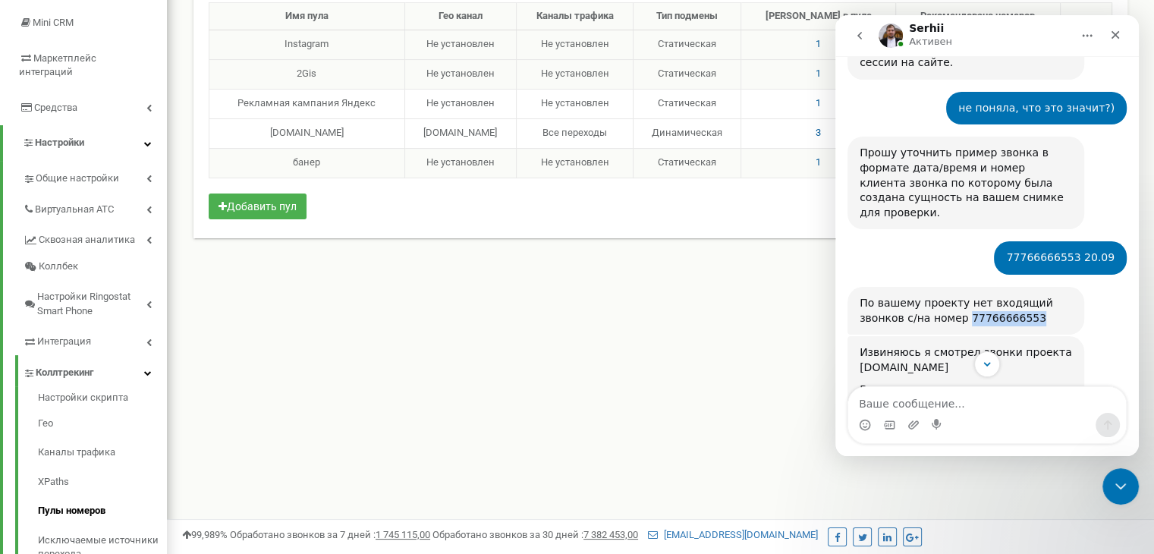
drag, startPoint x: 982, startPoint y: 200, endPoint x: 919, endPoint y: 200, distance: 63.0
click at [919, 296] on div "По вашему проекту нет входящий звонков с/на номер 77766666553" at bounding box center [966, 311] width 213 height 30
copy div "77766666553"
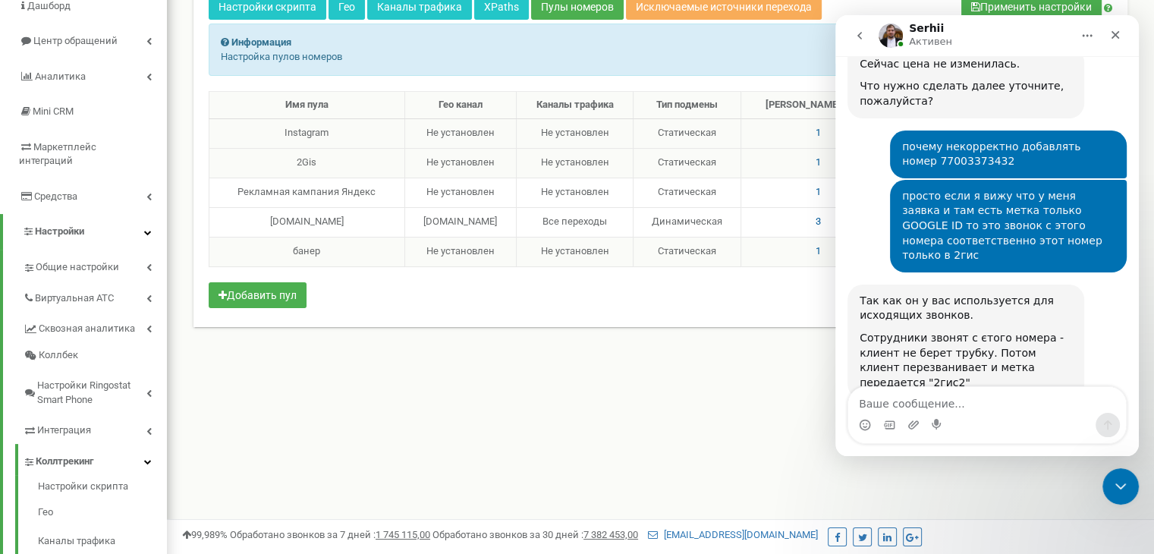
scroll to position [130, 0]
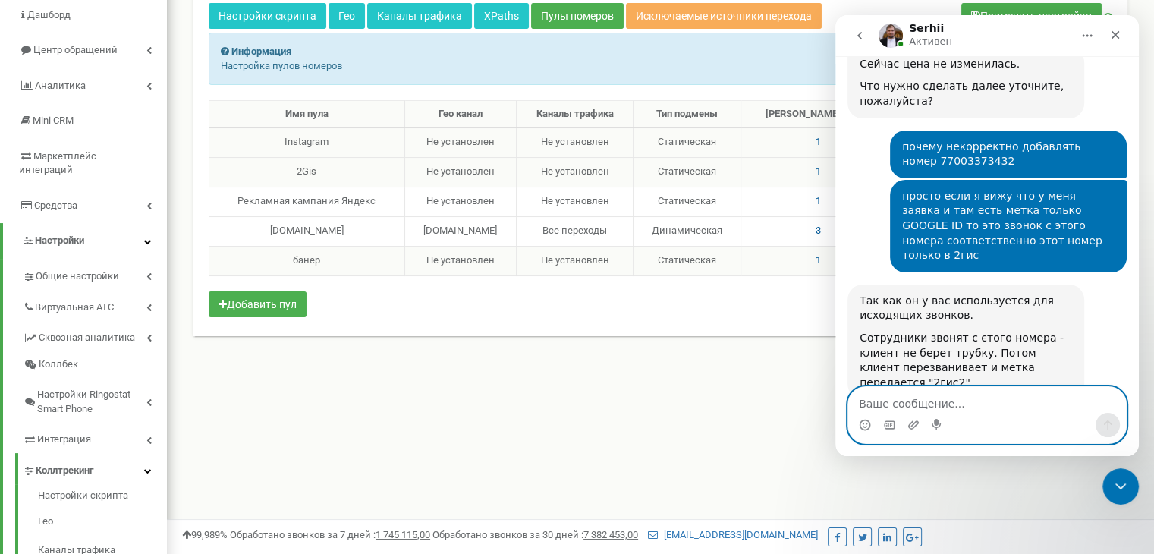
click at [899, 411] on textarea "Ваше сообщение..." at bounding box center [987, 400] width 278 height 26
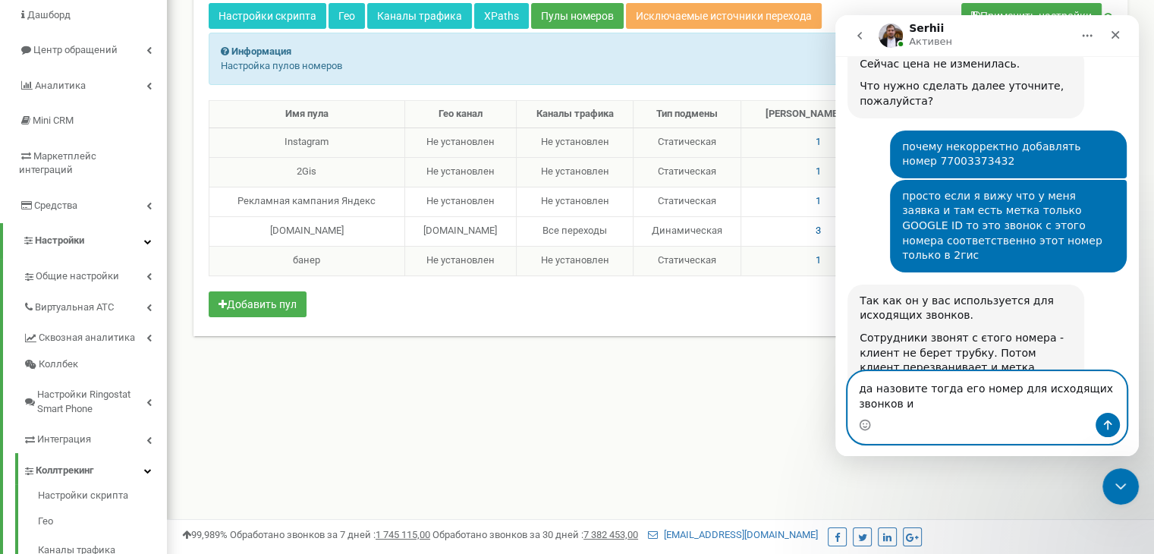
scroll to position [3567, 0]
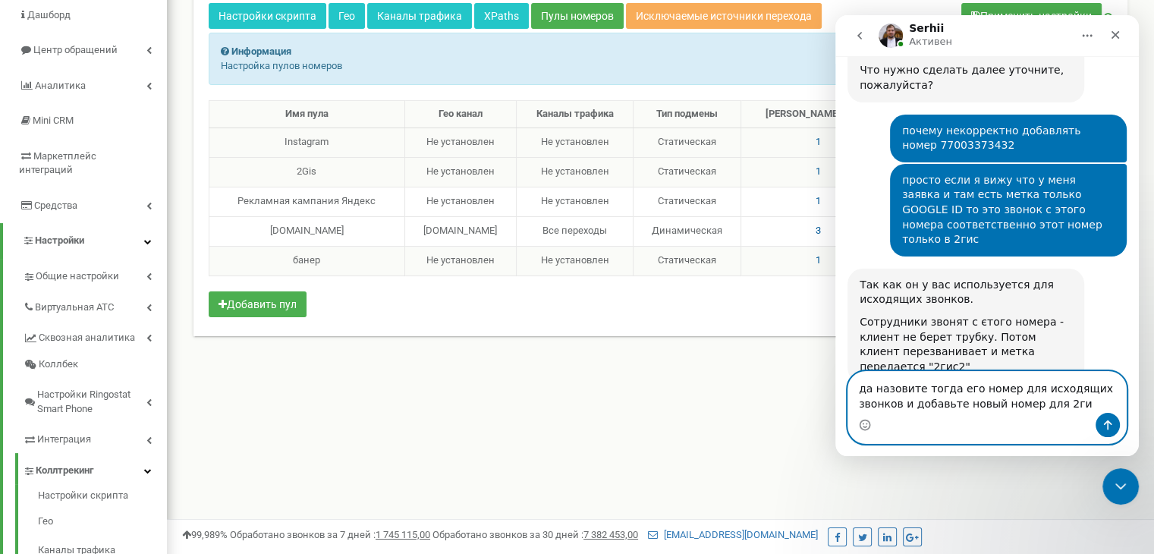
type textarea "да назовите тогда его номер для исходящих звонков и добавьте новый номер для 2г…"
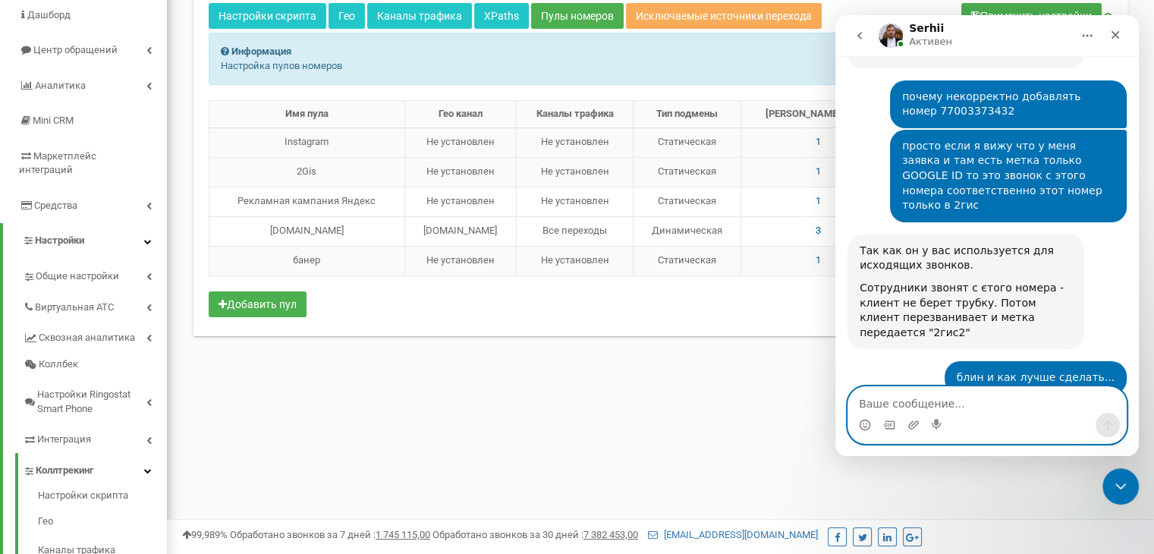
scroll to position [3660, 0]
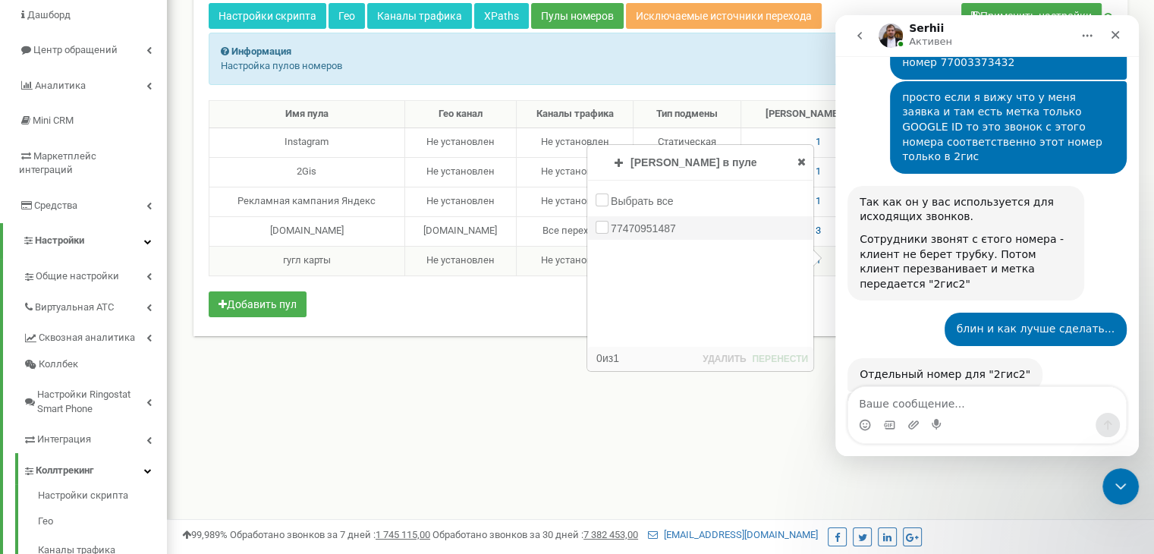
scroll to position [3644, 0]
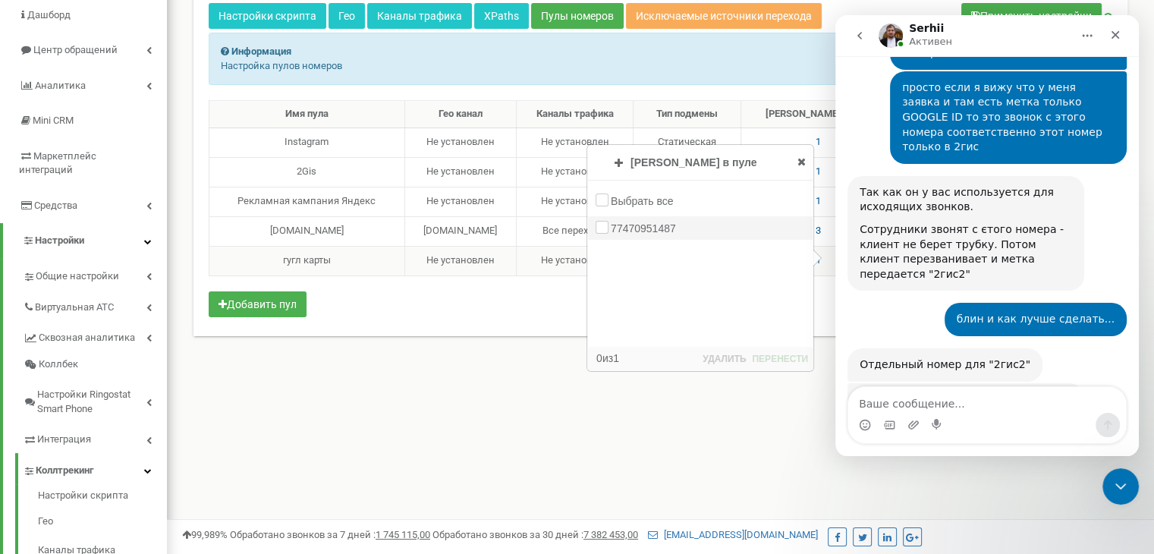
drag, startPoint x: 0, startPoint y: 0, endPoint x: 613, endPoint y: 224, distance: 652.8
click at [613, 224] on div "77470951487" at bounding box center [700, 228] width 225 height 24
copy label "77470951487"
click at [802, 162] on icon at bounding box center [802, 161] width 8 height 11
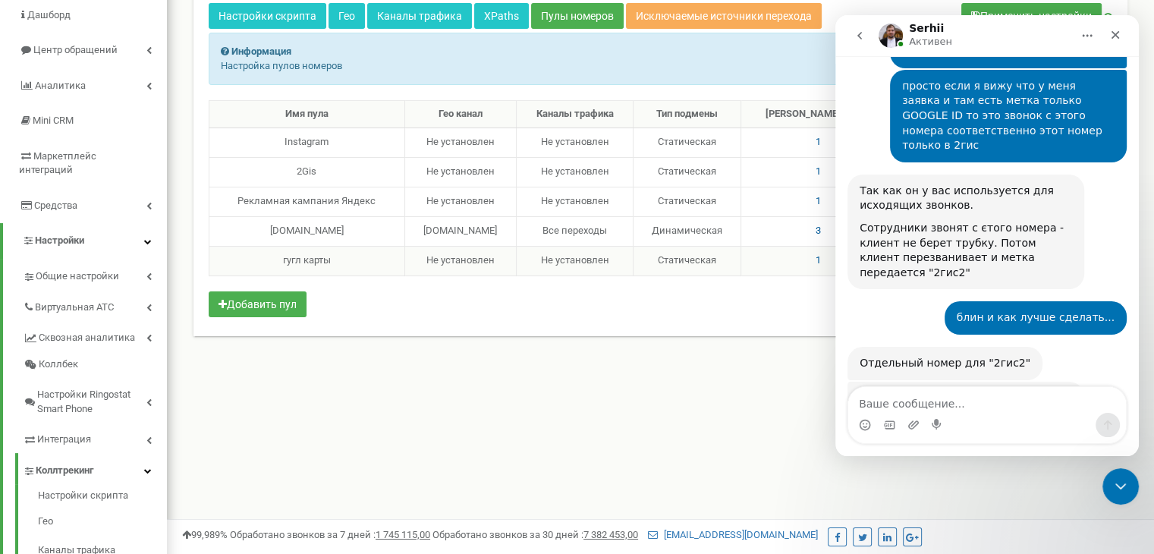
scroll to position [3646, 0]
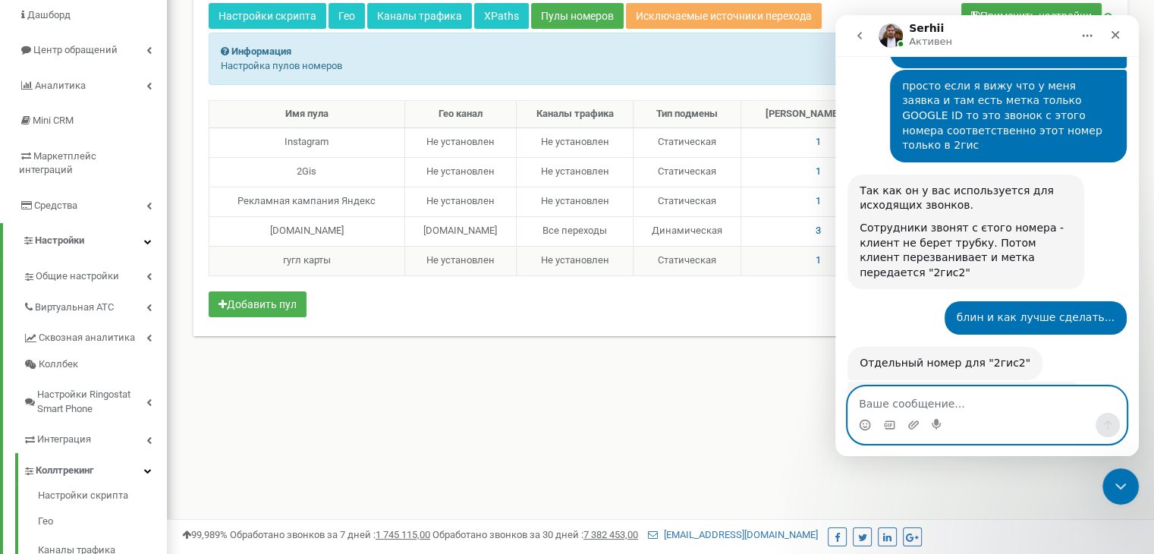
click at [933, 408] on textarea "Ваше сообщение..." at bounding box center [987, 400] width 278 height 26
type textarea "2гис2"
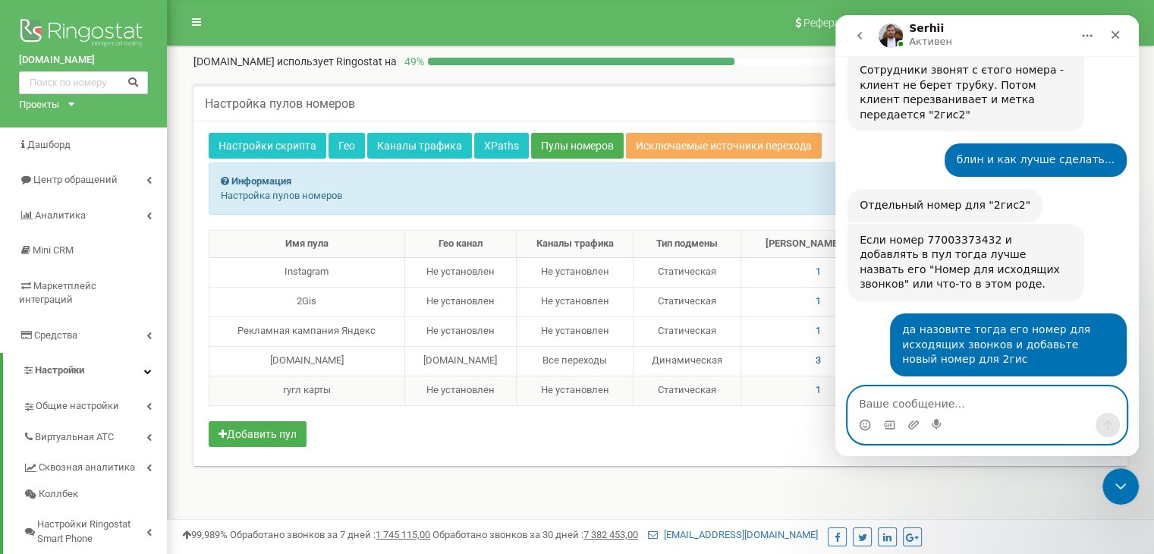
scroll to position [0, 0]
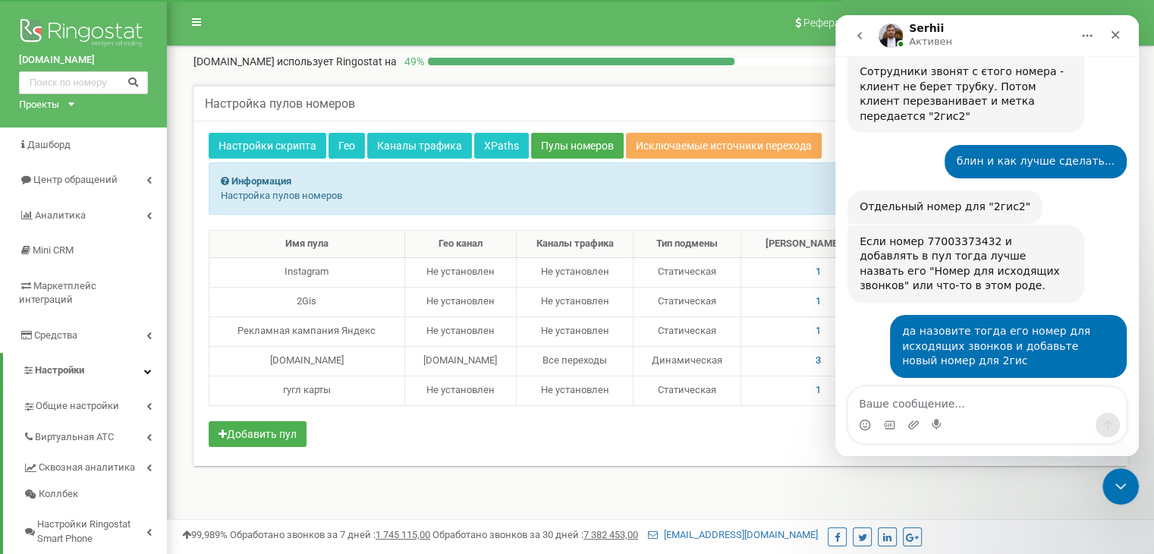
scroll to position [3804, 0]
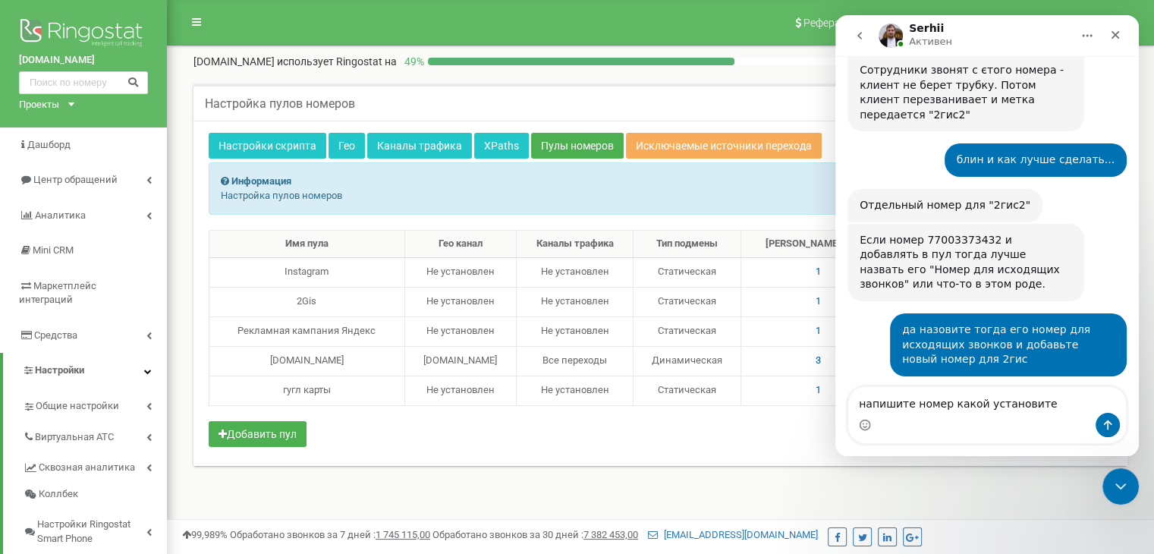
type textarea "напишите номер какой установите)"
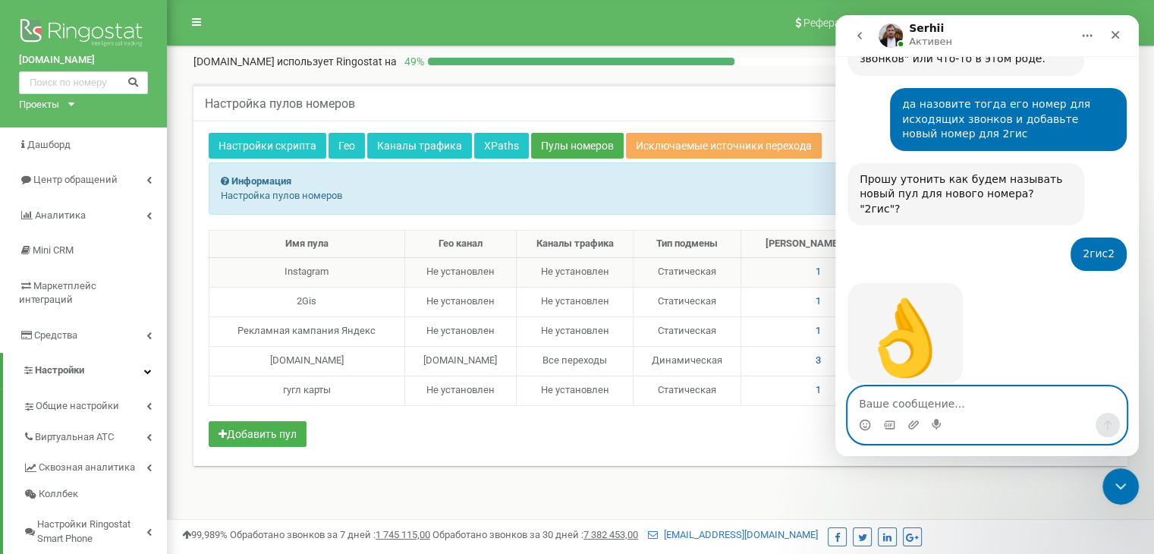
scroll to position [4031, 0]
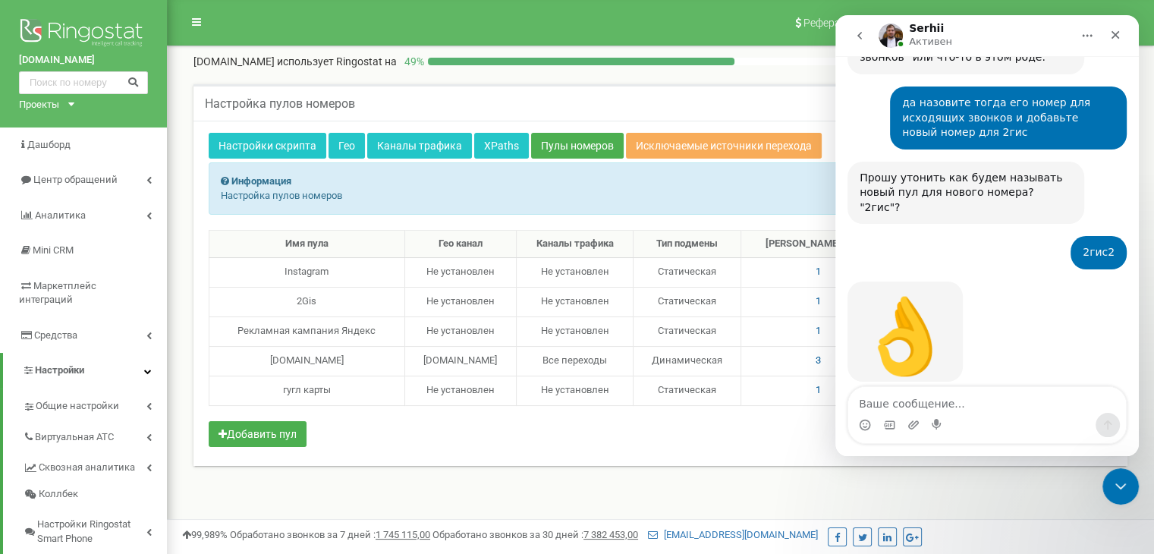
drag, startPoint x: 898, startPoint y: 304, endPoint x: 959, endPoint y: 304, distance: 60.7
click at [959, 550] on div "2гис2 - 77008369490" at bounding box center [918, 557] width 117 height 15
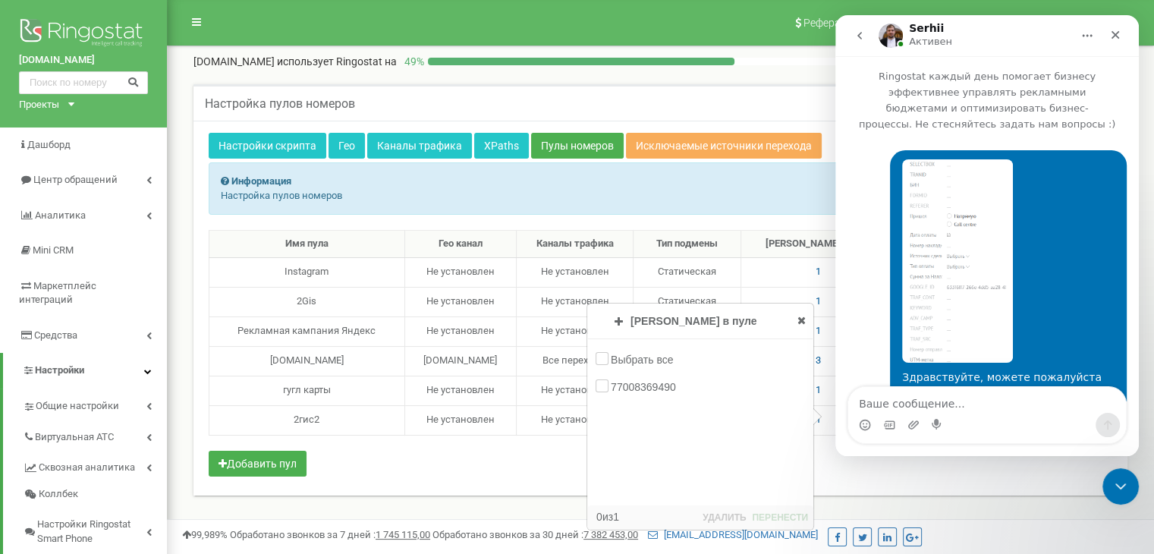
scroll to position [4031, 0]
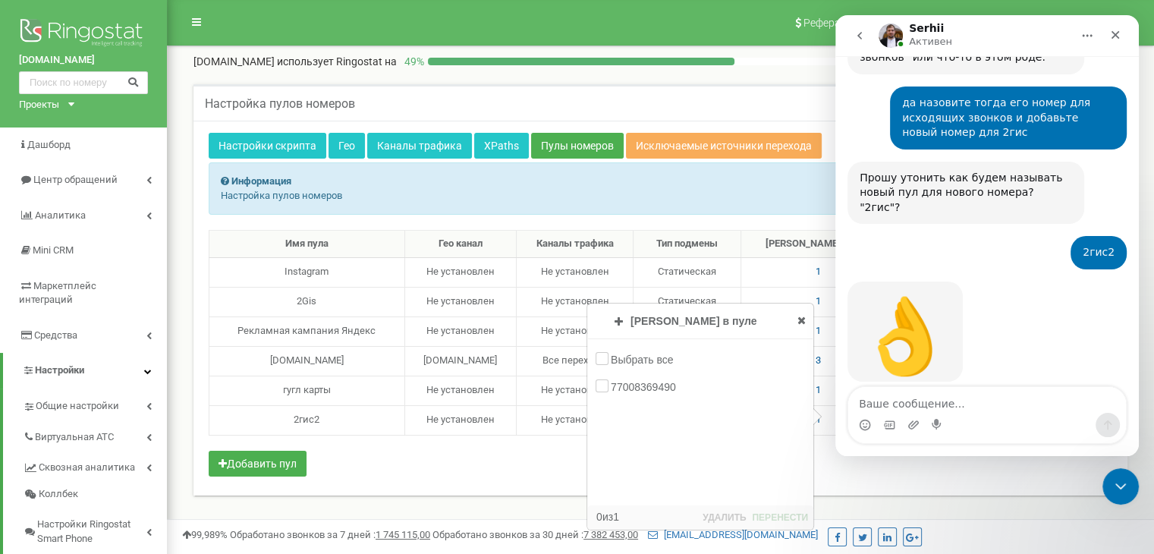
click at [902, 416] on div "Мессенджер Intercom" at bounding box center [987, 425] width 278 height 24
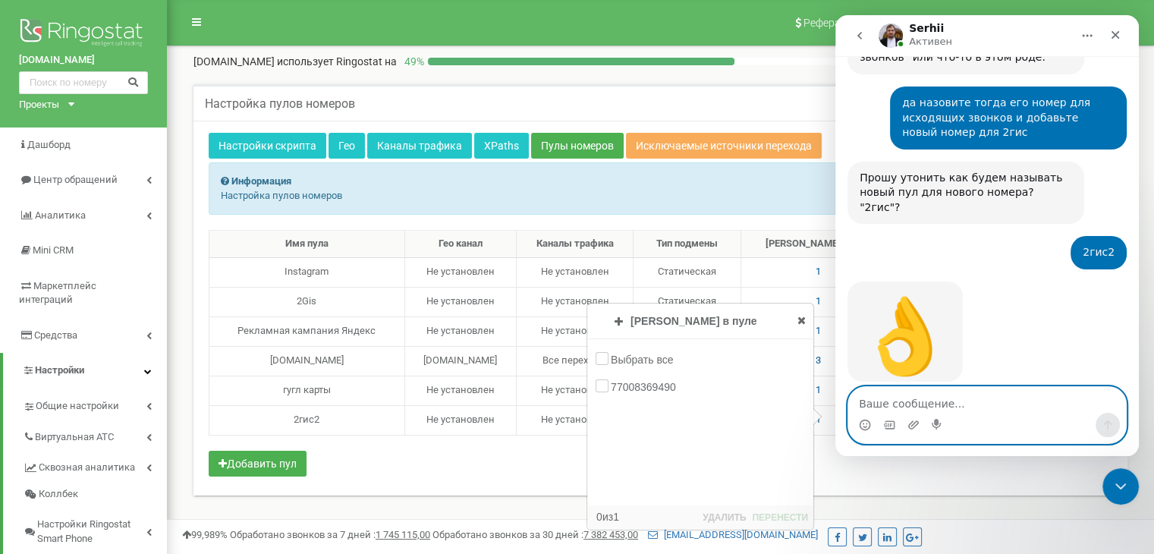
click at [905, 402] on textarea "Ваше сообщение..." at bounding box center [987, 400] width 278 height 26
type textarea "нет, спасибо большое!"
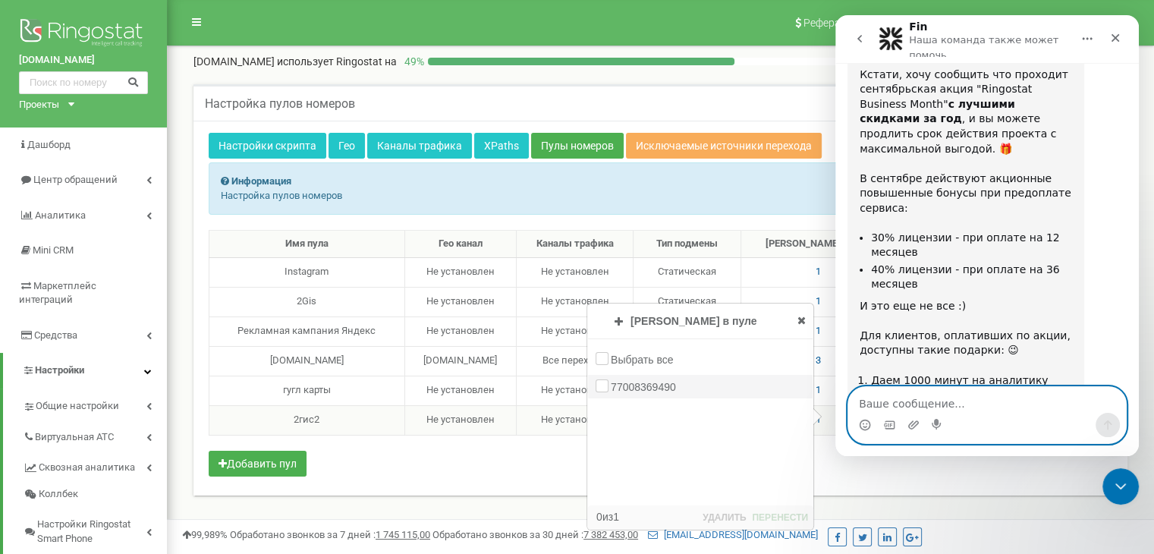
scroll to position [5067, 0]
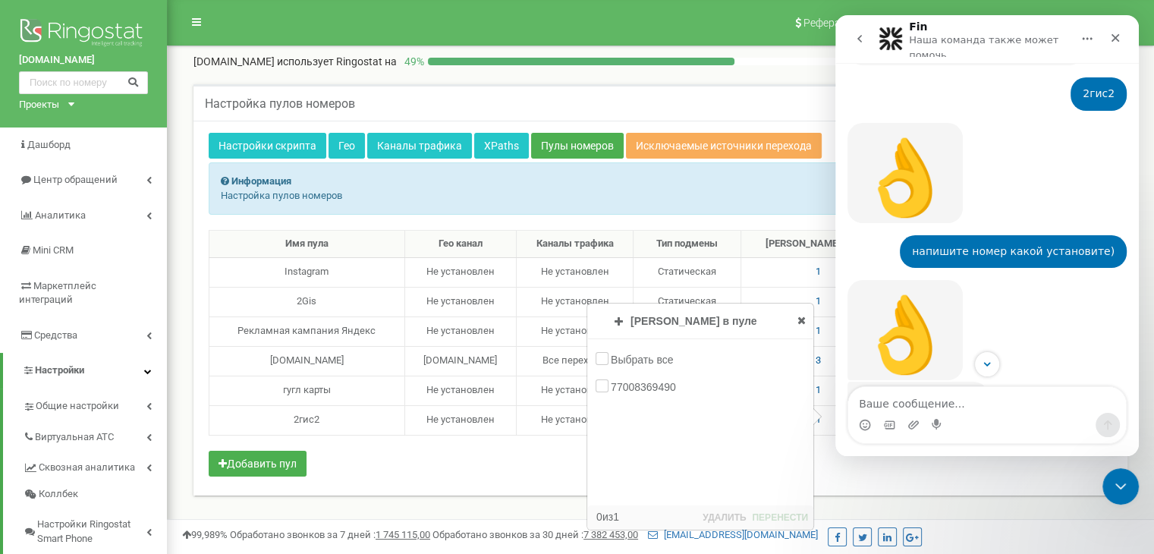
scroll to position [4044, 0]
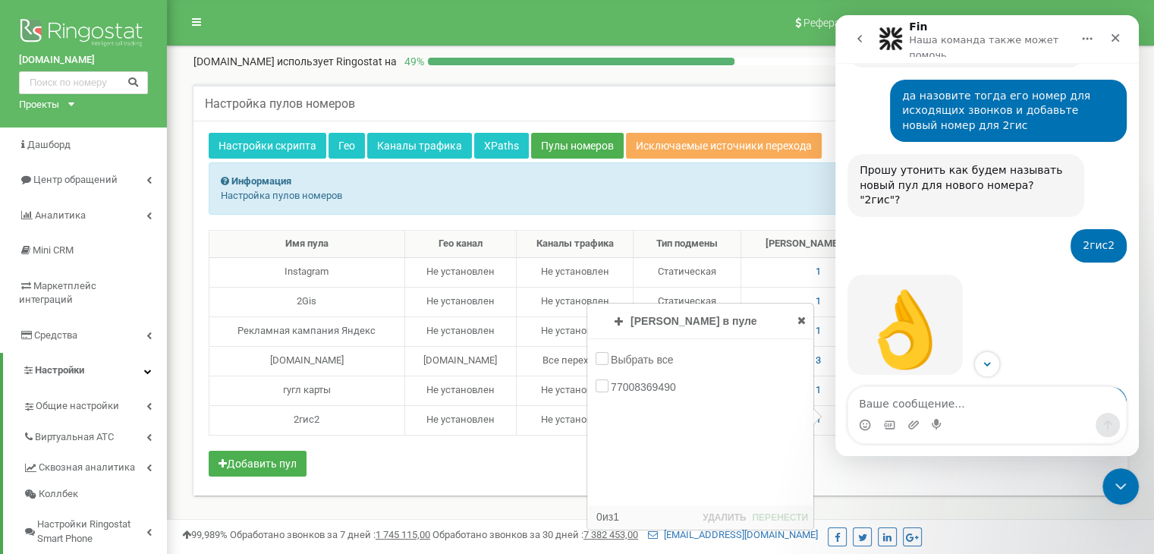
drag, startPoint x: 918, startPoint y: 293, endPoint x: 942, endPoint y: 307, distance: 28.2
click at [942, 534] on div "2гис2 - 77008369490 [PERSON_NAME] • 5 мин назад" at bounding box center [918, 550] width 141 height 33
click at [934, 543] on div "2гис2 - 77008369490" at bounding box center [918, 550] width 117 height 15
drag, startPoint x: 918, startPoint y: 294, endPoint x: 934, endPoint y: 301, distance: 17.7
click at [934, 543] on div "2гис2 - 77008369490" at bounding box center [918, 550] width 117 height 15
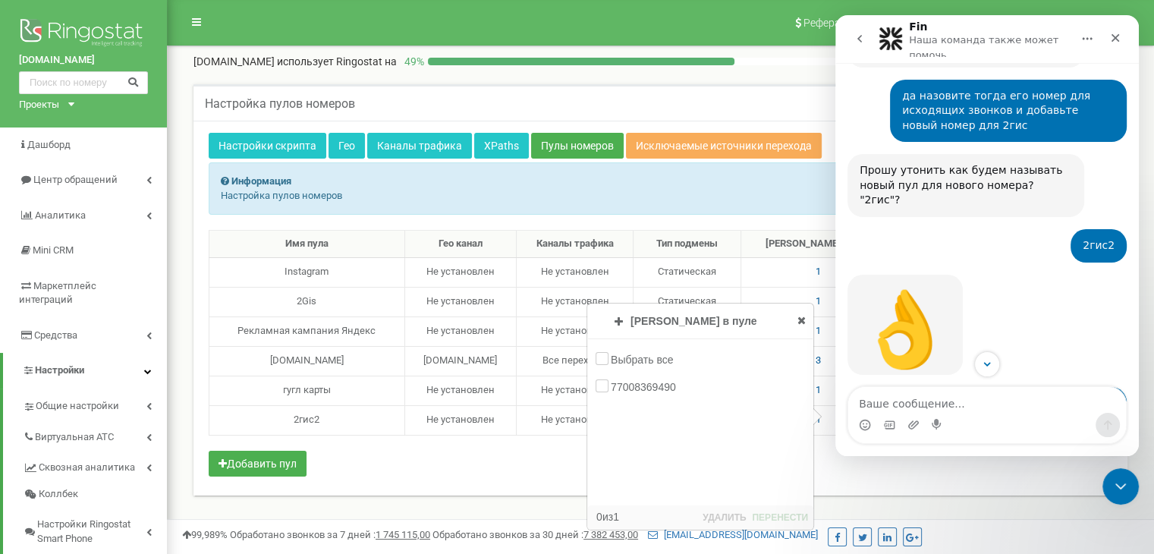
click at [946, 534] on div "2гис2 - 77008369490 [PERSON_NAME] • 5 мин назад" at bounding box center [918, 550] width 141 height 33
